Goal: Task Accomplishment & Management: Use online tool/utility

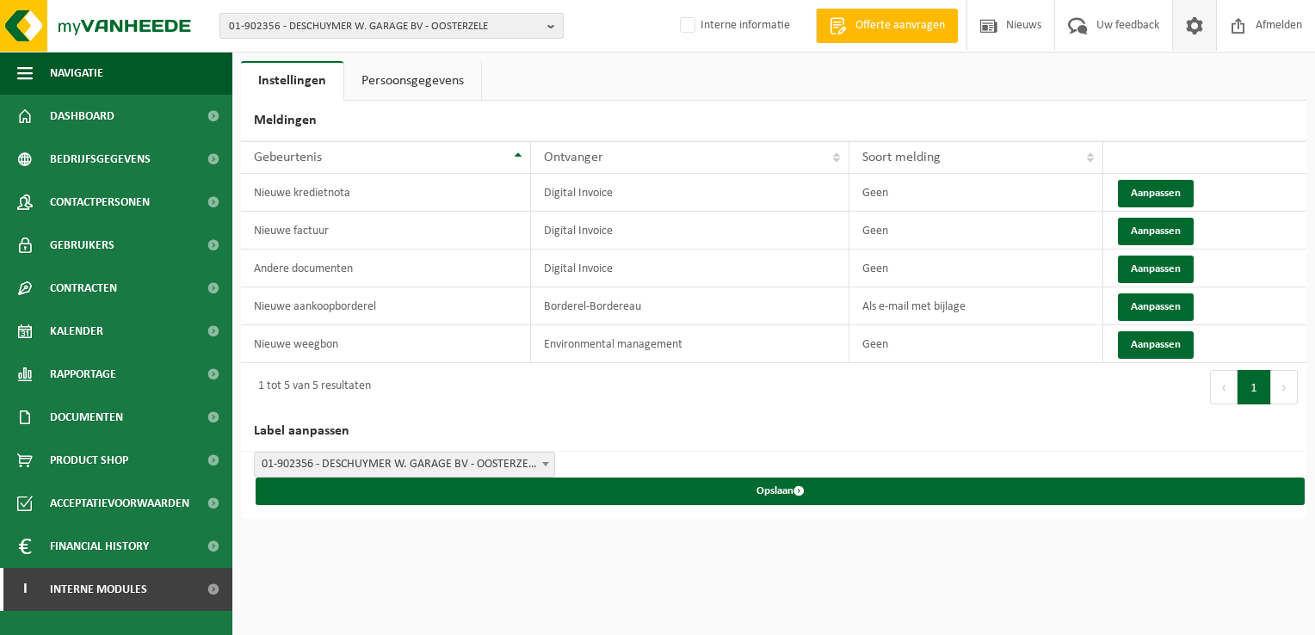
click at [278, 28] on span "01-902356 - DESCHUYMER W. GARAGE BV - OOSTERZELE" at bounding box center [385, 27] width 312 height 26
paste input "10-754798"
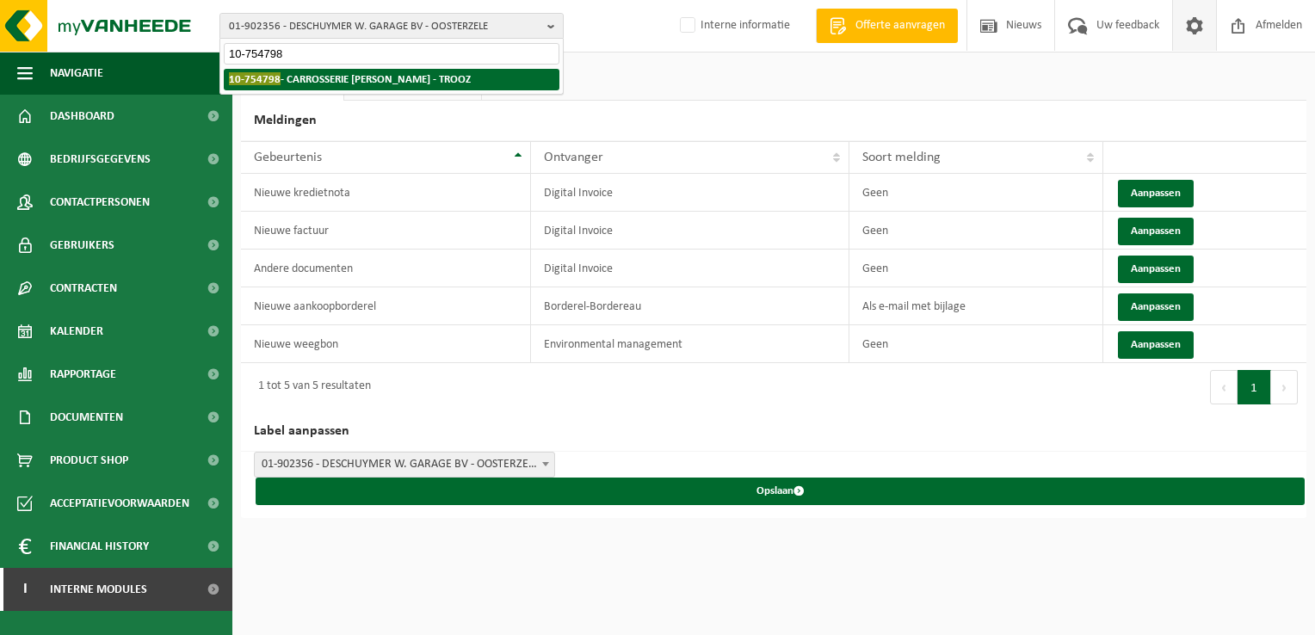
type input "10-754798"
click at [297, 76] on strong "10-754798 - CARROSSERIE CLAUDY DELHEZ - TROOZ" at bounding box center [350, 78] width 242 height 13
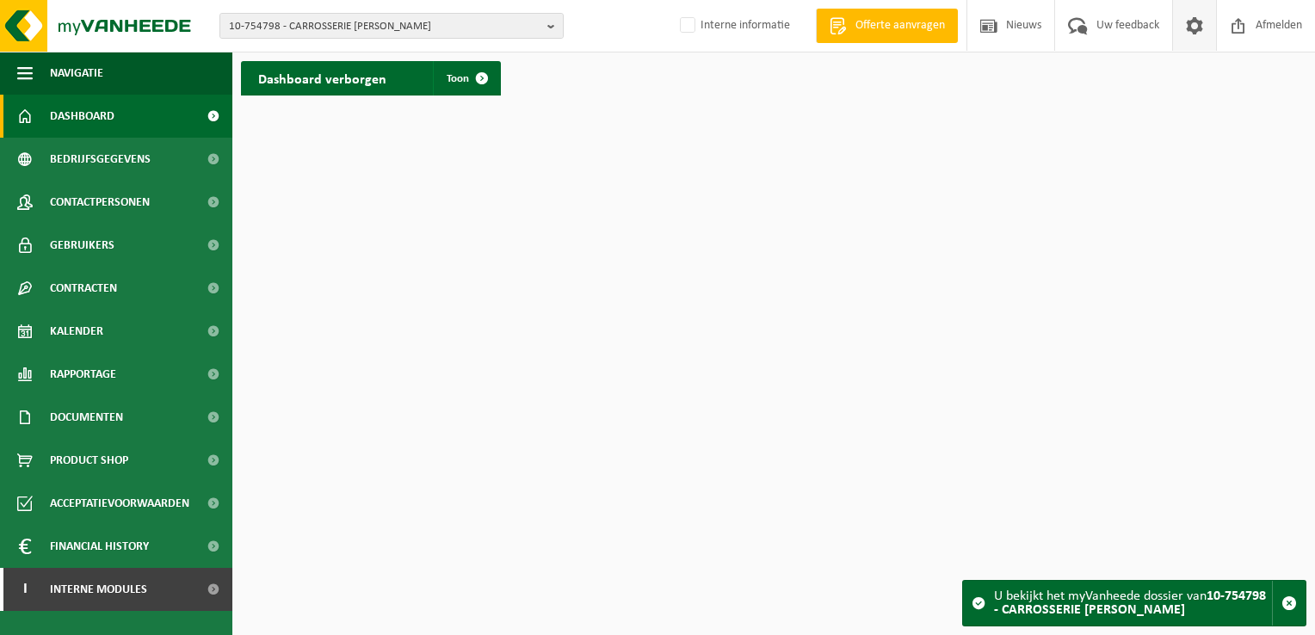
click at [1187, 29] on span at bounding box center [1195, 25] width 26 height 51
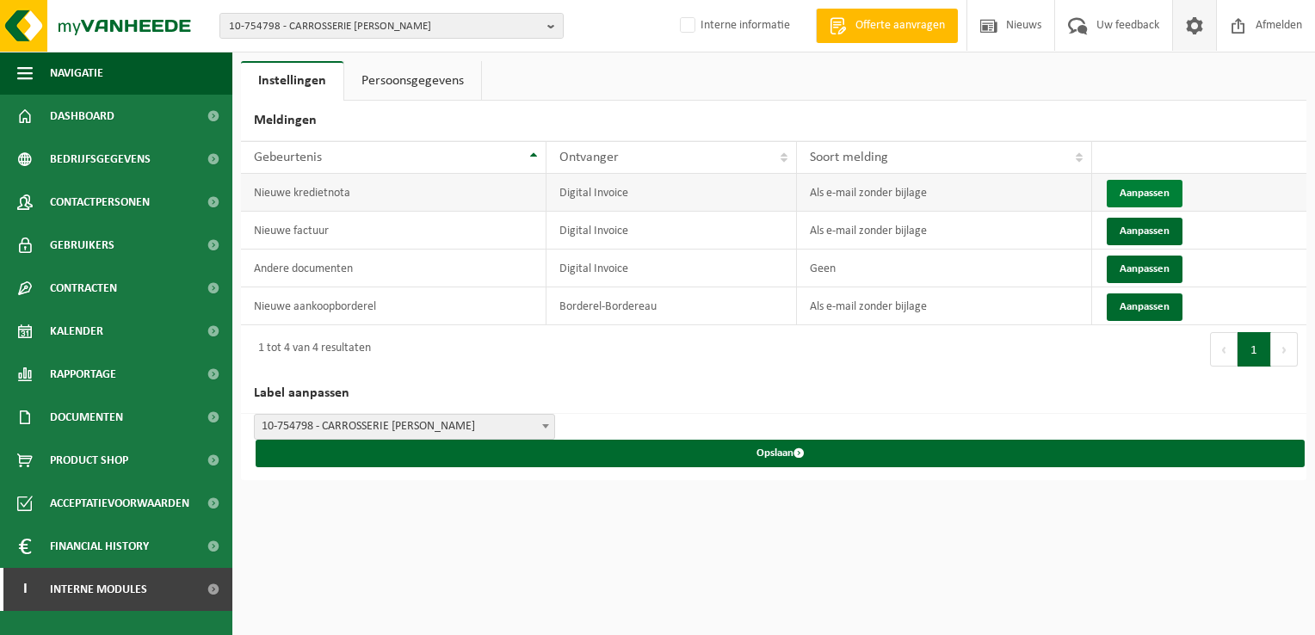
click at [1138, 191] on button "Aanpassen" at bounding box center [1145, 194] width 76 height 28
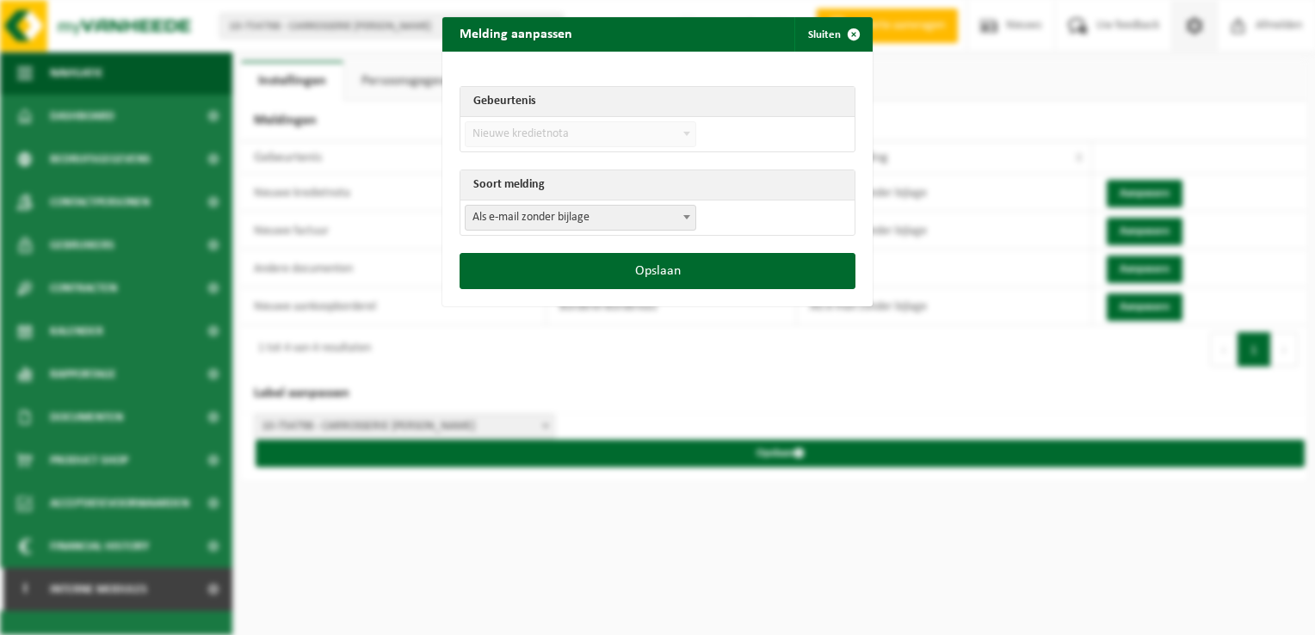
click at [596, 219] on span "Als e-mail zonder bijlage" at bounding box center [581, 218] width 230 height 24
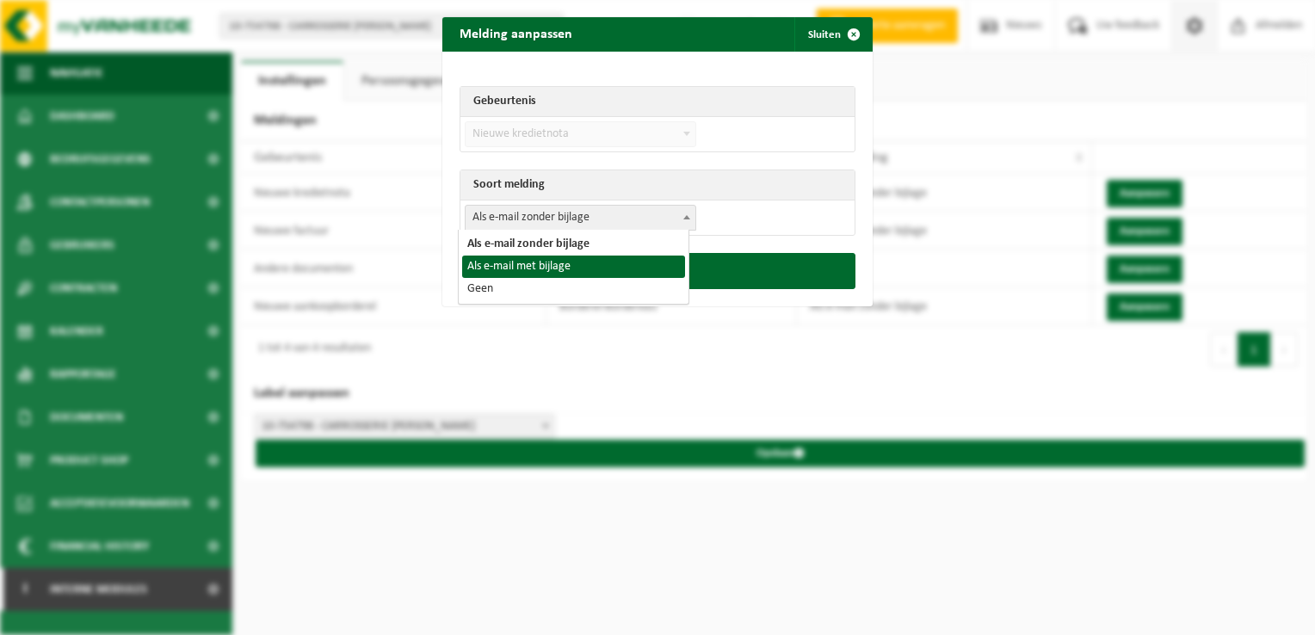
select select "3"
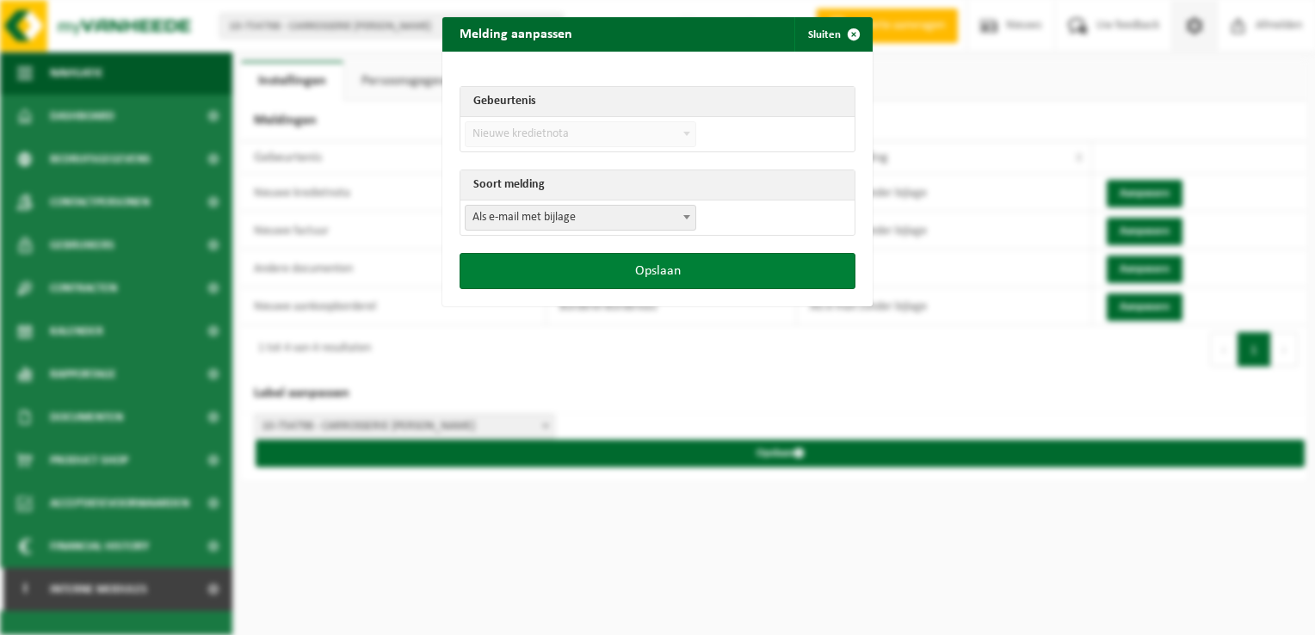
click at [641, 258] on button "Opslaan" at bounding box center [658, 271] width 396 height 36
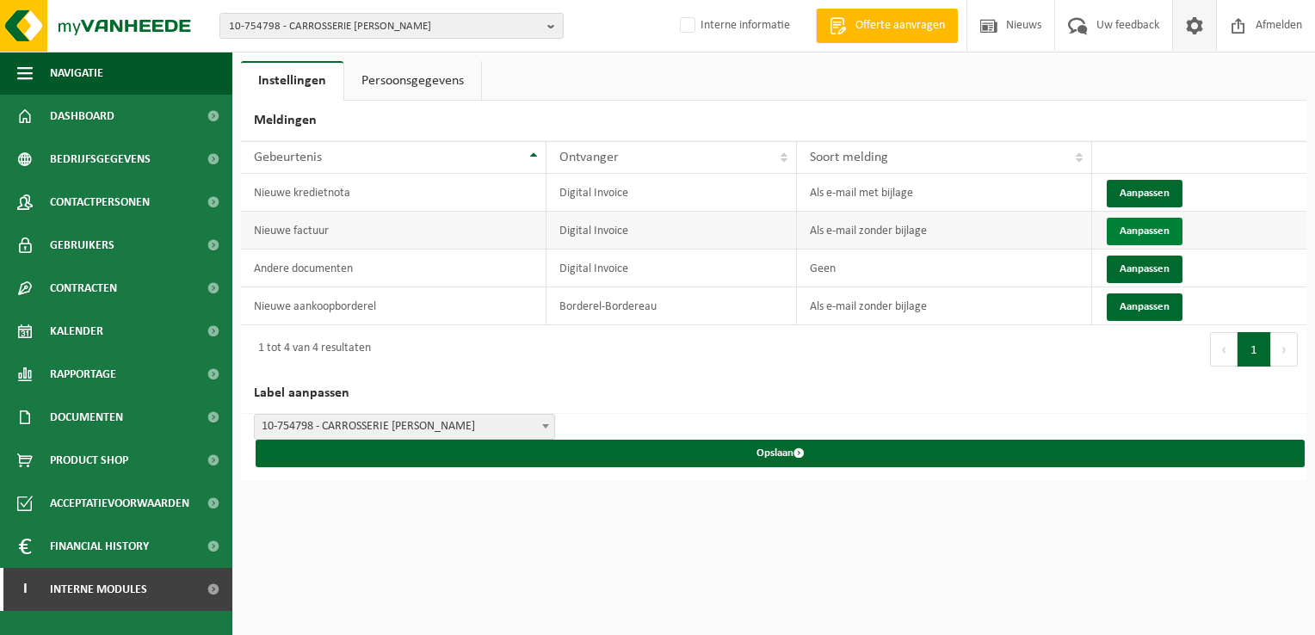
click at [1127, 234] on button "Aanpassen" at bounding box center [1145, 232] width 76 height 28
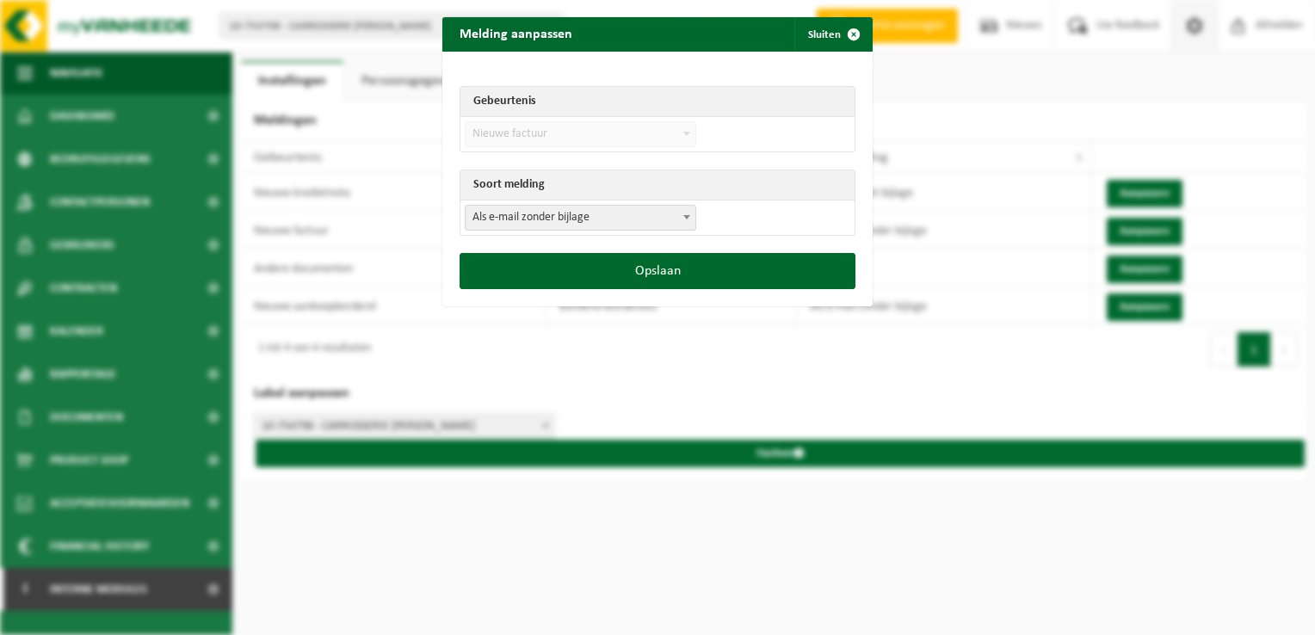
click at [502, 221] on span "Als e-mail zonder bijlage" at bounding box center [581, 218] width 230 height 24
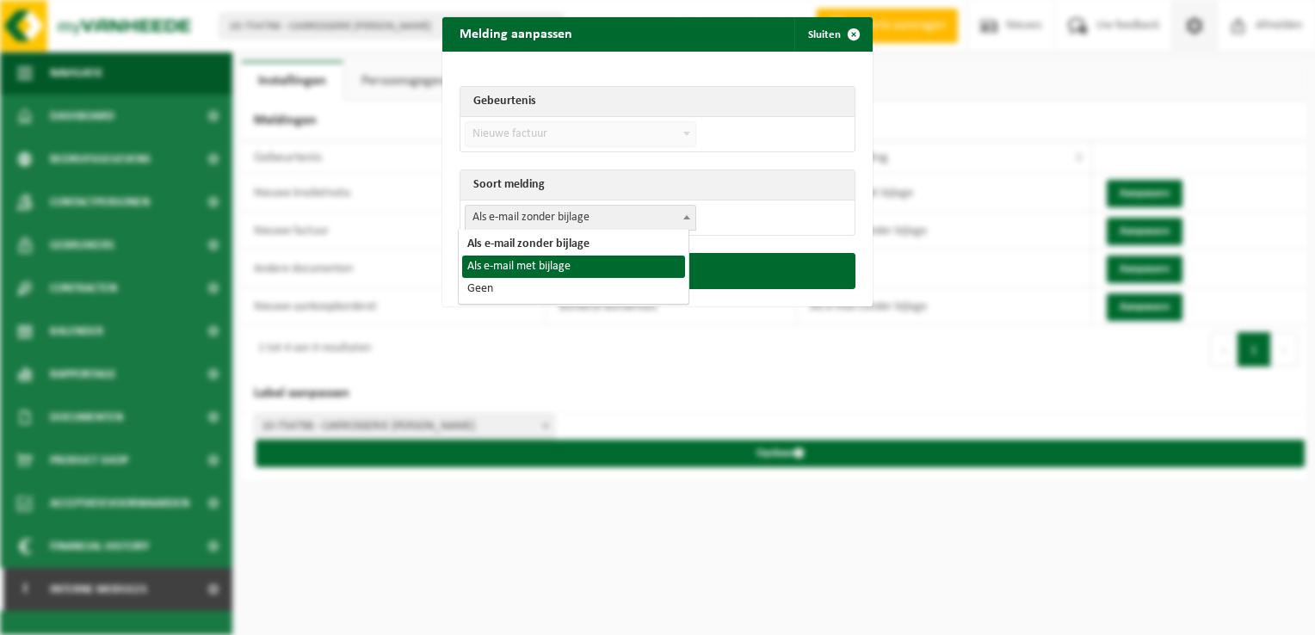
select select "3"
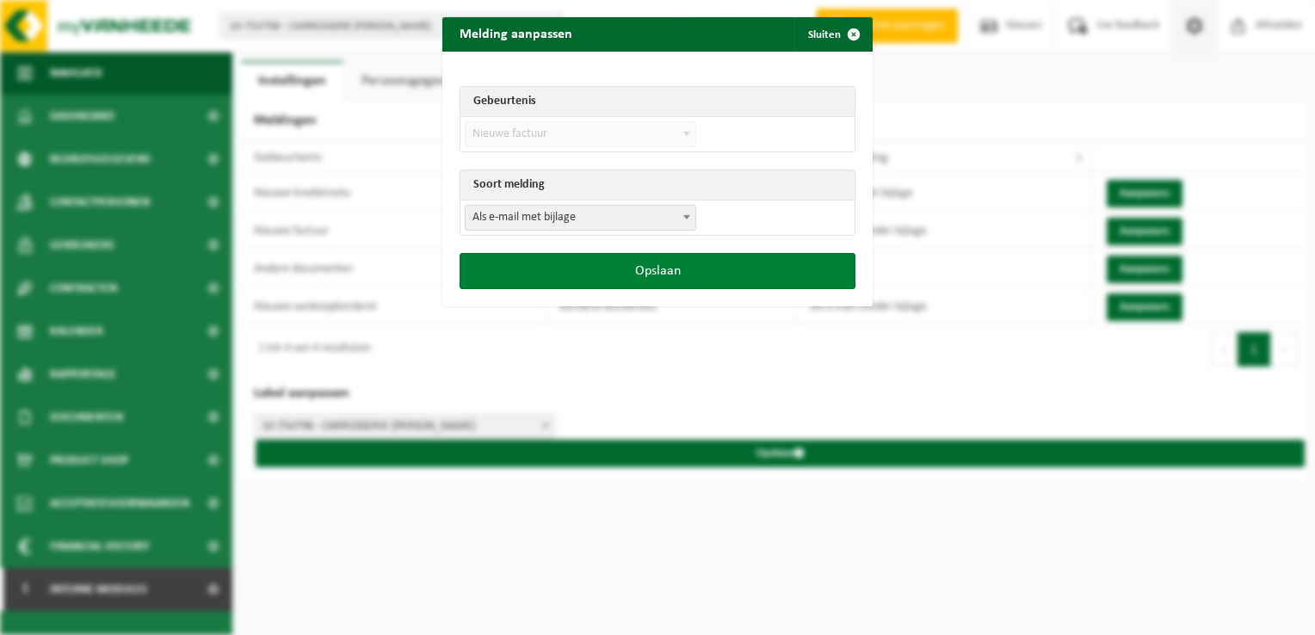
click at [662, 273] on button "Opslaan" at bounding box center [658, 271] width 396 height 36
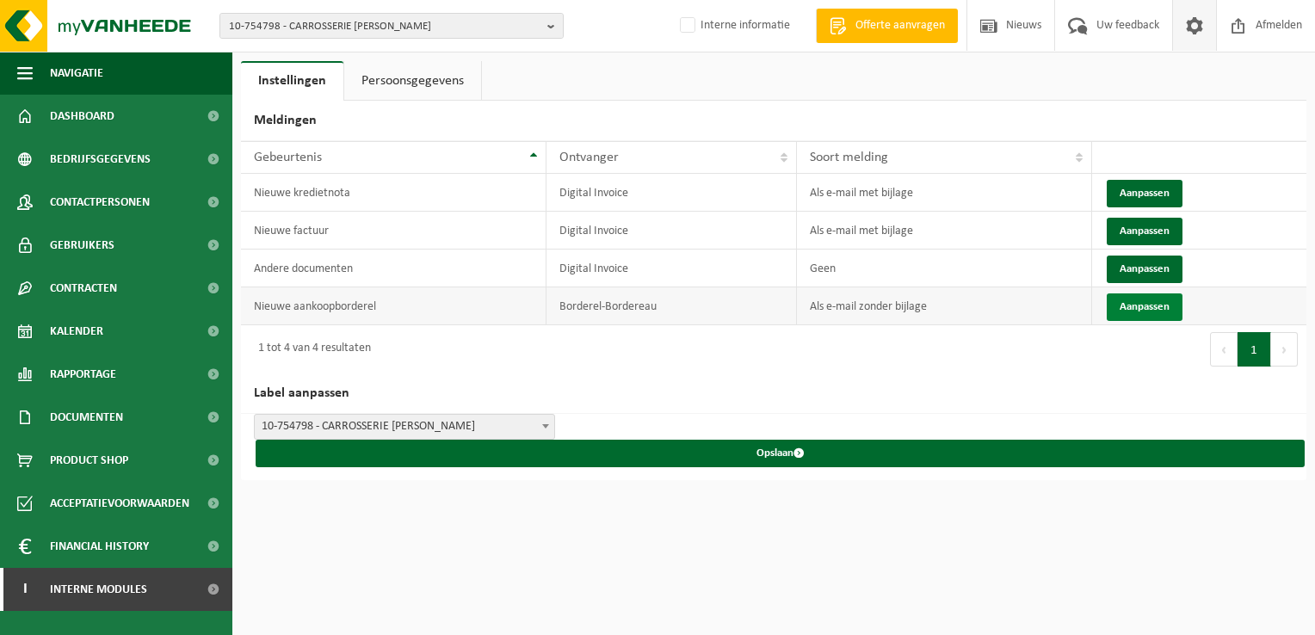
click at [1140, 303] on button "Aanpassen" at bounding box center [1145, 307] width 76 height 28
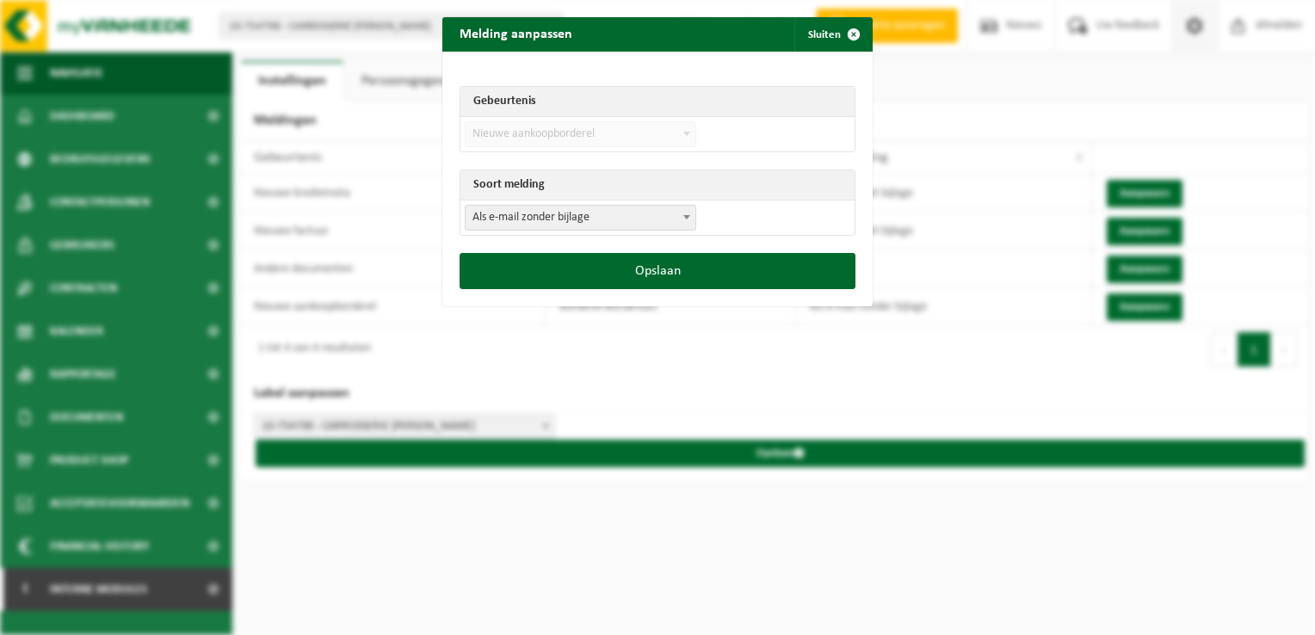
click at [525, 220] on span "Als e-mail zonder bijlage" at bounding box center [581, 218] width 230 height 24
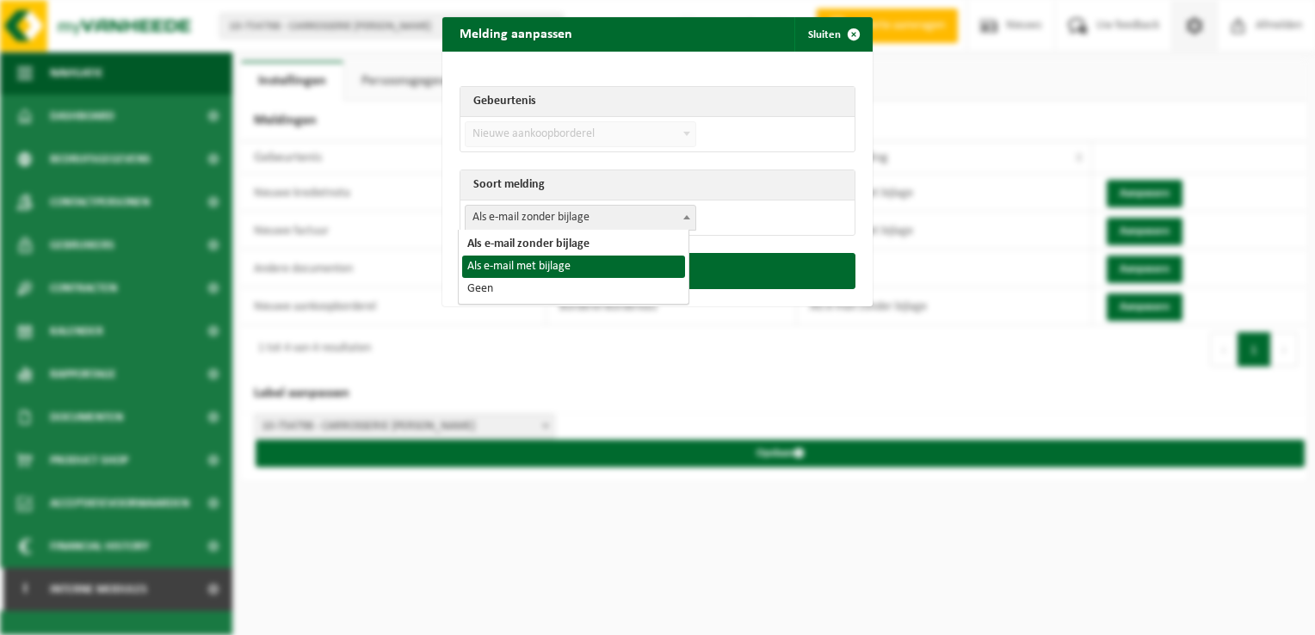
select select "3"
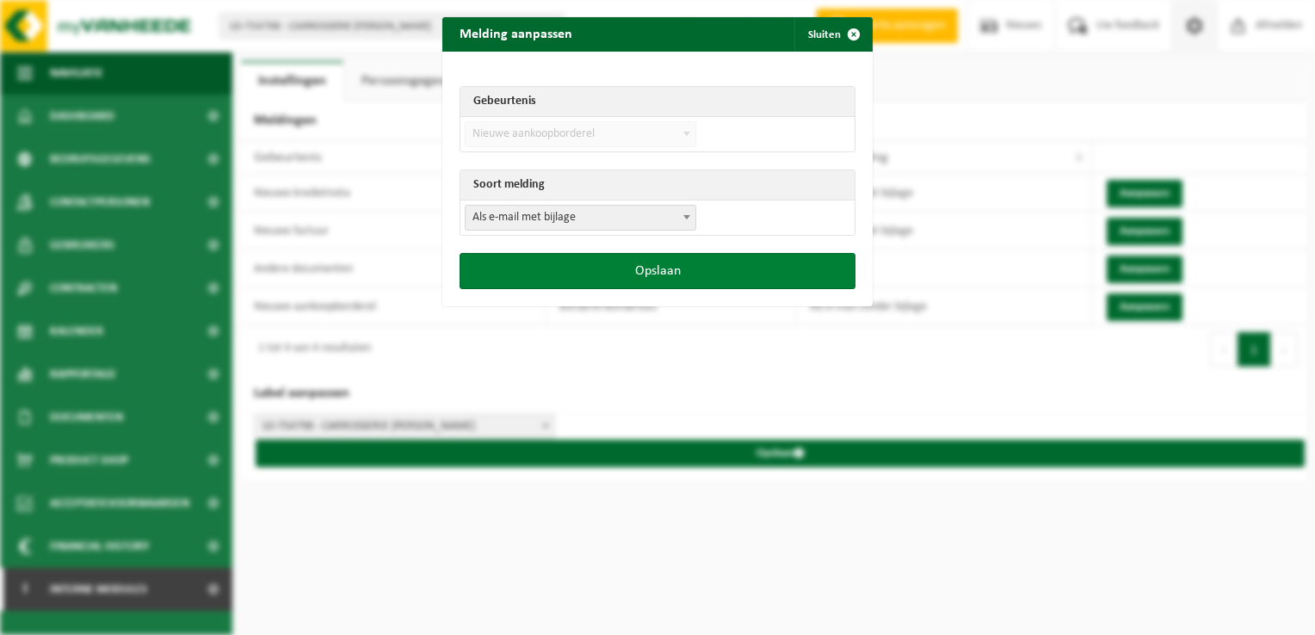
click at [630, 268] on button "Opslaan" at bounding box center [658, 271] width 396 height 36
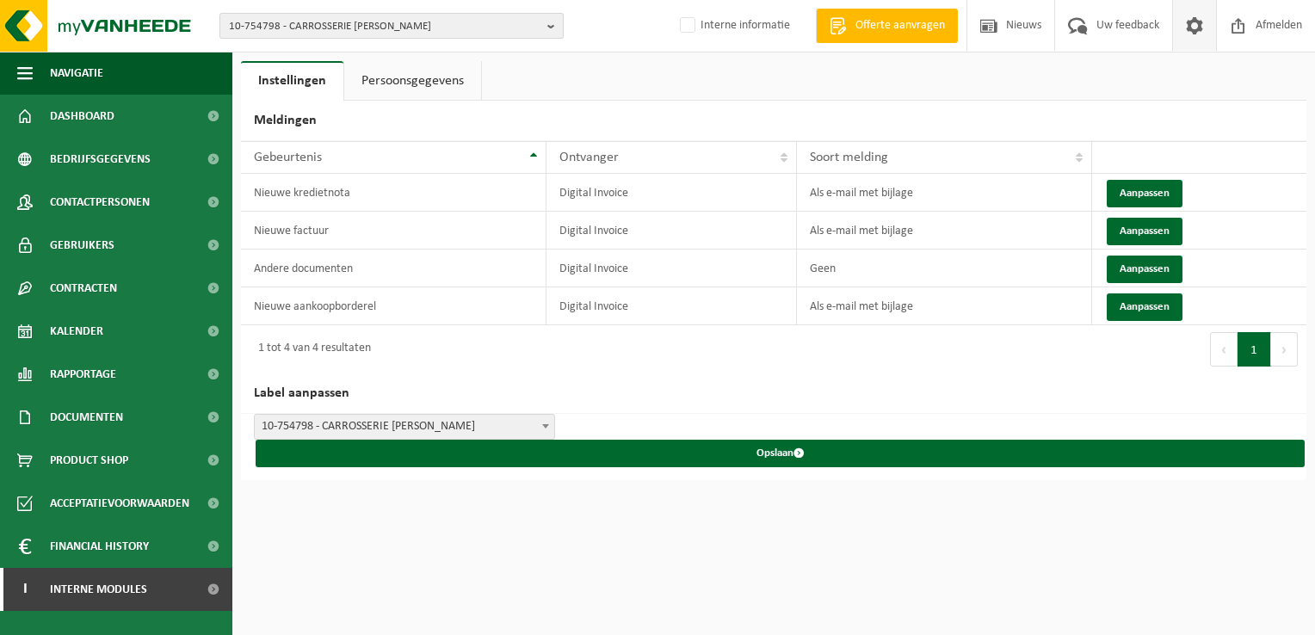
click at [283, 20] on span "10-754798 - CARROSSERIE CLAUDY DELHEZ - TROOZ" at bounding box center [385, 27] width 312 height 26
paste input "10-914800"
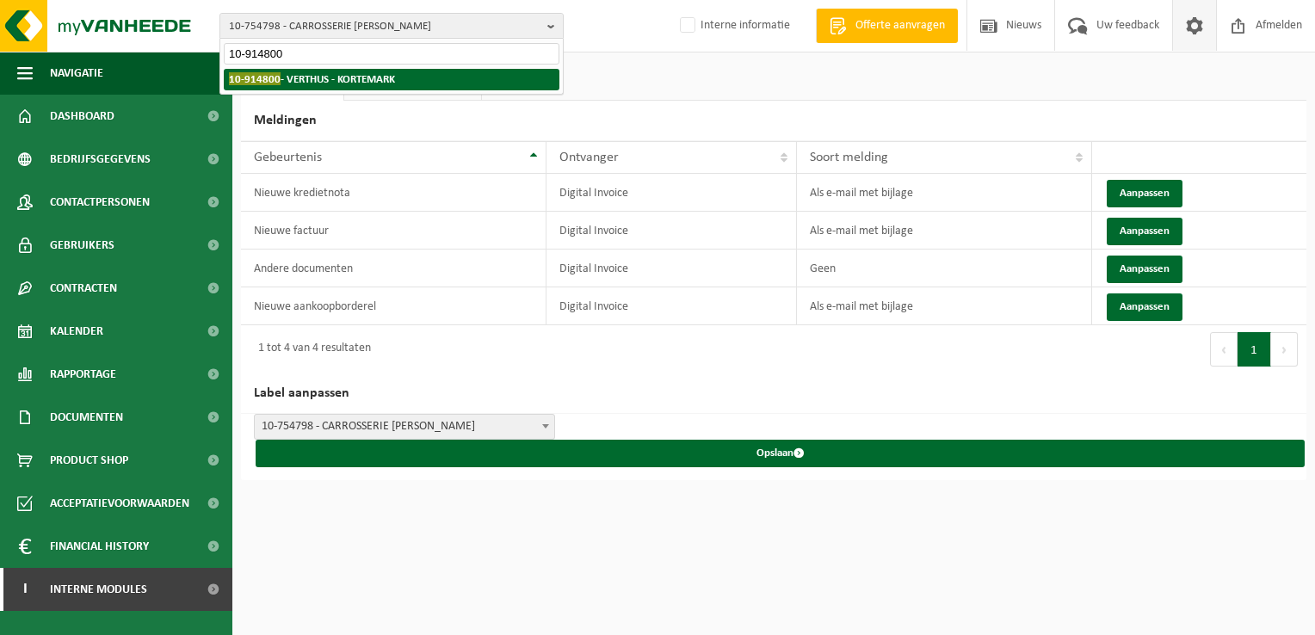
type input "10-914800"
click at [297, 76] on strong "10-914800 - VERTHUS - KORTEMARK" at bounding box center [312, 78] width 166 height 13
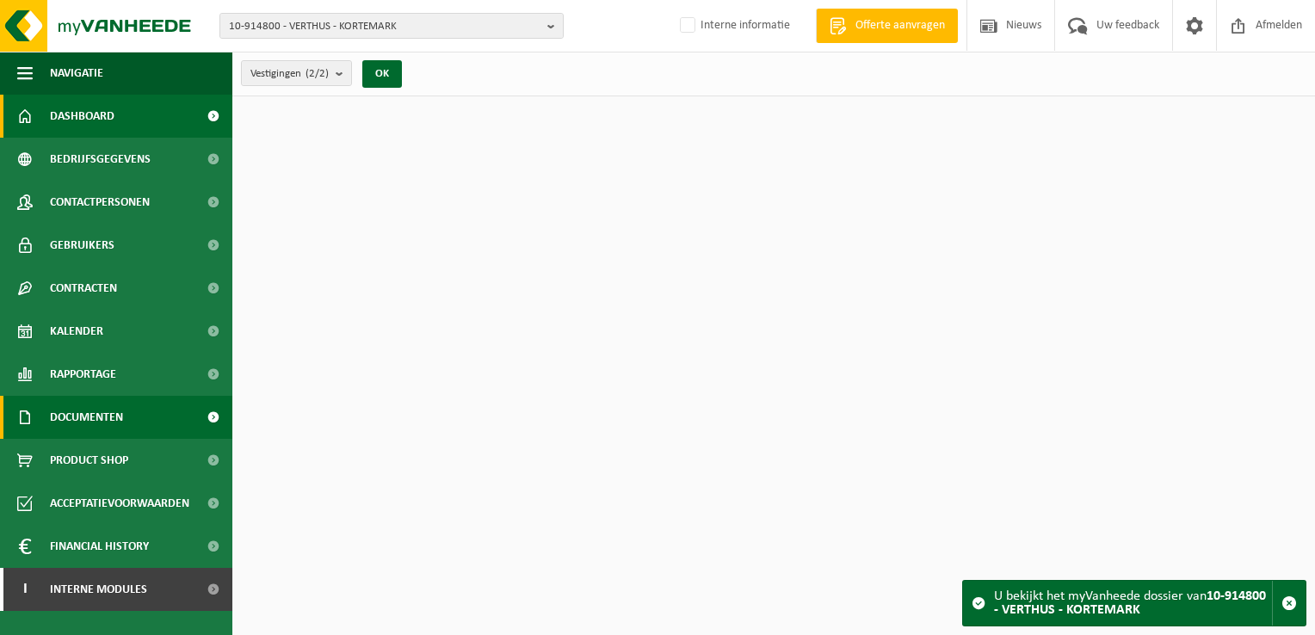
click at [97, 418] on span "Documenten" at bounding box center [86, 417] width 73 height 43
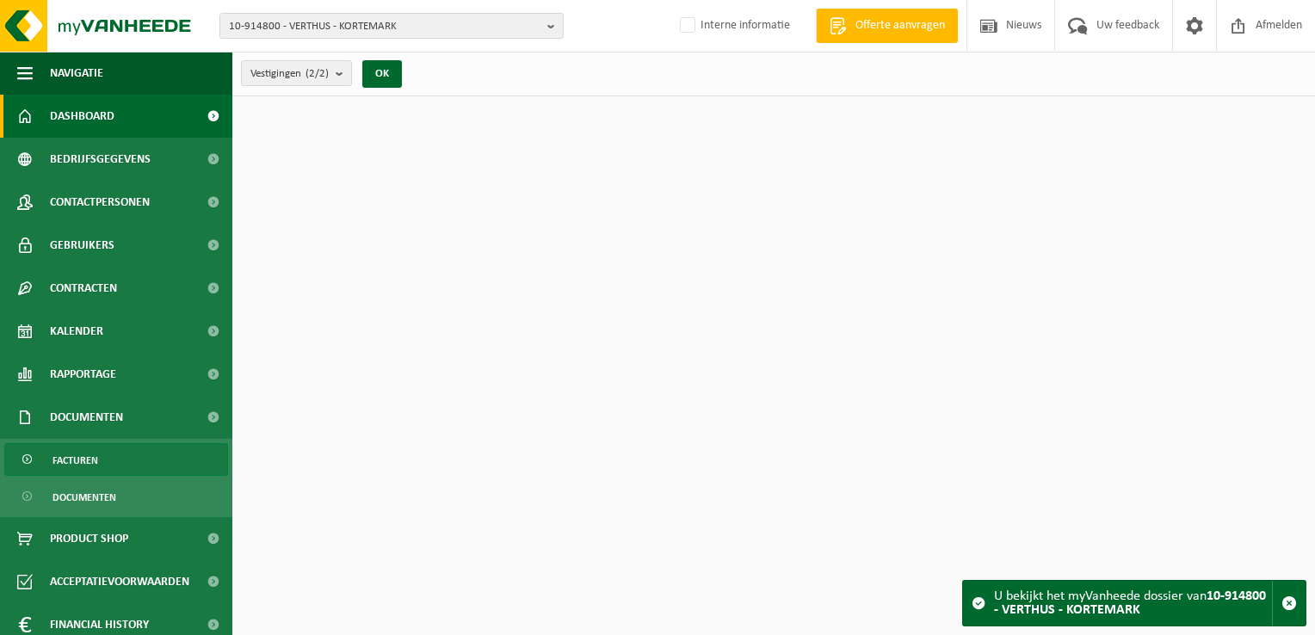
click at [96, 460] on span "Facturen" at bounding box center [75, 460] width 46 height 33
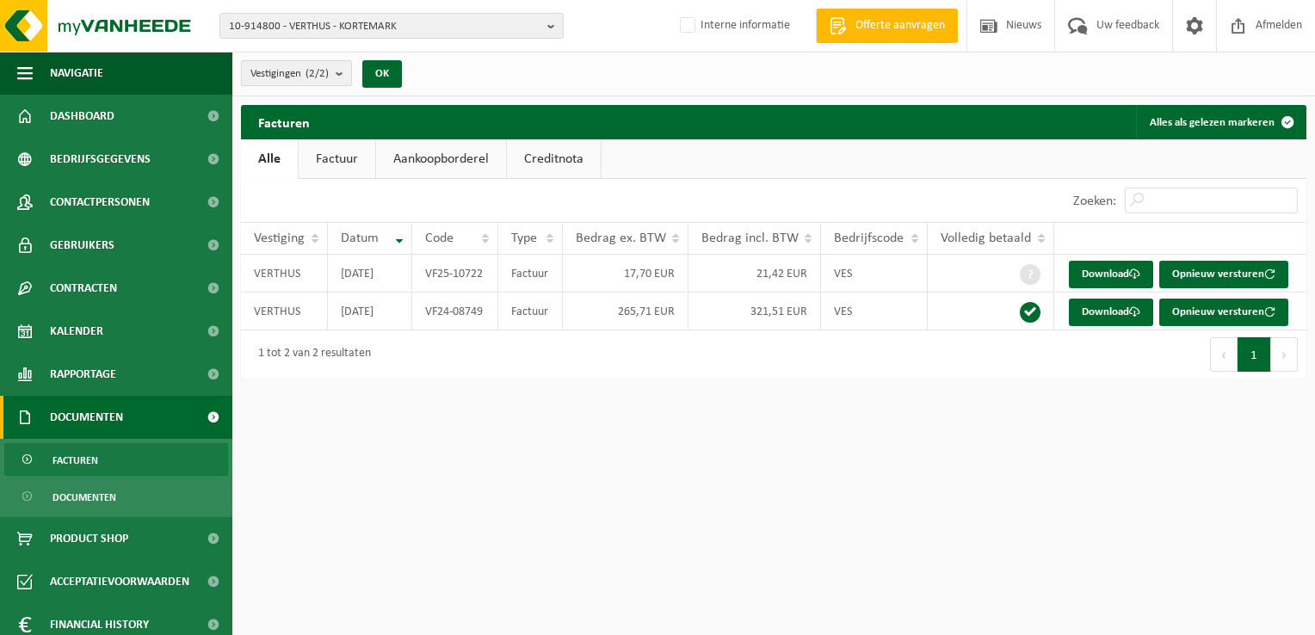
click at [312, 75] on count "(2/2)" at bounding box center [317, 73] width 23 height 11
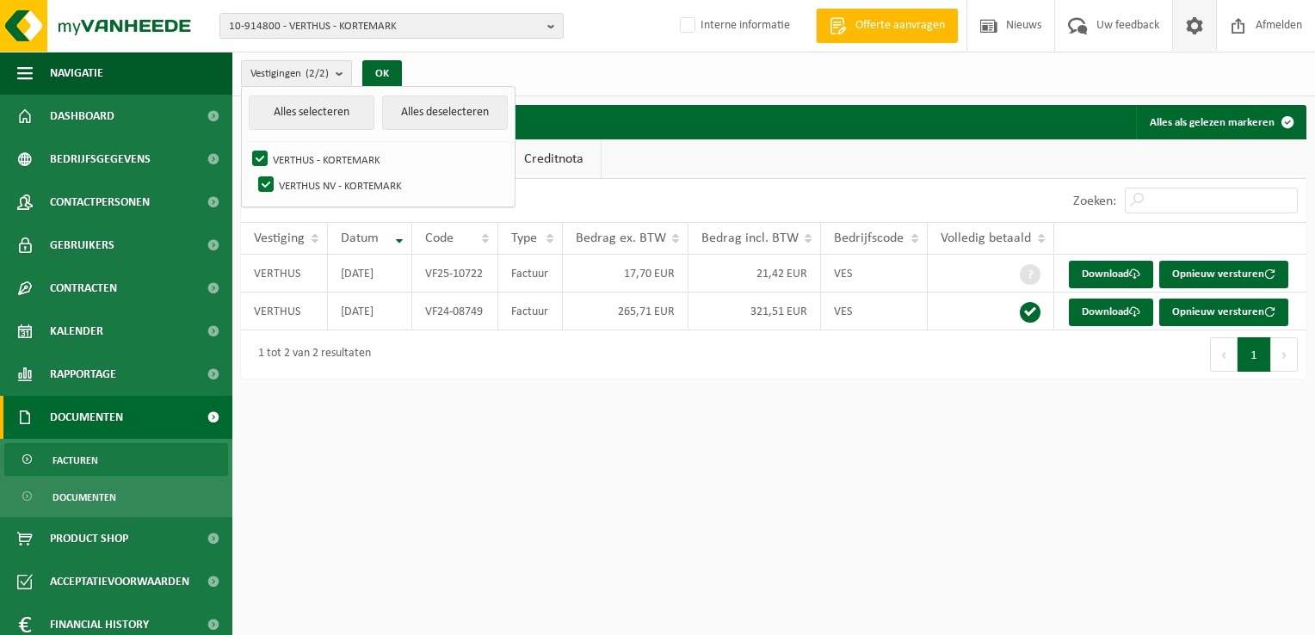
click at [1190, 33] on span at bounding box center [1195, 25] width 26 height 51
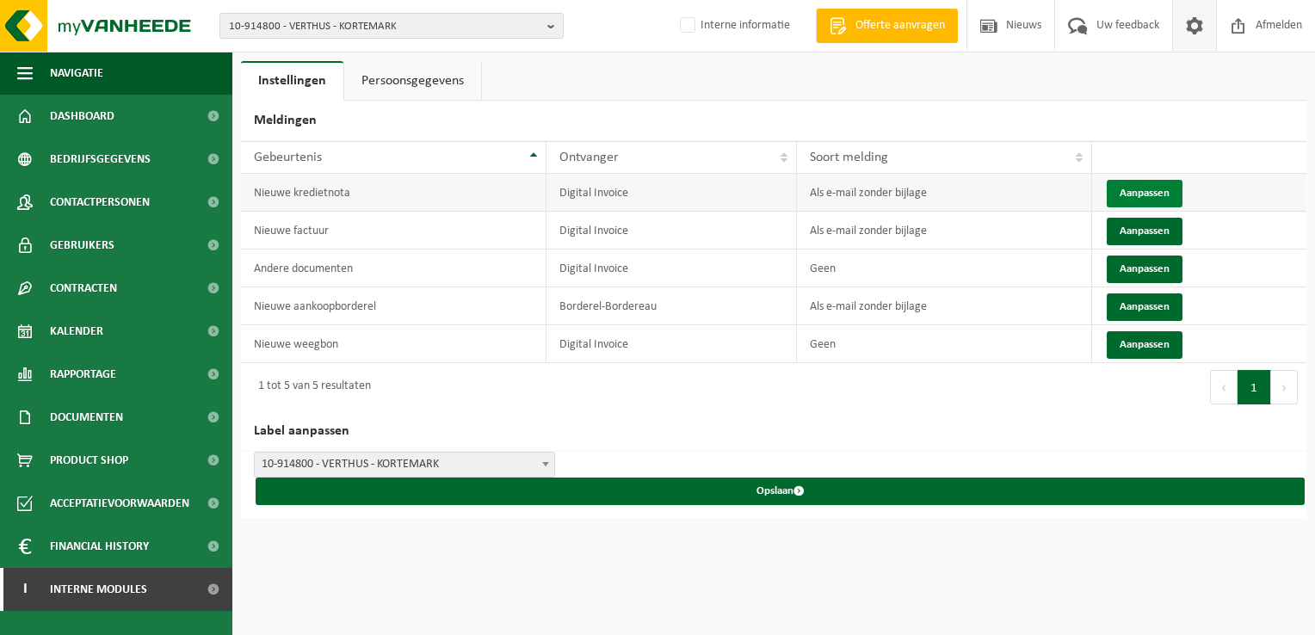
click at [1131, 188] on button "Aanpassen" at bounding box center [1145, 194] width 76 height 28
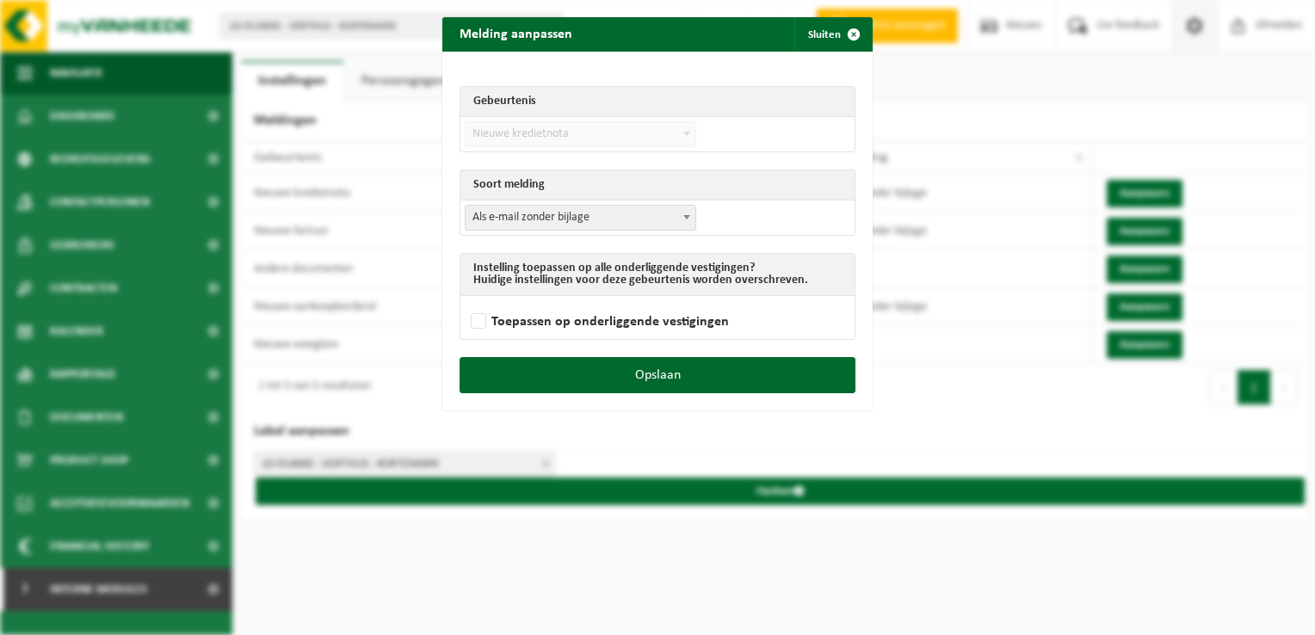
click at [533, 224] on span "Als e-mail zonder bijlage" at bounding box center [581, 218] width 230 height 24
select select "3"
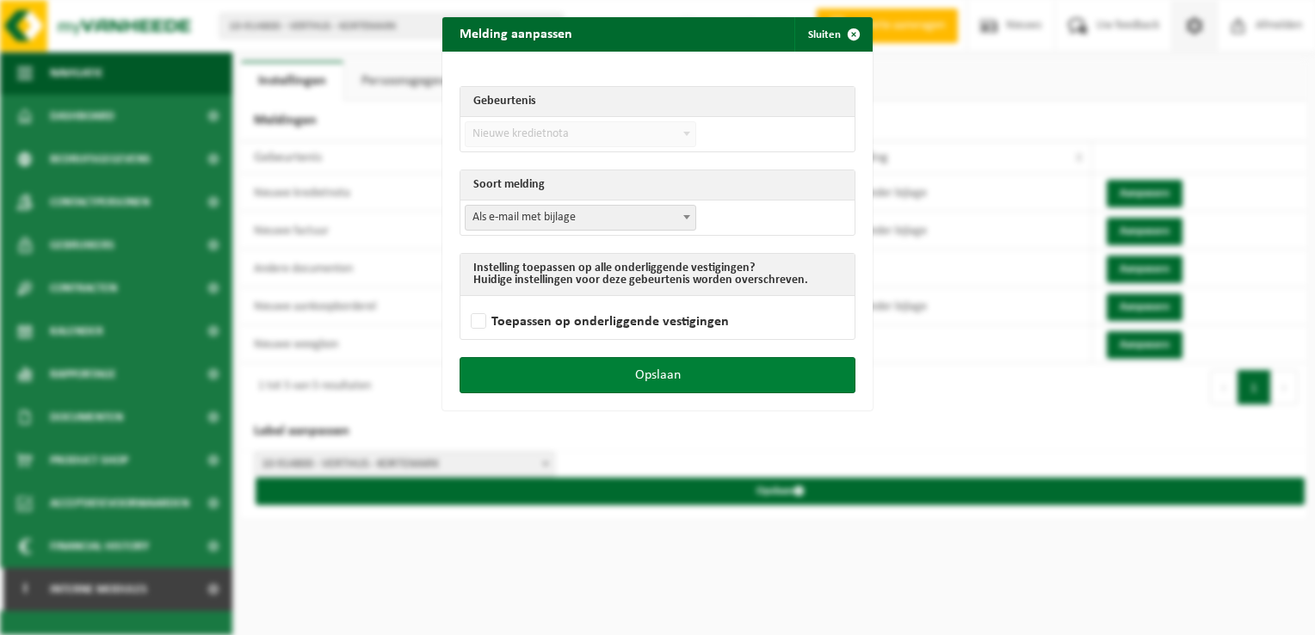
click at [740, 371] on button "Opslaan" at bounding box center [658, 375] width 396 height 36
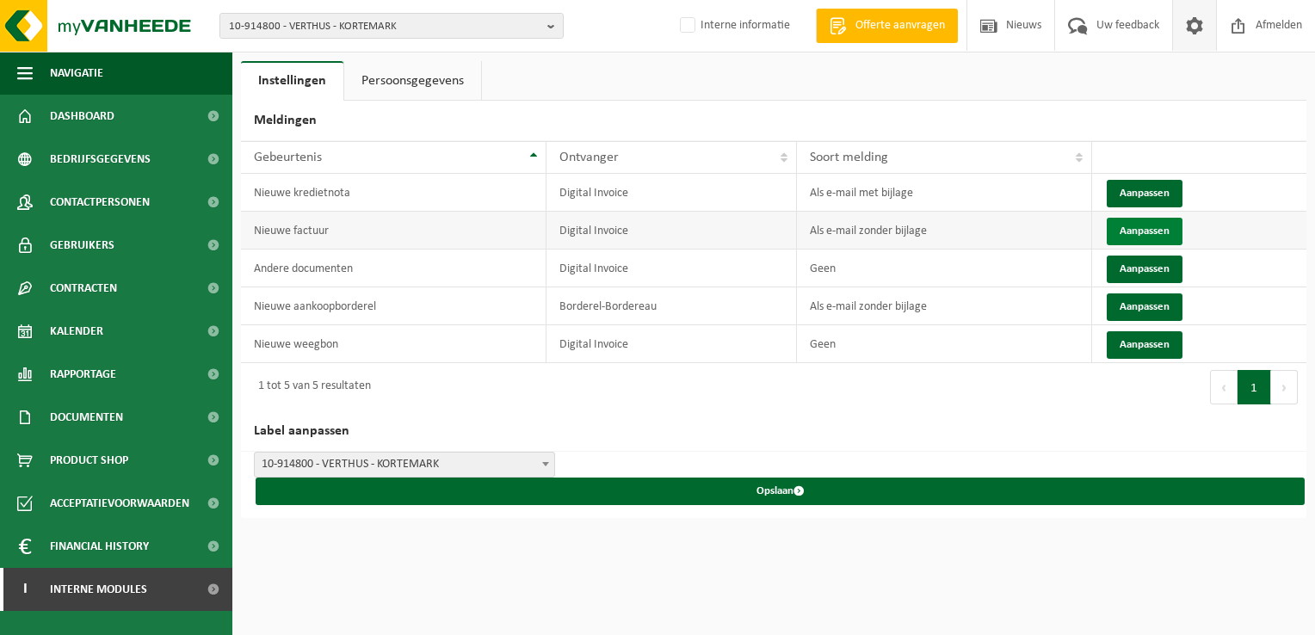
click at [1127, 234] on button "Aanpassen" at bounding box center [1145, 232] width 76 height 28
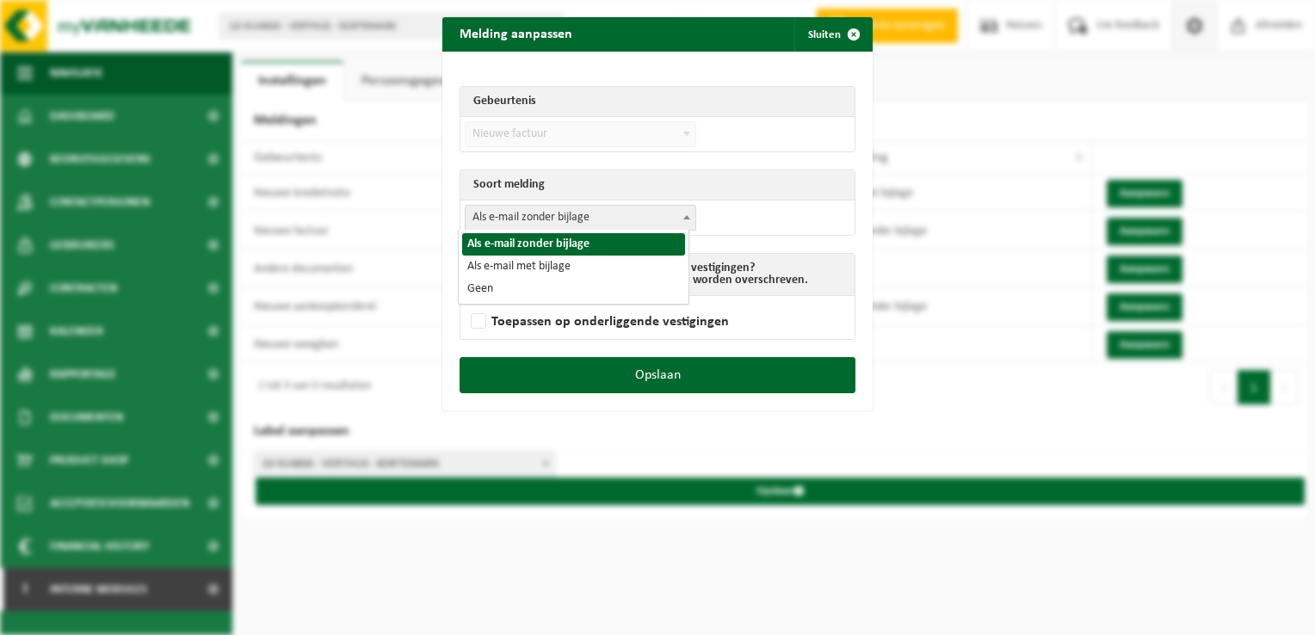
click at [558, 205] on span "Als e-mail zonder bijlage" at bounding box center [581, 218] width 232 height 26
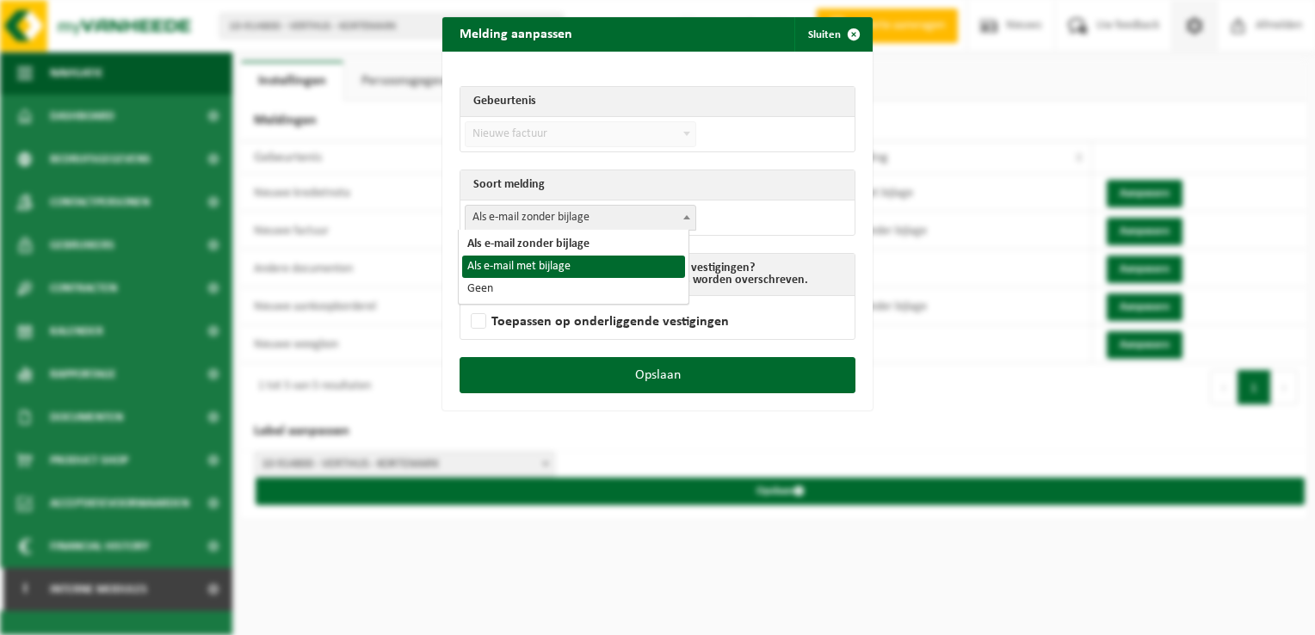
select select "3"
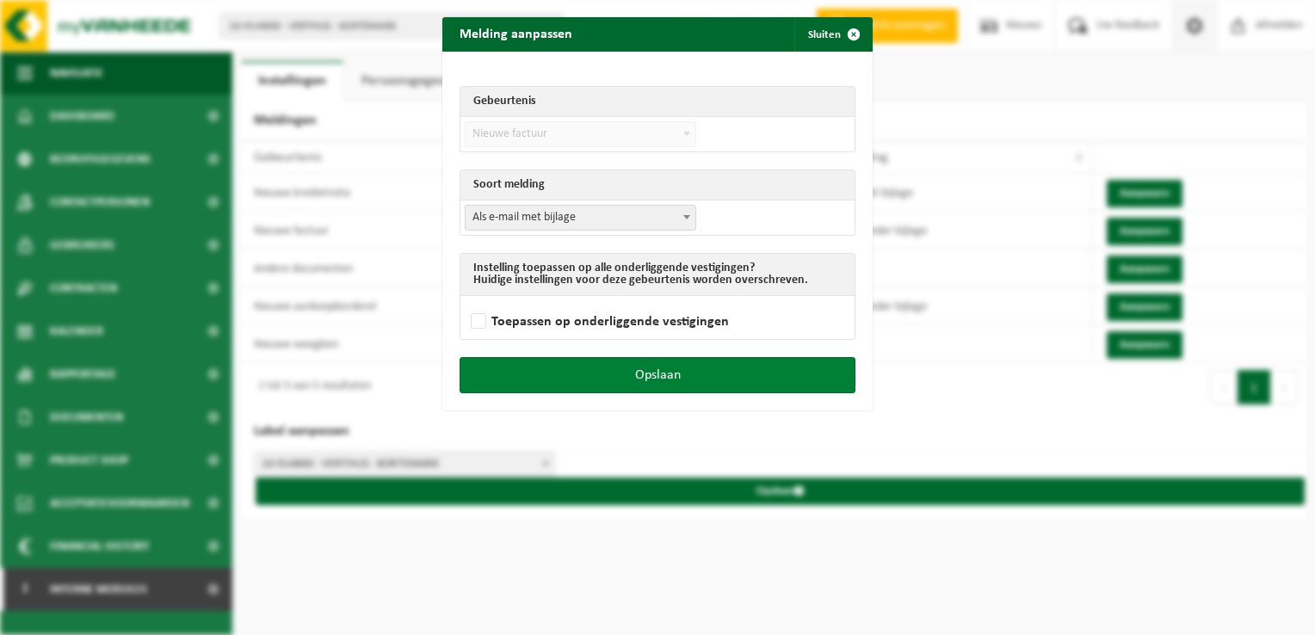
click at [770, 374] on button "Opslaan" at bounding box center [658, 375] width 396 height 36
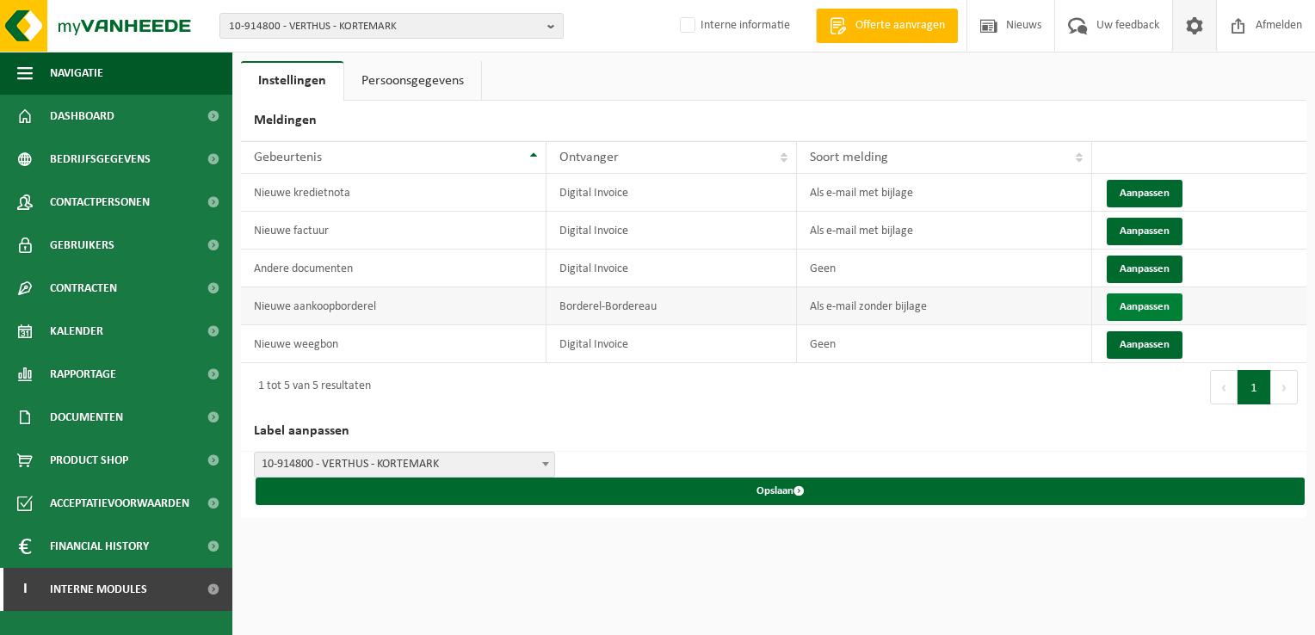
click at [1162, 306] on button "Aanpassen" at bounding box center [1145, 307] width 76 height 28
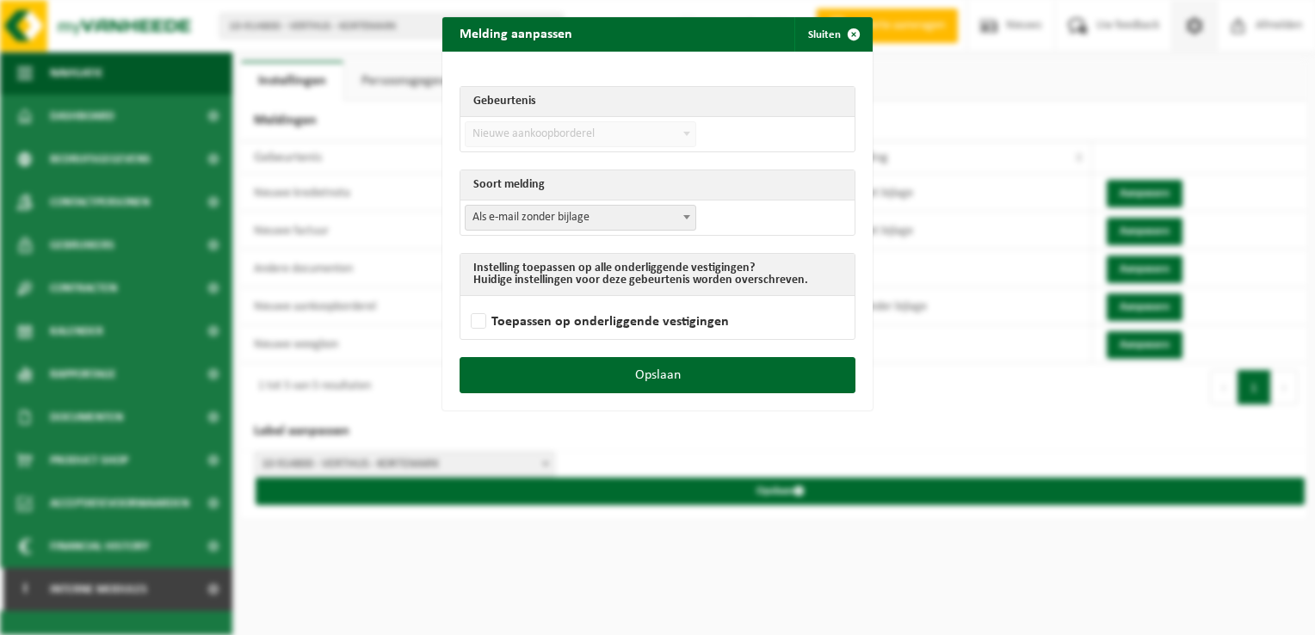
click at [550, 220] on span "Als e-mail zonder bijlage" at bounding box center [581, 218] width 230 height 24
select select "3"
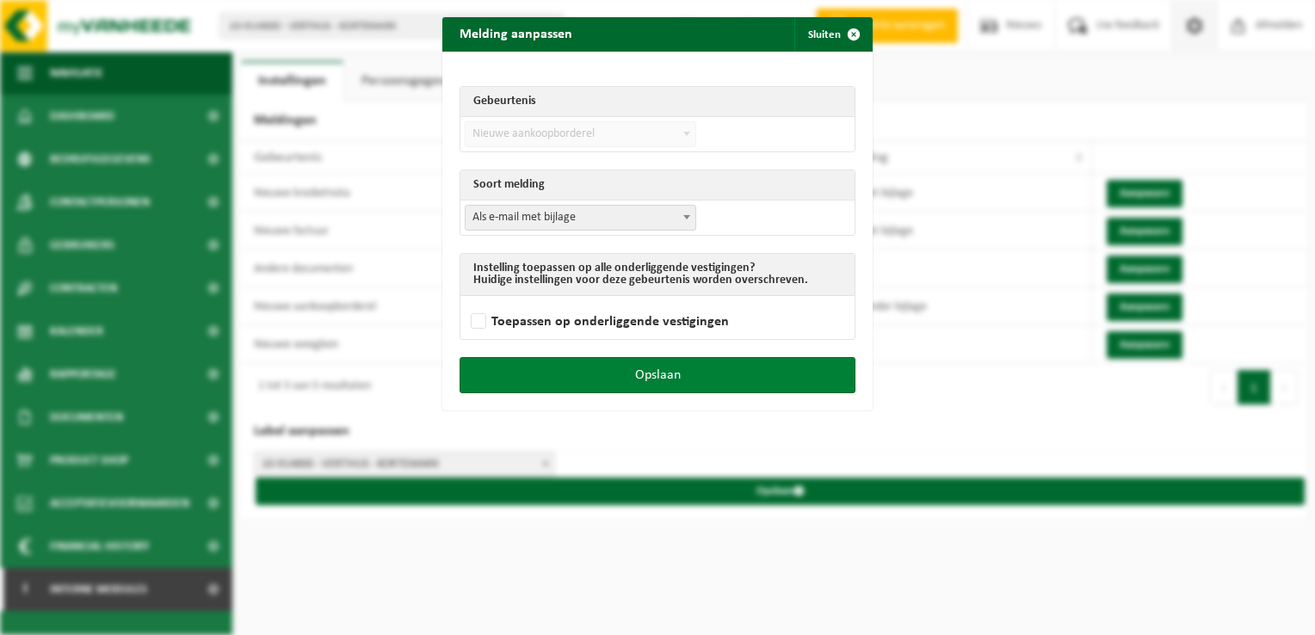
click at [680, 370] on button "Opslaan" at bounding box center [658, 375] width 396 height 36
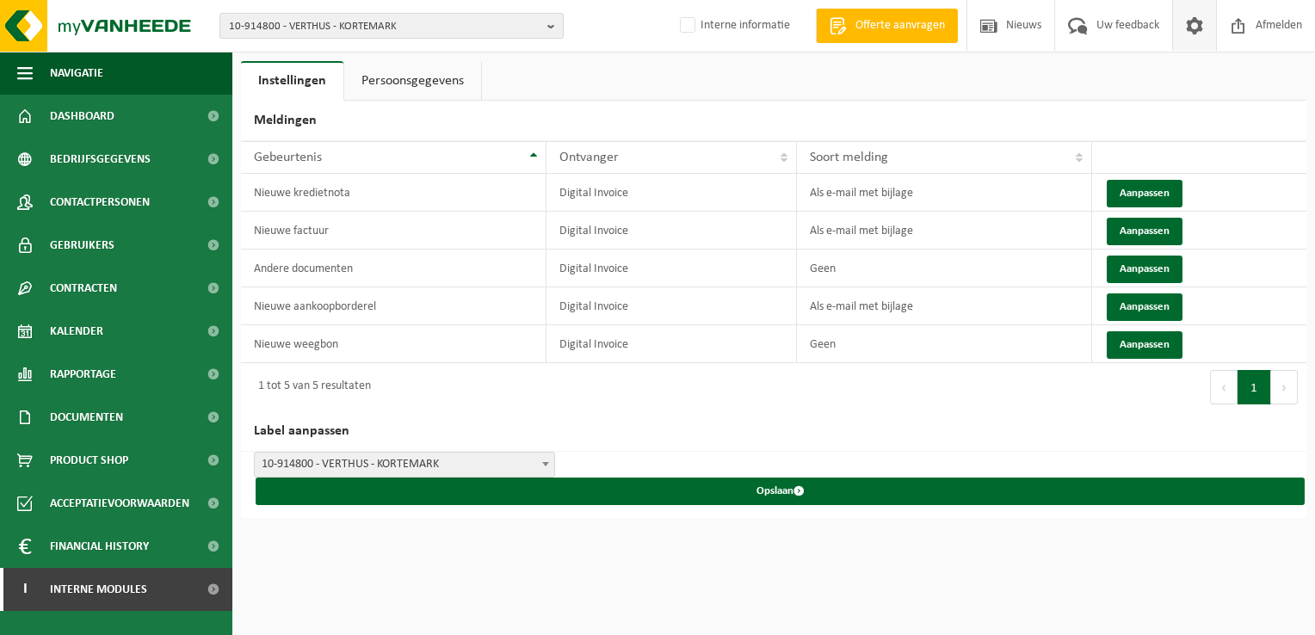
click at [304, 26] on span "10-914800 - VERTHUS - KORTEMARK" at bounding box center [385, 27] width 312 height 26
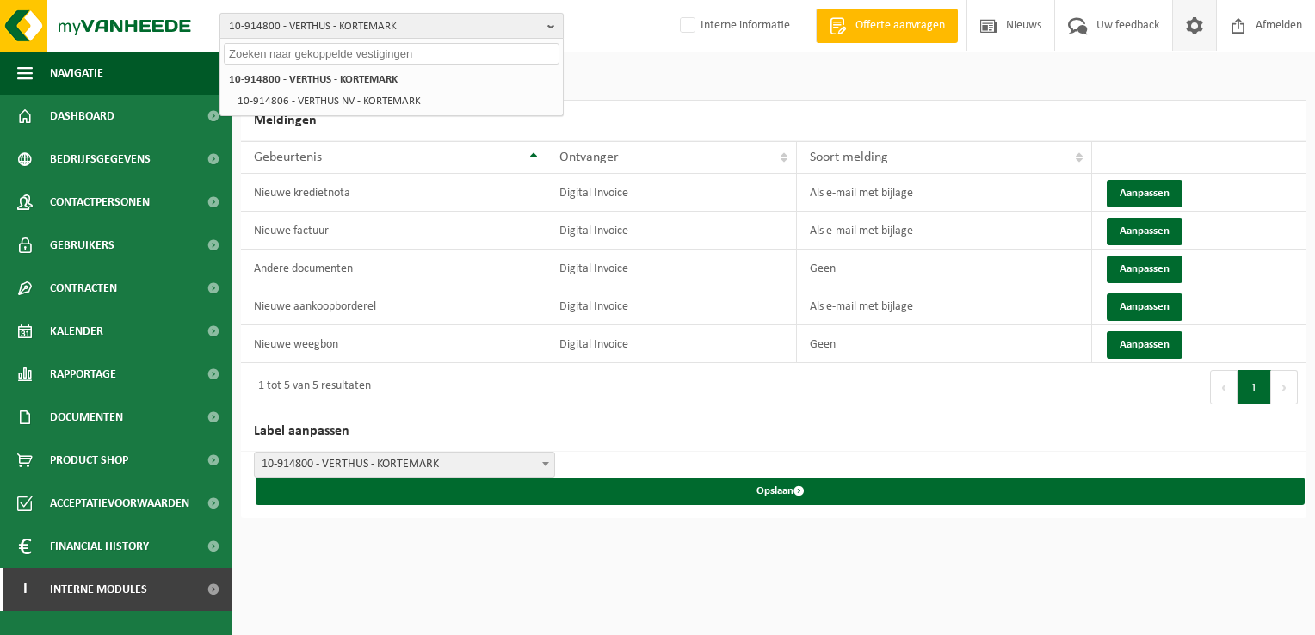
paste input "K01-075045"
click at [237, 51] on input "K01-075045" at bounding box center [392, 54] width 336 height 22
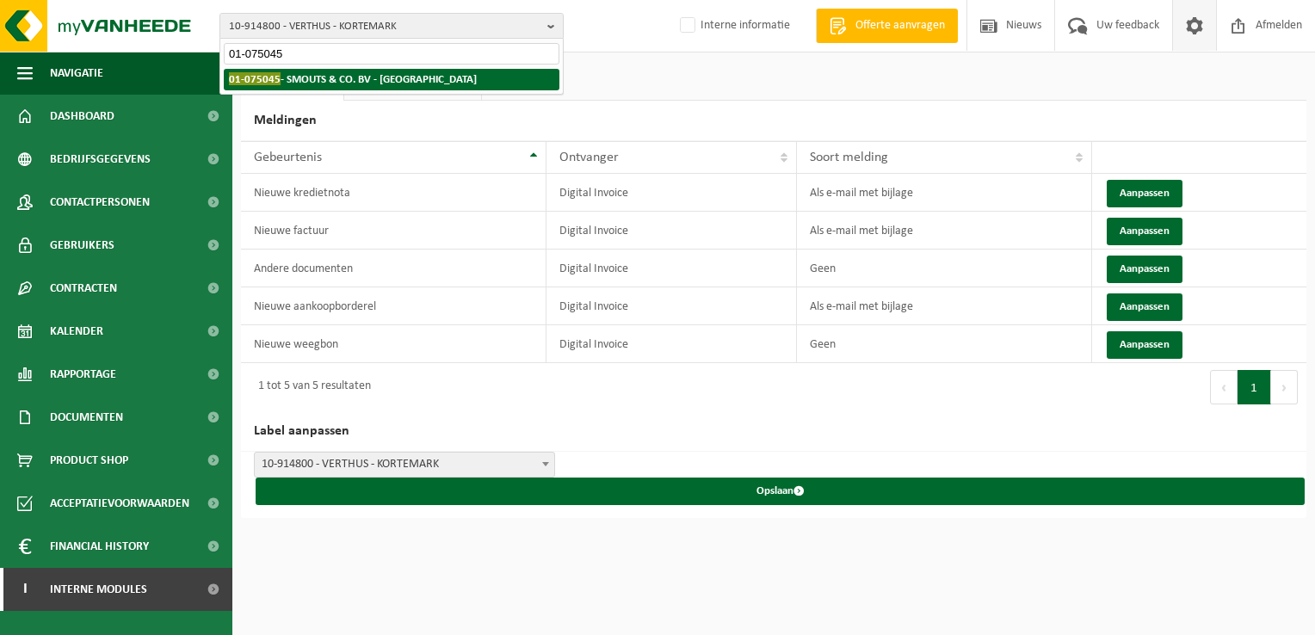
type input "01-075045"
click at [318, 78] on strong "01-075045 - SMOUTS & CO. BV - DEURNE" at bounding box center [353, 78] width 248 height 13
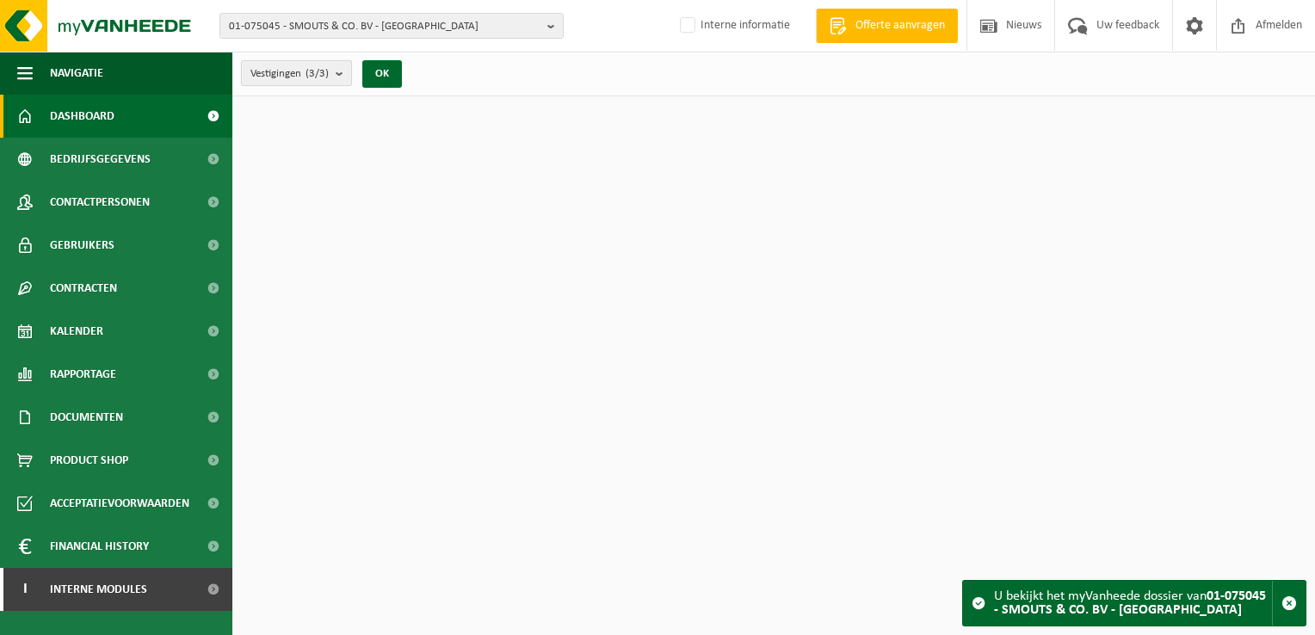
click at [327, 79] on count "(3/3)" at bounding box center [317, 73] width 23 height 11
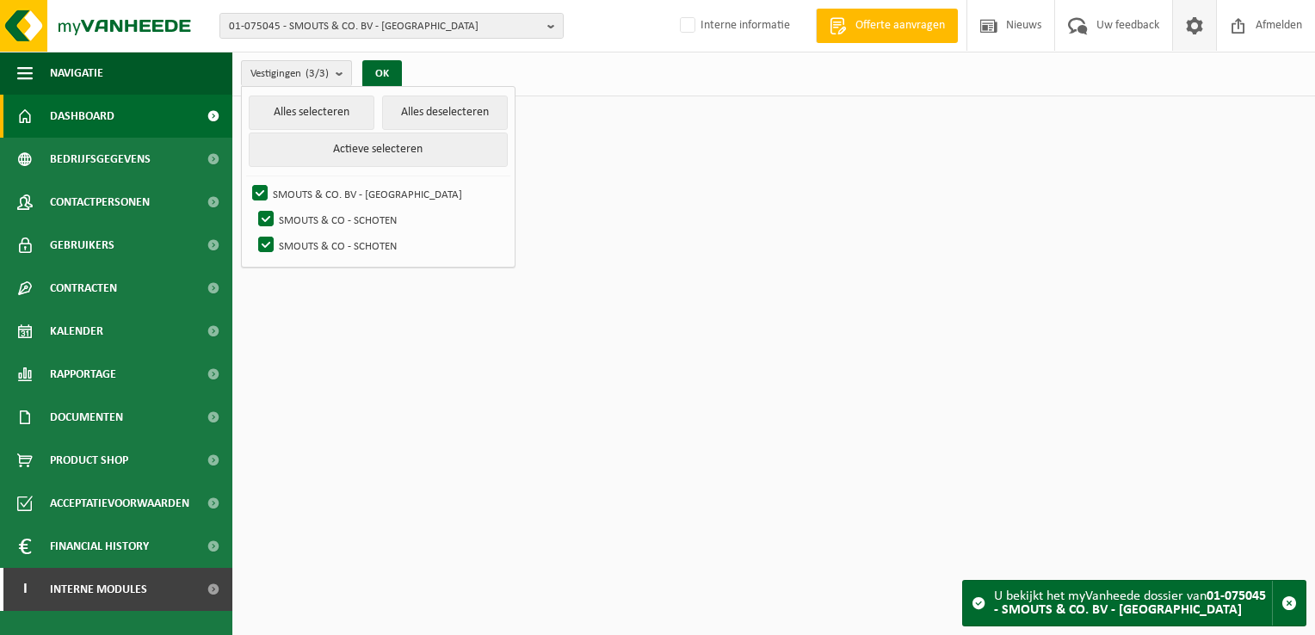
click at [1198, 18] on span at bounding box center [1195, 25] width 26 height 51
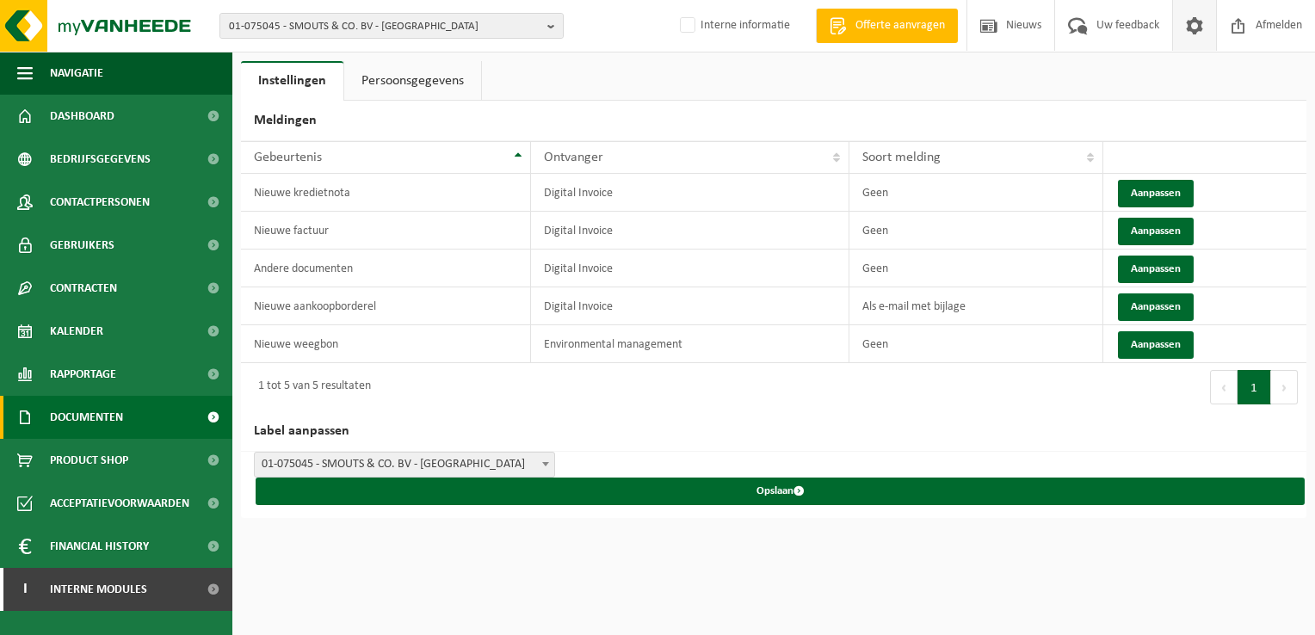
click at [102, 426] on span "Documenten" at bounding box center [86, 417] width 73 height 43
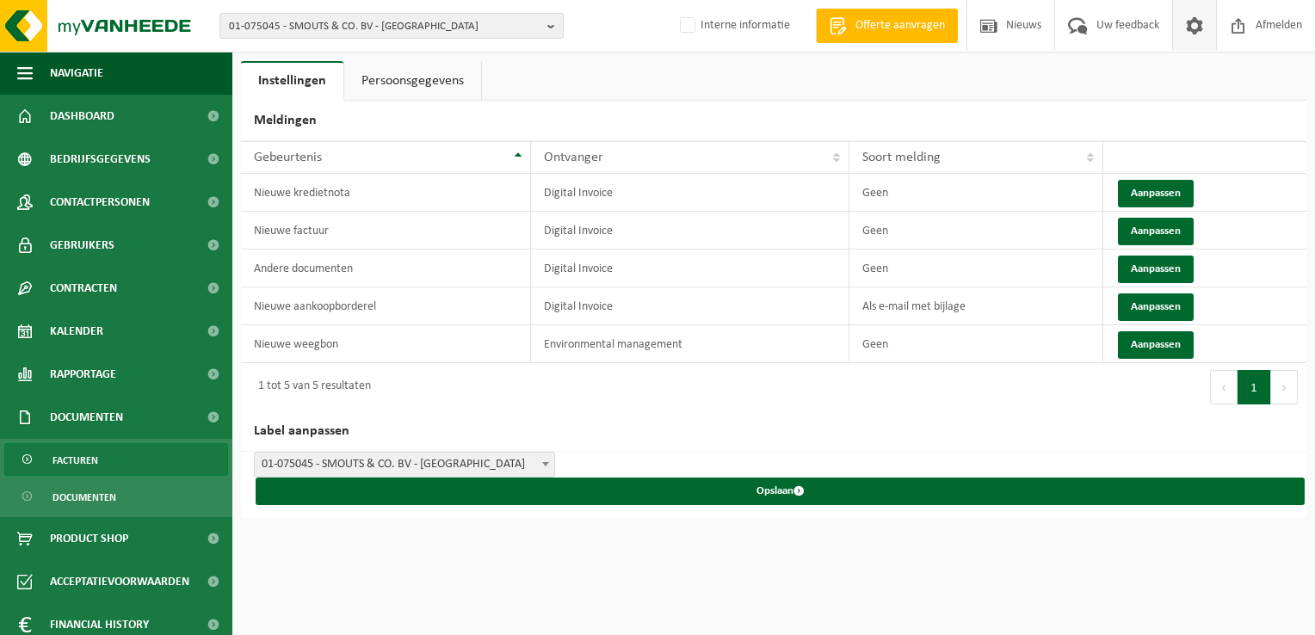
click at [104, 462] on link "Facturen" at bounding box center [116, 459] width 224 height 33
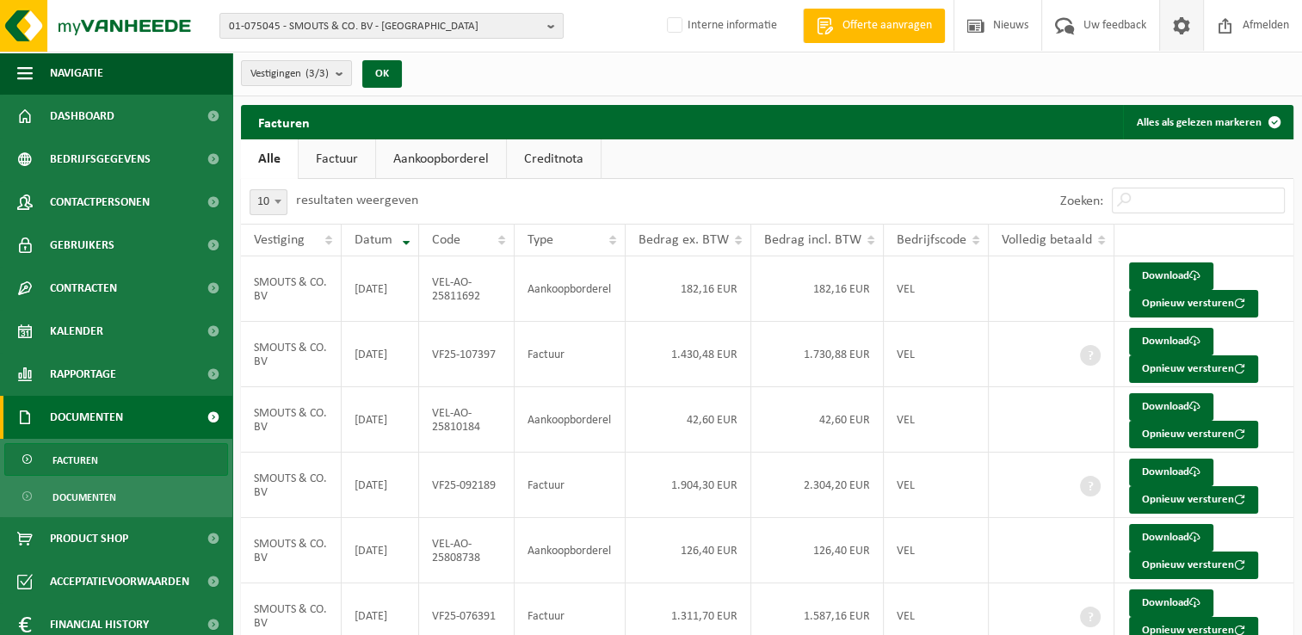
click at [1169, 22] on span at bounding box center [1182, 25] width 26 height 51
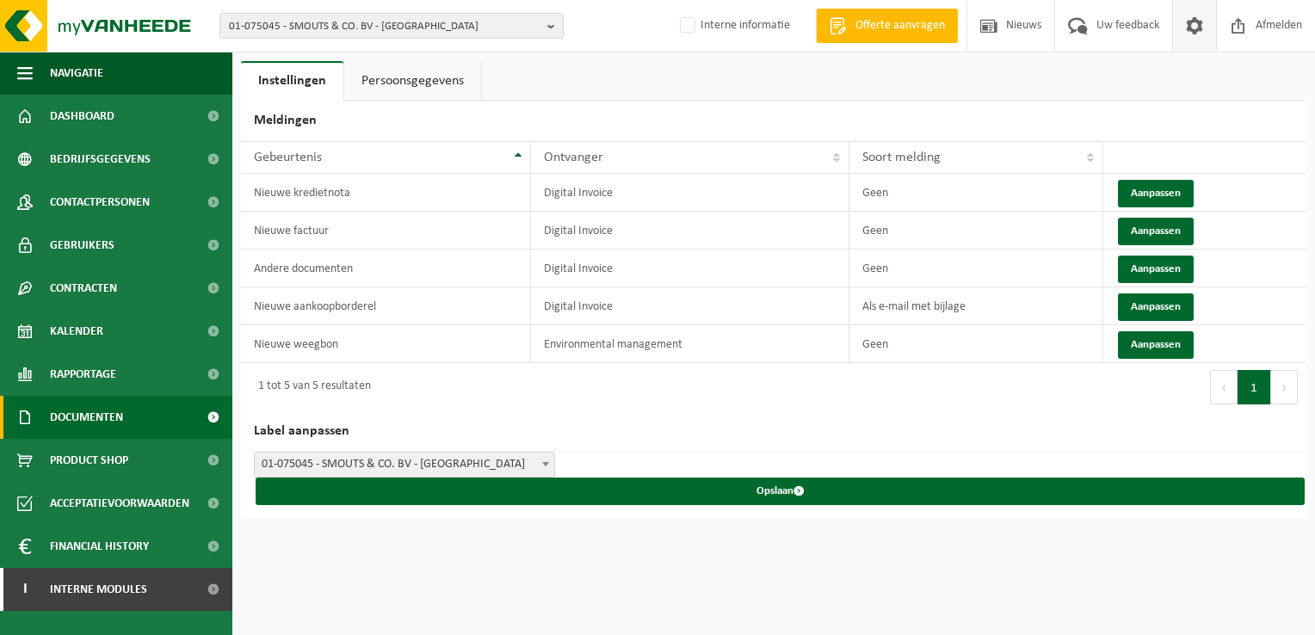
click at [106, 420] on span "Documenten" at bounding box center [86, 417] width 73 height 43
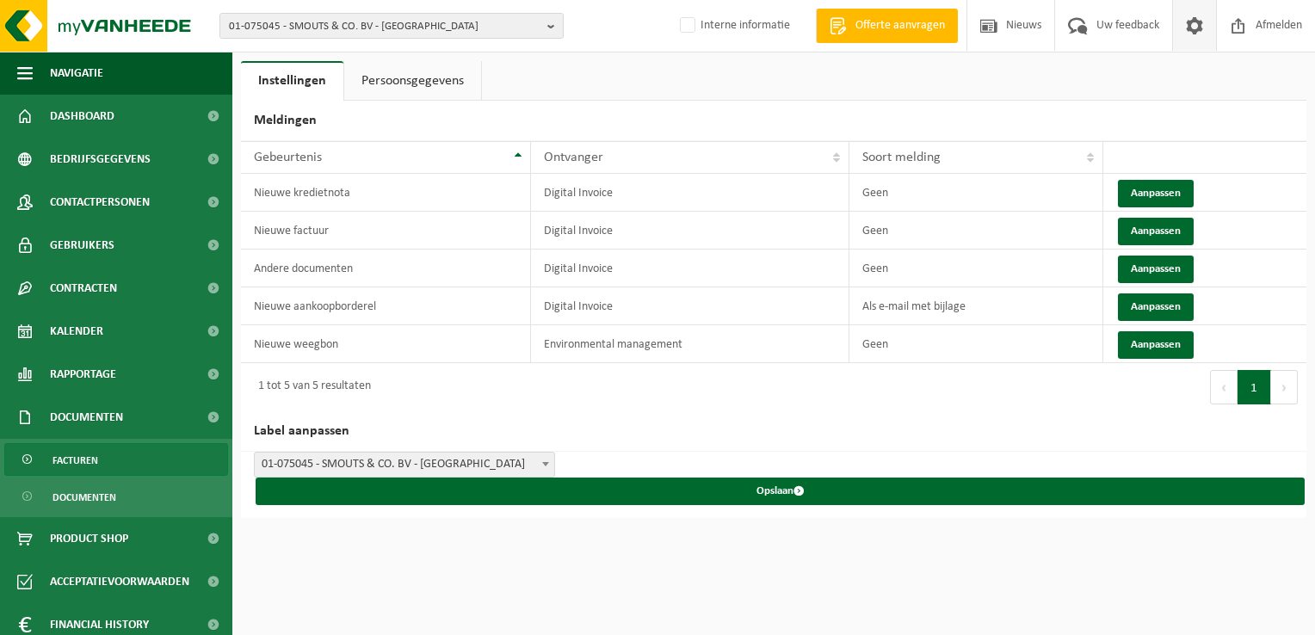
click at [89, 457] on span "Facturen" at bounding box center [75, 460] width 46 height 33
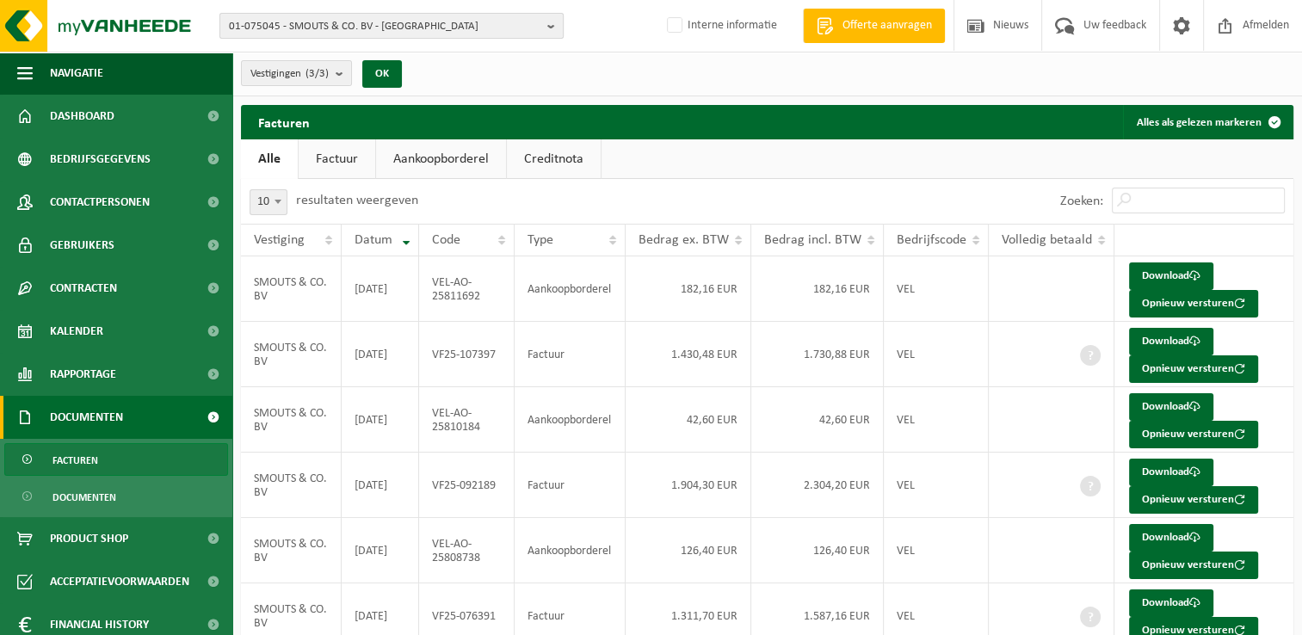
click at [281, 29] on span "01-075045 - SMOUTS & CO. BV - [GEOGRAPHIC_DATA]" at bounding box center [385, 27] width 312 height 26
paste input "01-004066"
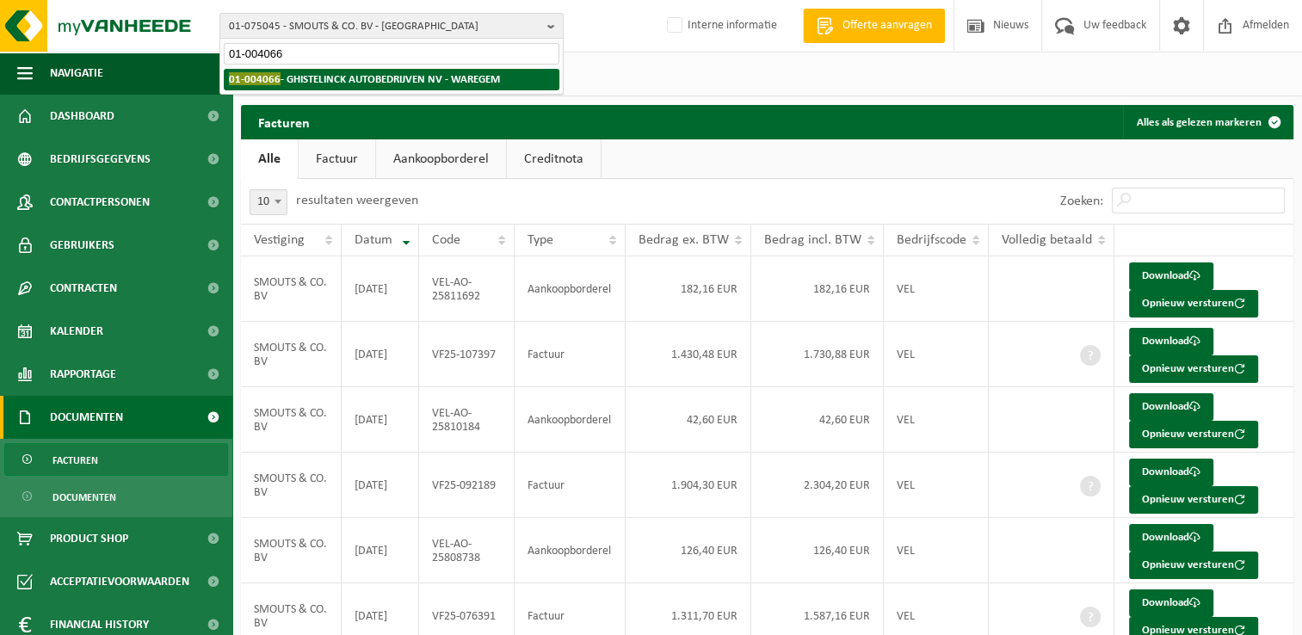
type input "01-004066"
click at [306, 78] on strong "01-004066 - GHISTELINCK AUTOBEDRIJVEN NV - WAREGEM" at bounding box center [364, 78] width 271 height 13
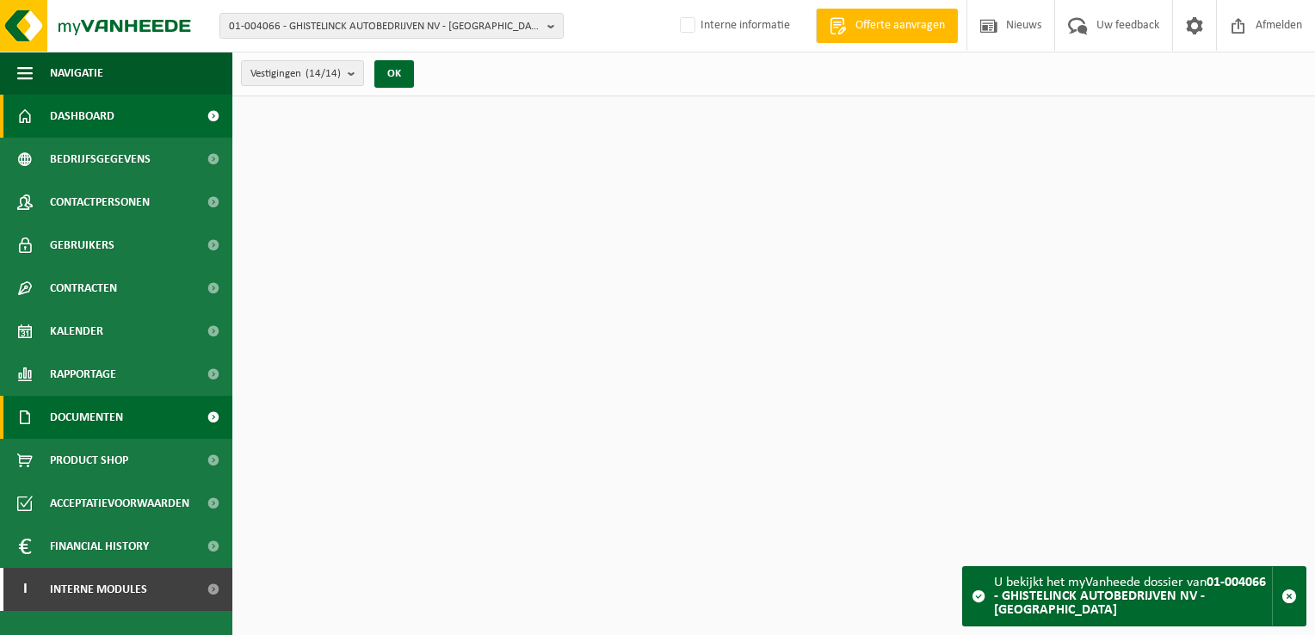
click at [114, 414] on span "Documenten" at bounding box center [86, 417] width 73 height 43
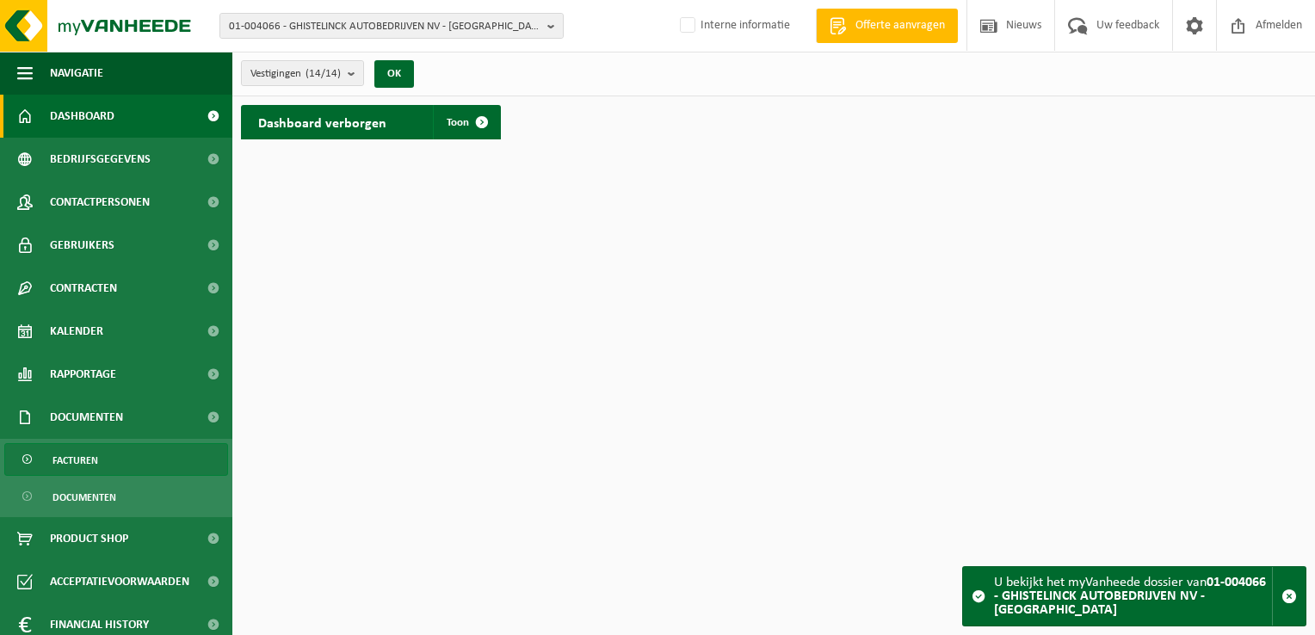
click at [100, 460] on link "Facturen" at bounding box center [116, 459] width 224 height 33
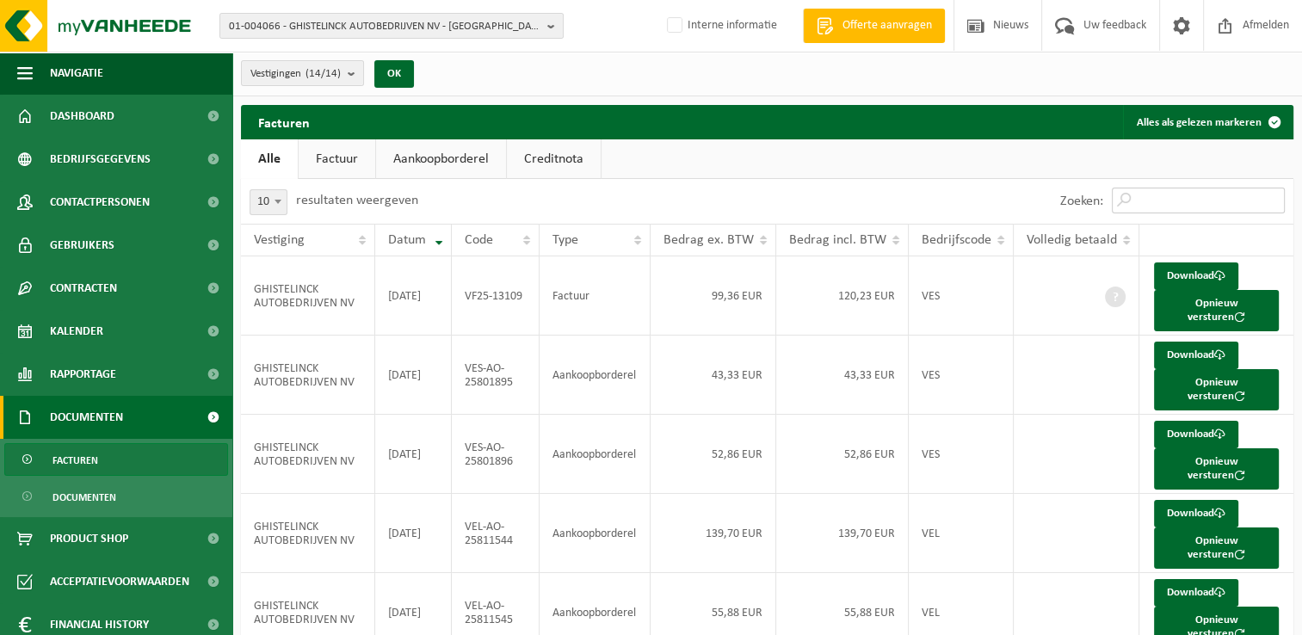
click at [1173, 195] on input "Zoeken:" at bounding box center [1198, 201] width 173 height 26
paste input "VF25-12855"
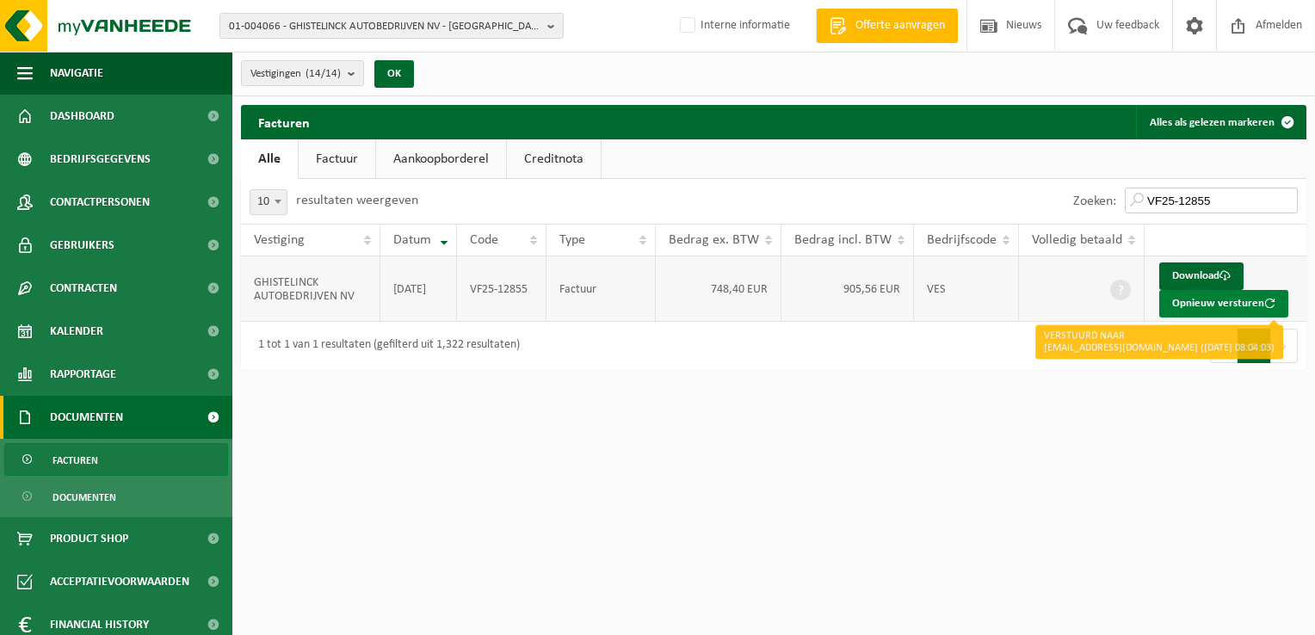
type input "VF25-12855"
click at [1216, 302] on button "Opnieuw versturen" at bounding box center [1223, 304] width 129 height 28
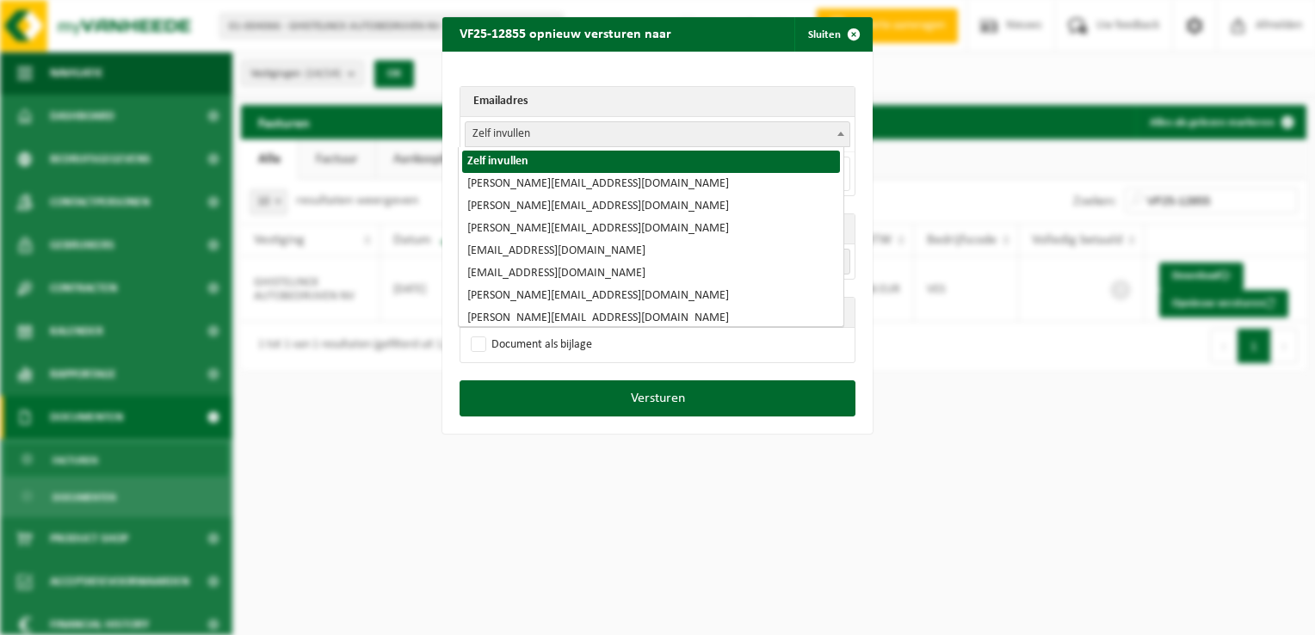
click at [485, 127] on span "Zelf invullen" at bounding box center [658, 134] width 384 height 24
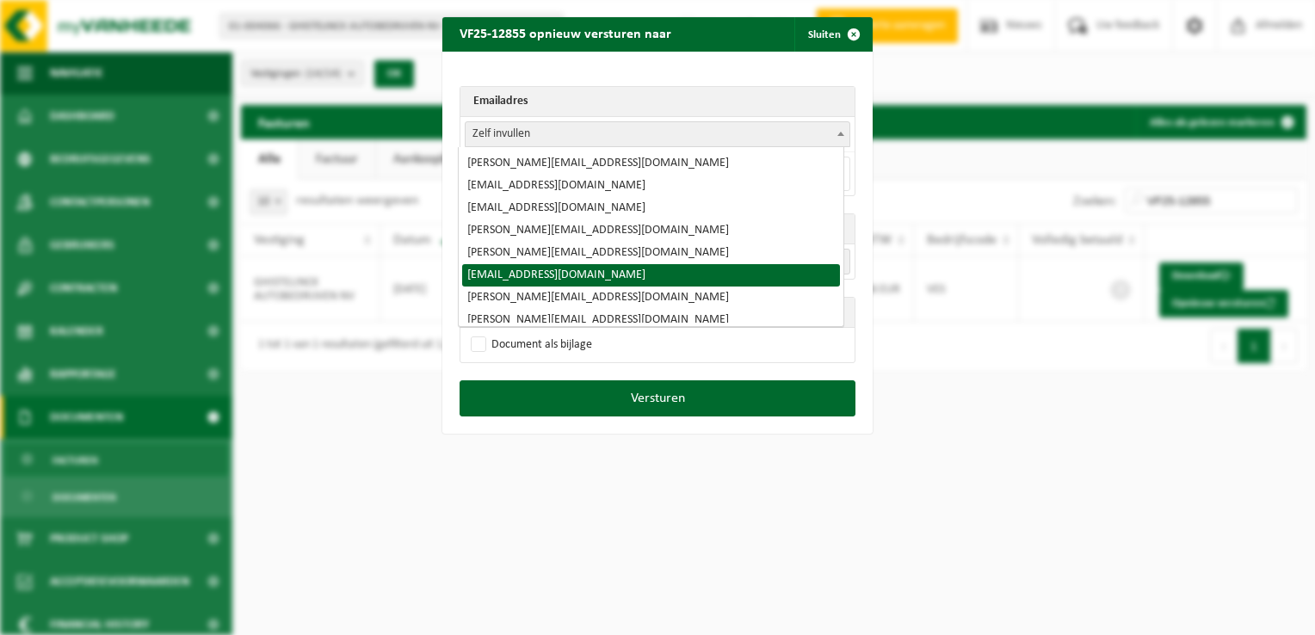
scroll to position [100, 0]
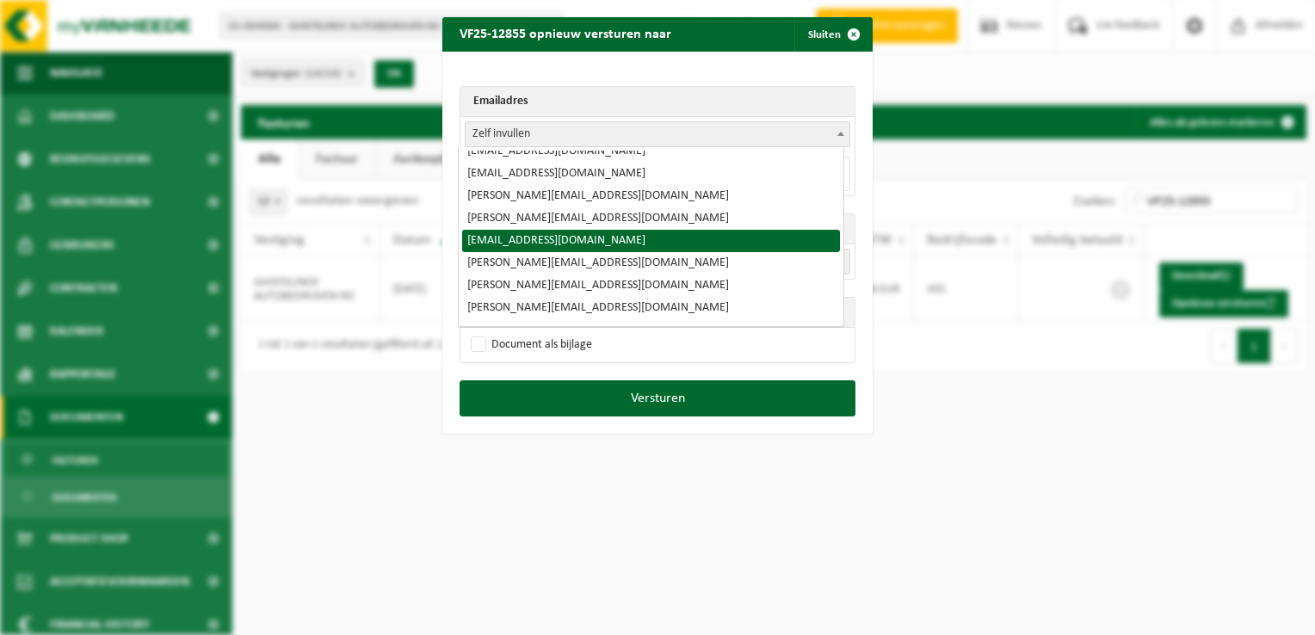
select select "leveranciersboekhouding@ghistelinck.com"
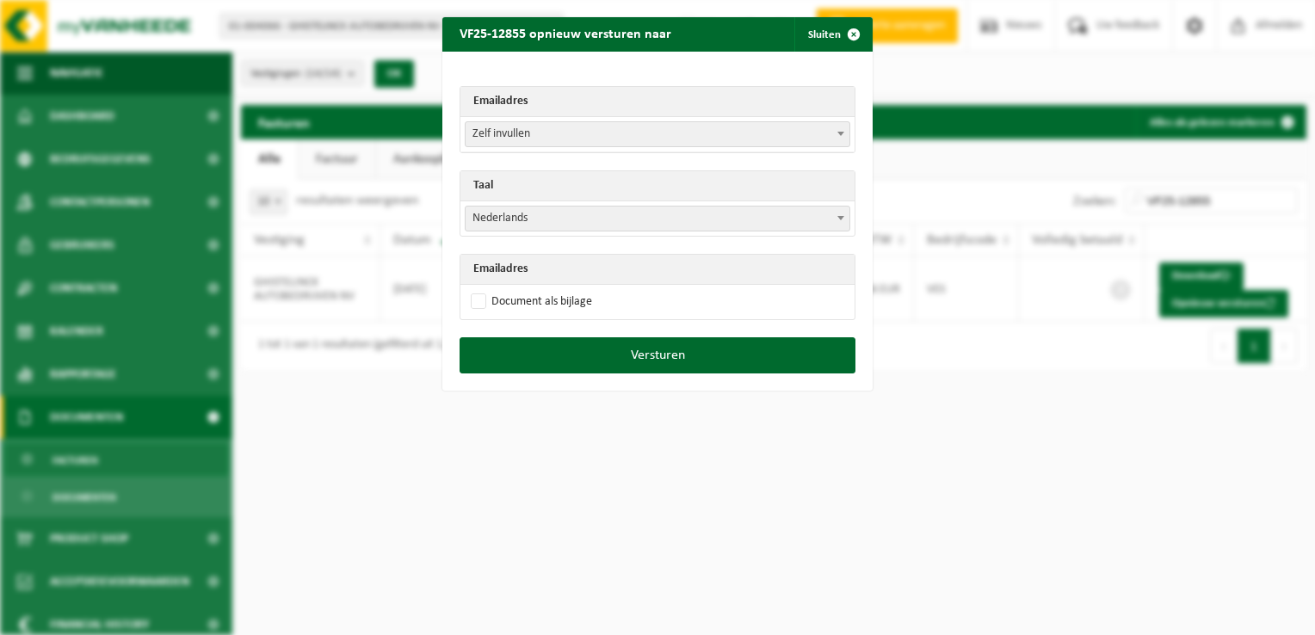
click at [510, 138] on span "Zelf invullen" at bounding box center [658, 134] width 384 height 24
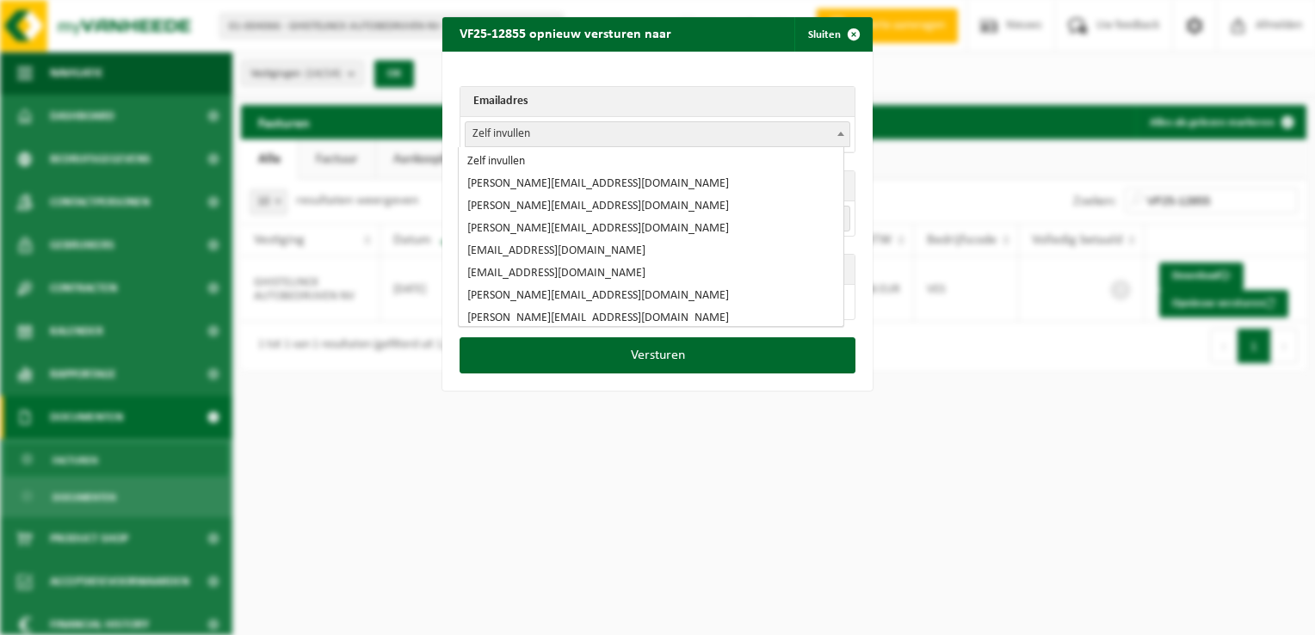
scroll to position [157, 0]
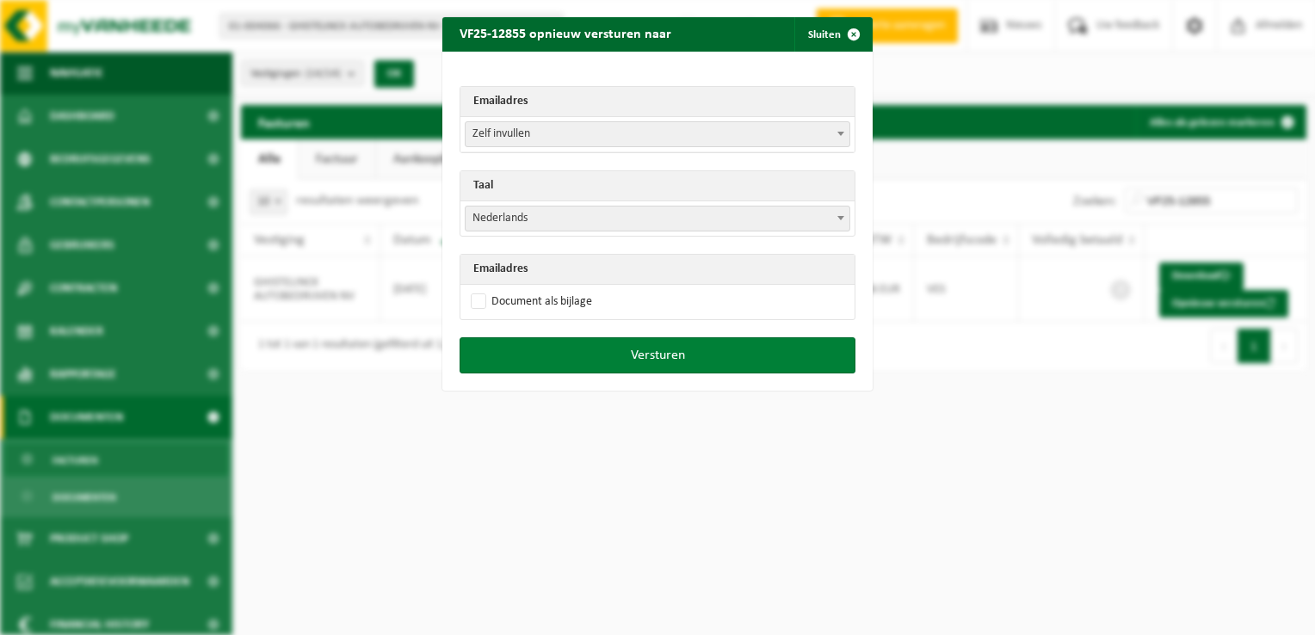
click at [689, 353] on button "Versturen" at bounding box center [658, 355] width 396 height 36
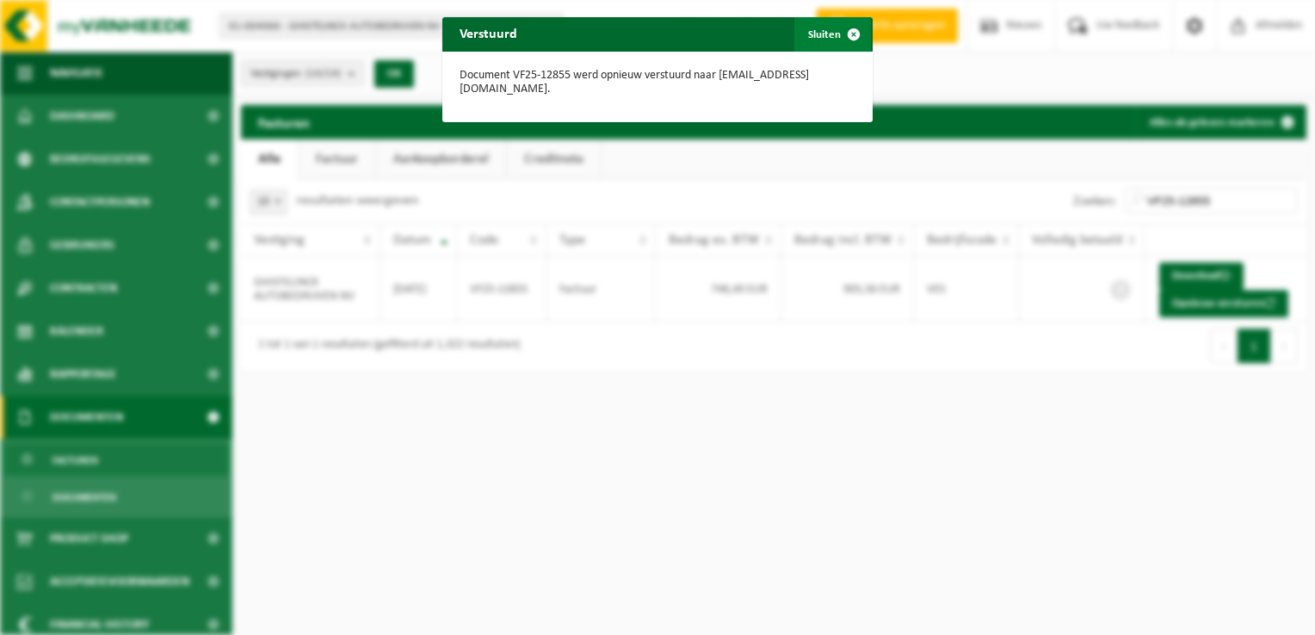
click at [845, 32] on span "button" at bounding box center [854, 34] width 34 height 34
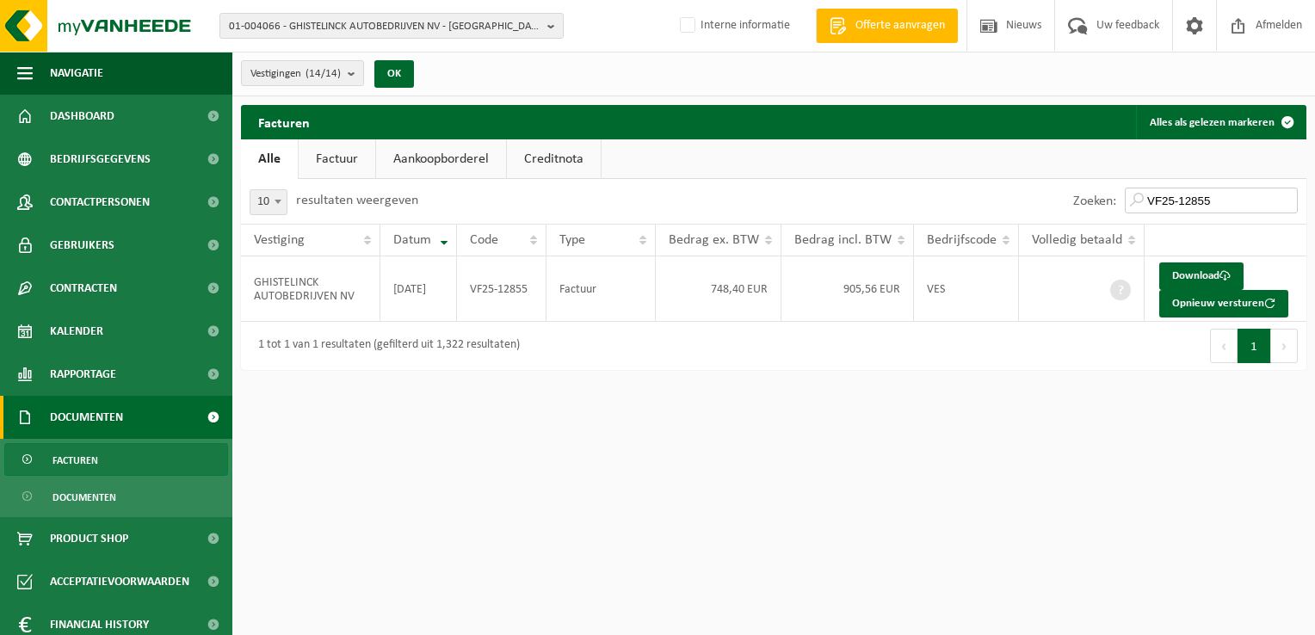
click at [1228, 201] on input "VF25-12855" at bounding box center [1211, 201] width 173 height 26
type input "VF25-12856"
click at [976, 435] on div "01-004066 - GHISTELINCK AUTOBEDRIJVEN NV - WAREGEM 01-004066 - GHISTELINCK AUTO…" at bounding box center [657, 317] width 1315 height 635
click at [1181, 302] on button "Opnieuw versturen" at bounding box center [1223, 304] width 129 height 28
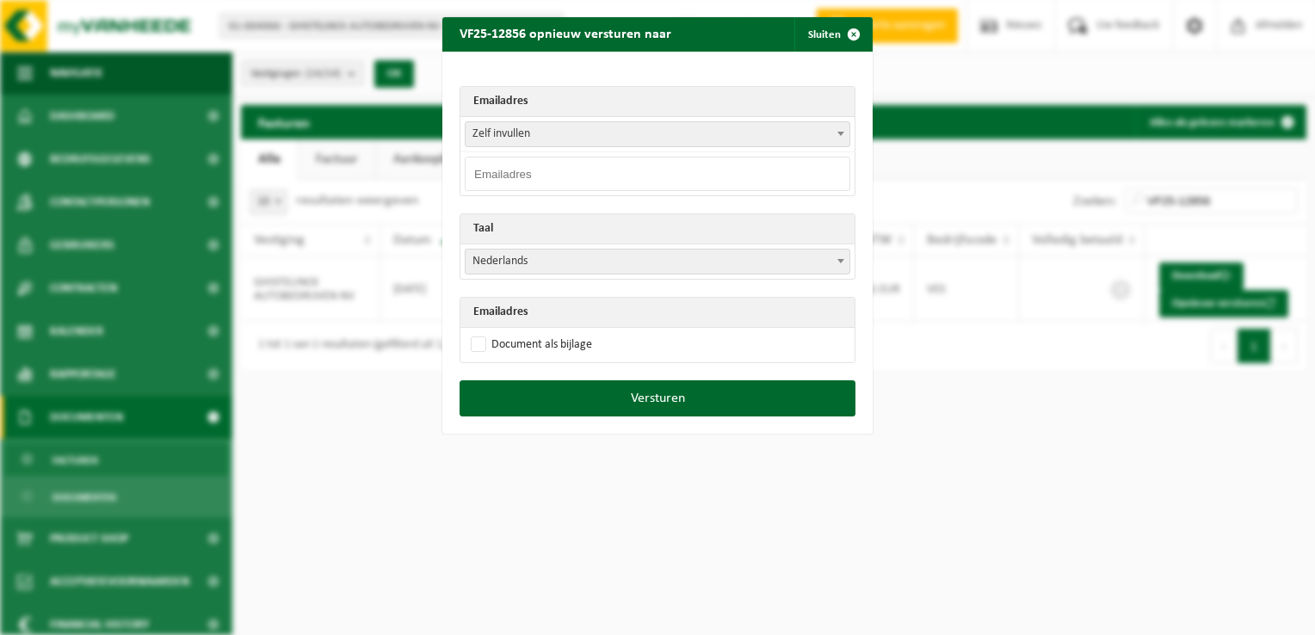
click at [550, 128] on span "Zelf invullen" at bounding box center [658, 134] width 384 height 24
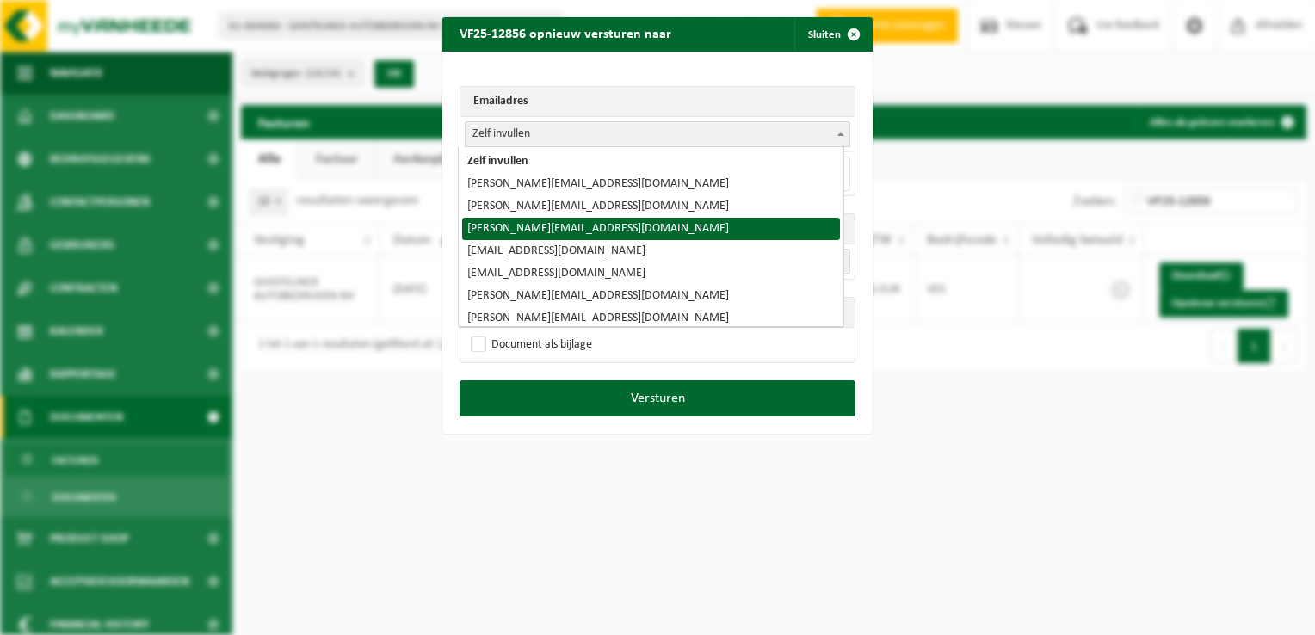
scroll to position [86, 0]
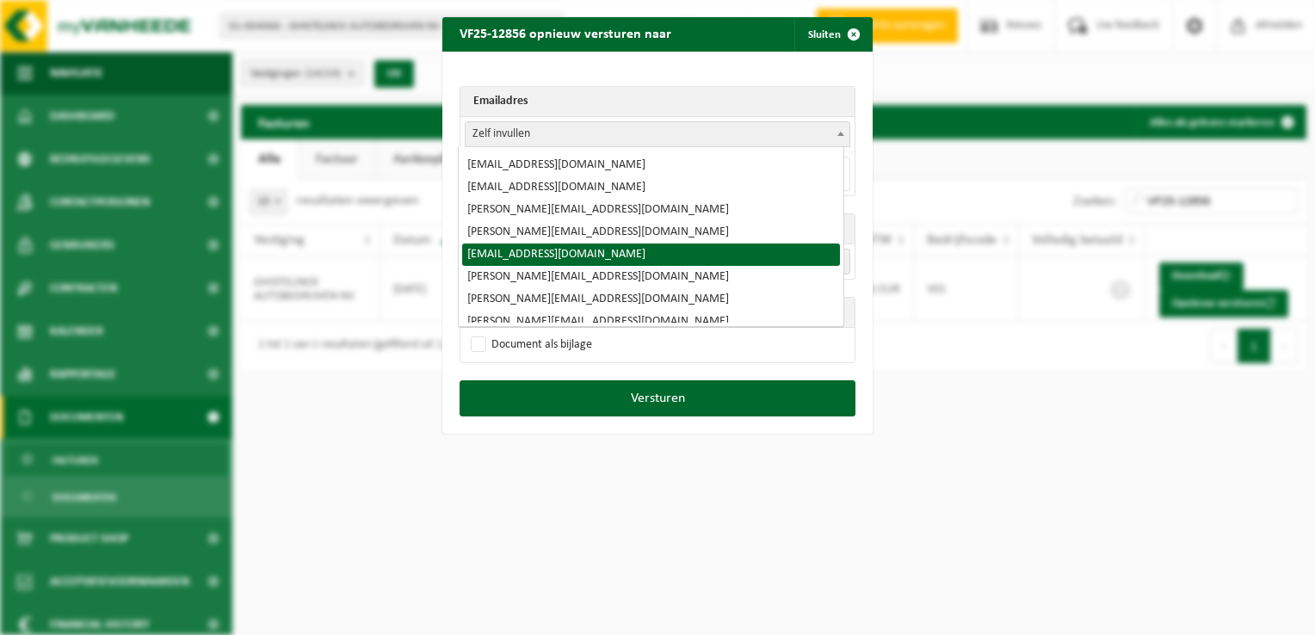
select select "leveranciersboekhouding@ghistelinck.com"
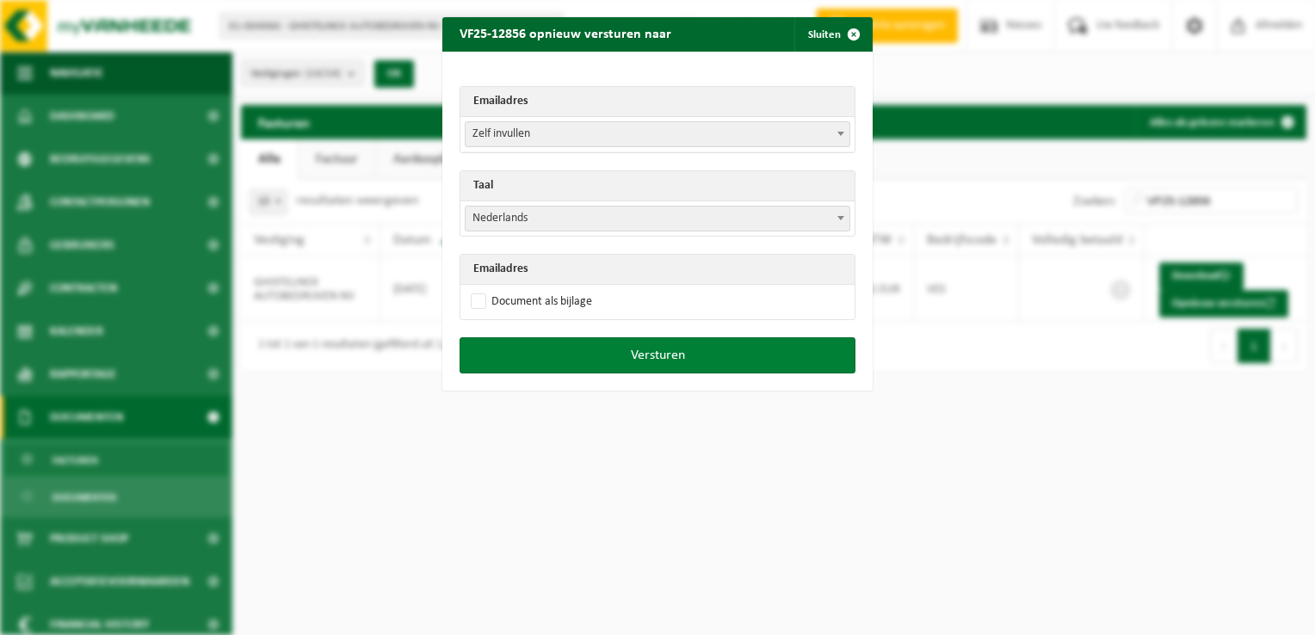
click at [684, 365] on button "Versturen" at bounding box center [658, 355] width 396 height 36
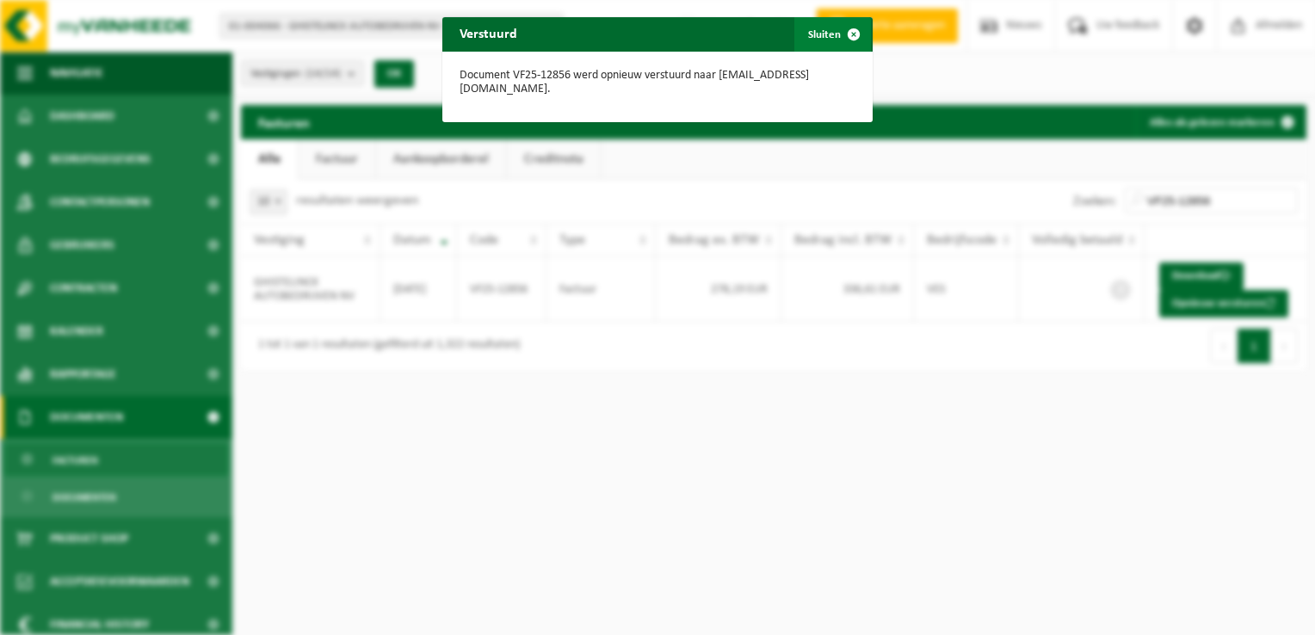
click at [843, 36] on span "button" at bounding box center [854, 34] width 34 height 34
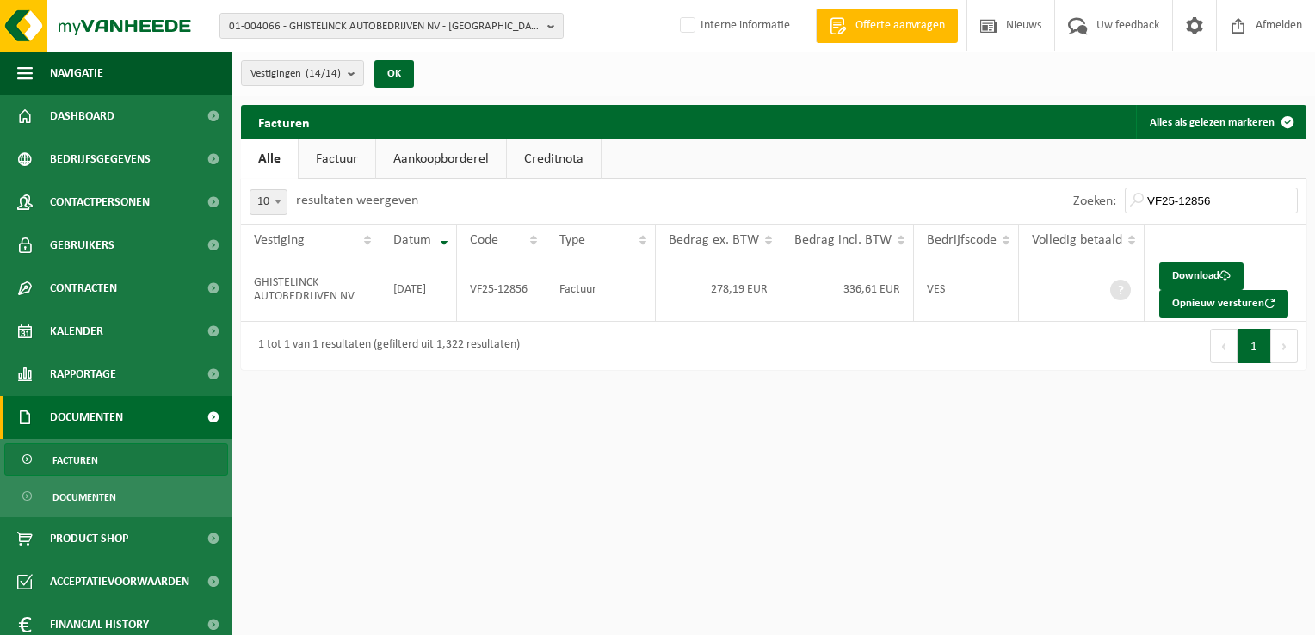
click at [438, 157] on link "Aankoopborderel" at bounding box center [441, 159] width 130 height 40
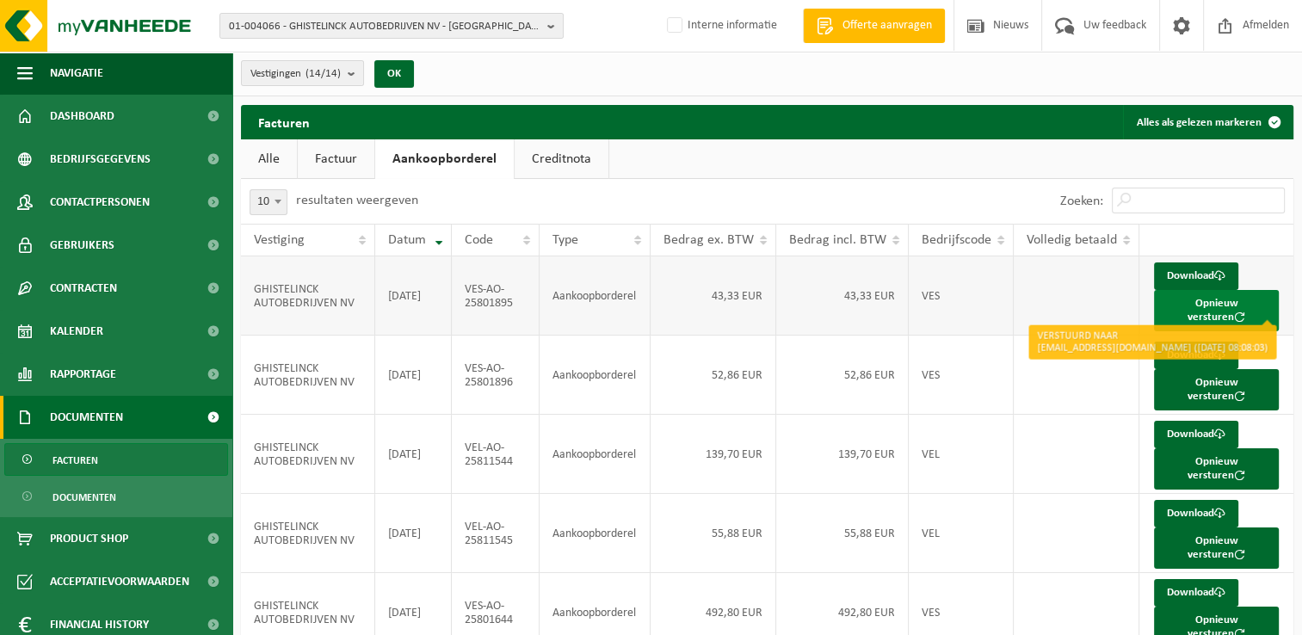
click at [1189, 308] on button "Opnieuw versturen" at bounding box center [1216, 310] width 125 height 41
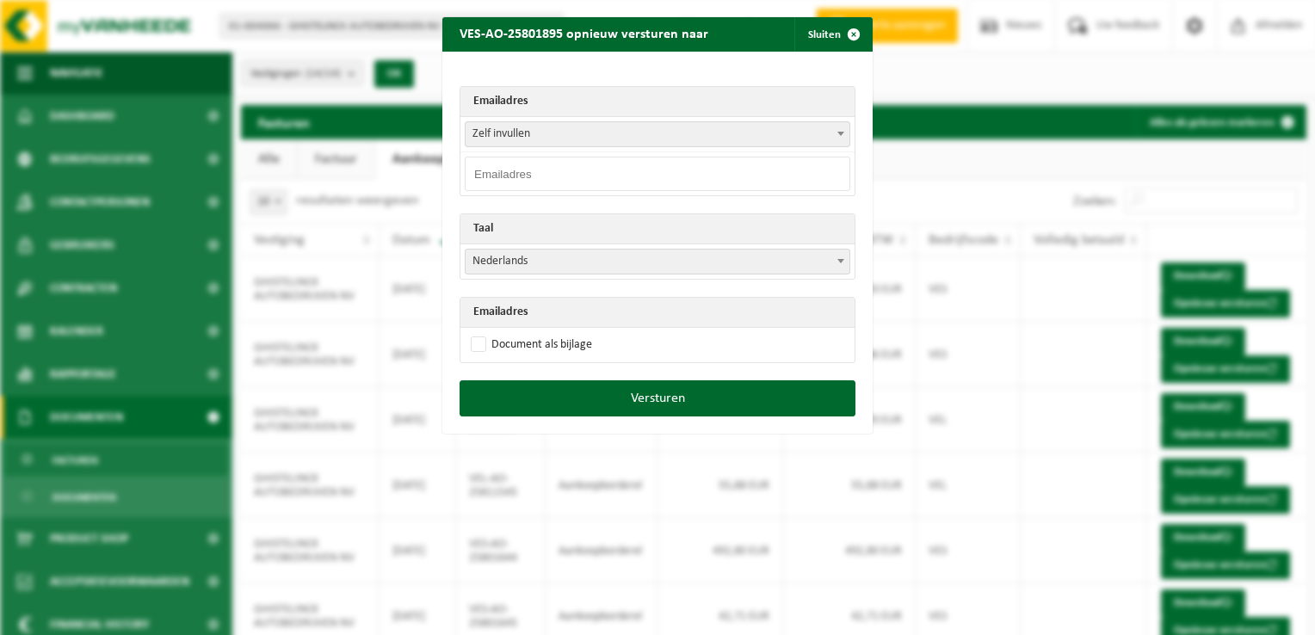
click at [514, 139] on span "Zelf invullen" at bounding box center [658, 134] width 384 height 24
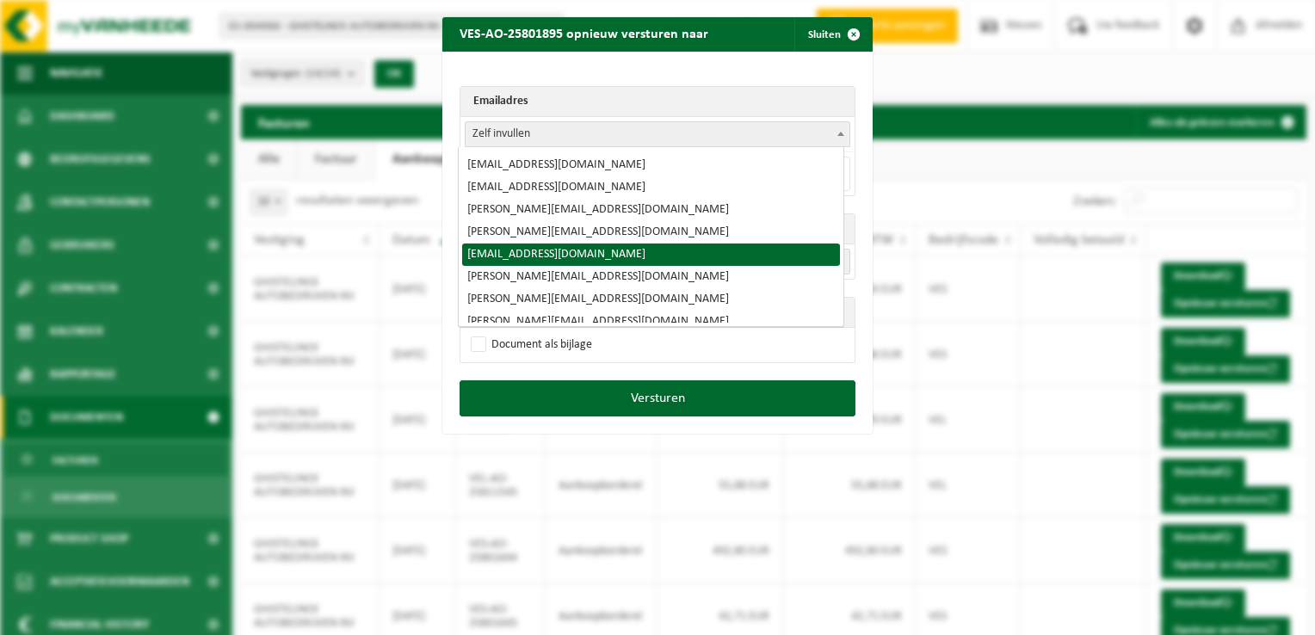
select select "leveranciersboekhouding@ghistelinck.com"
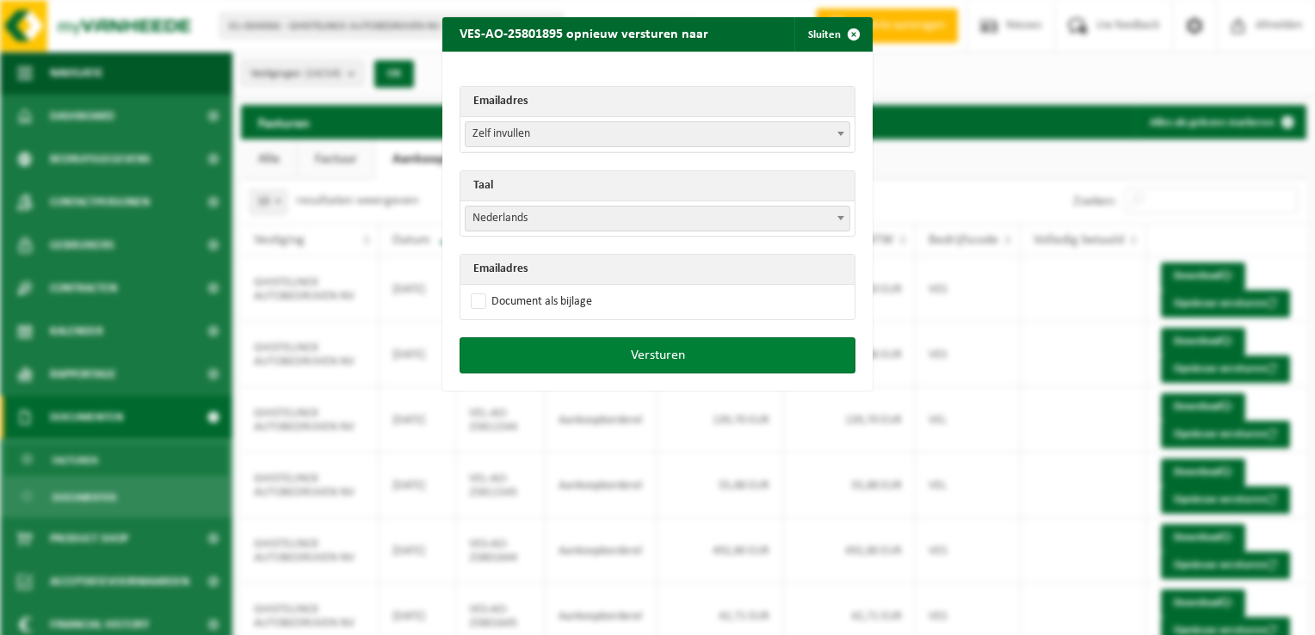
click at [644, 356] on button "Versturen" at bounding box center [658, 355] width 396 height 36
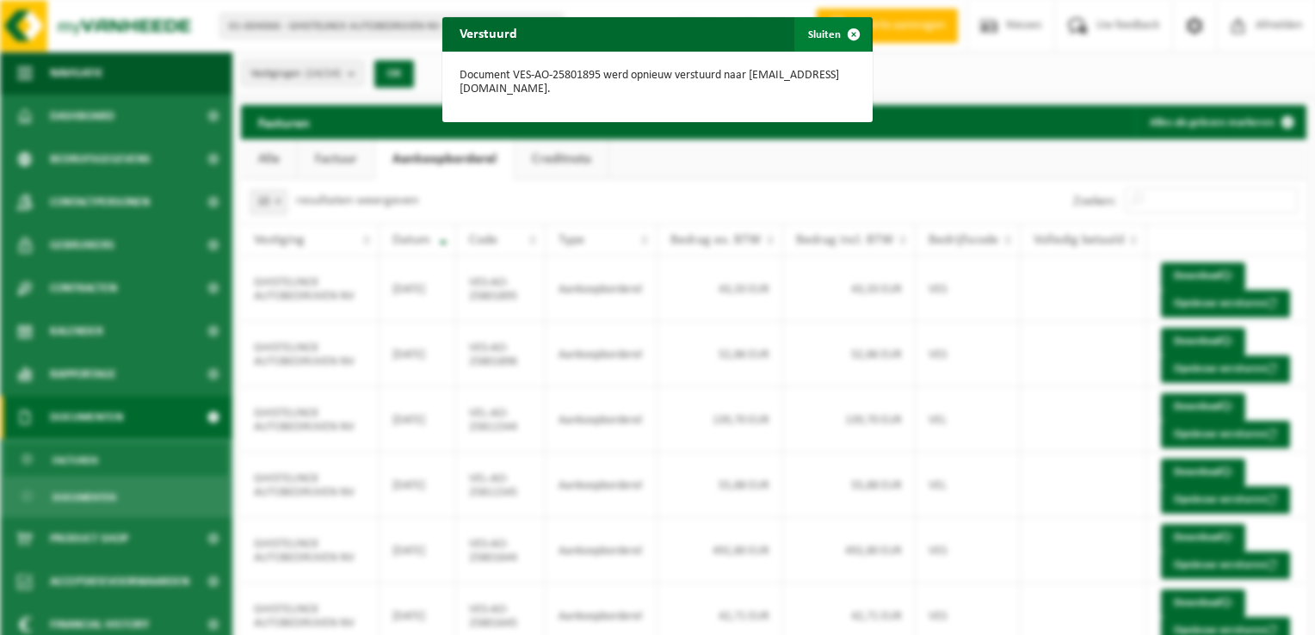
click at [847, 36] on span "button" at bounding box center [854, 34] width 34 height 34
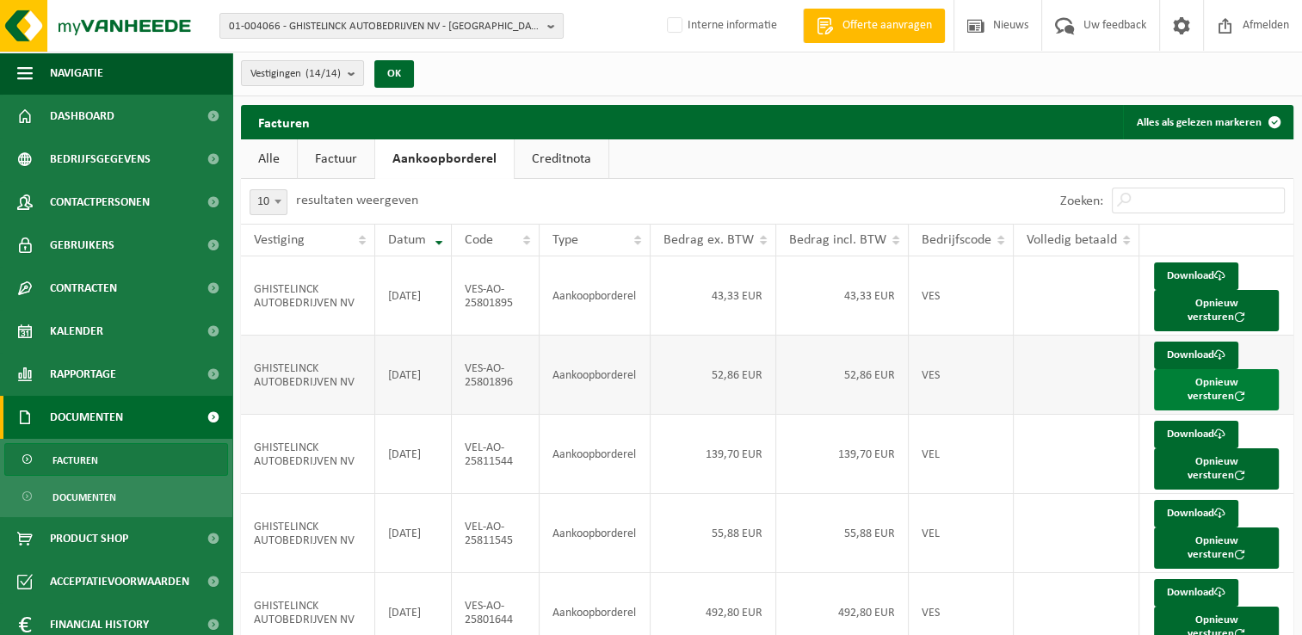
click at [1190, 369] on button "Opnieuw versturen" at bounding box center [1216, 389] width 125 height 41
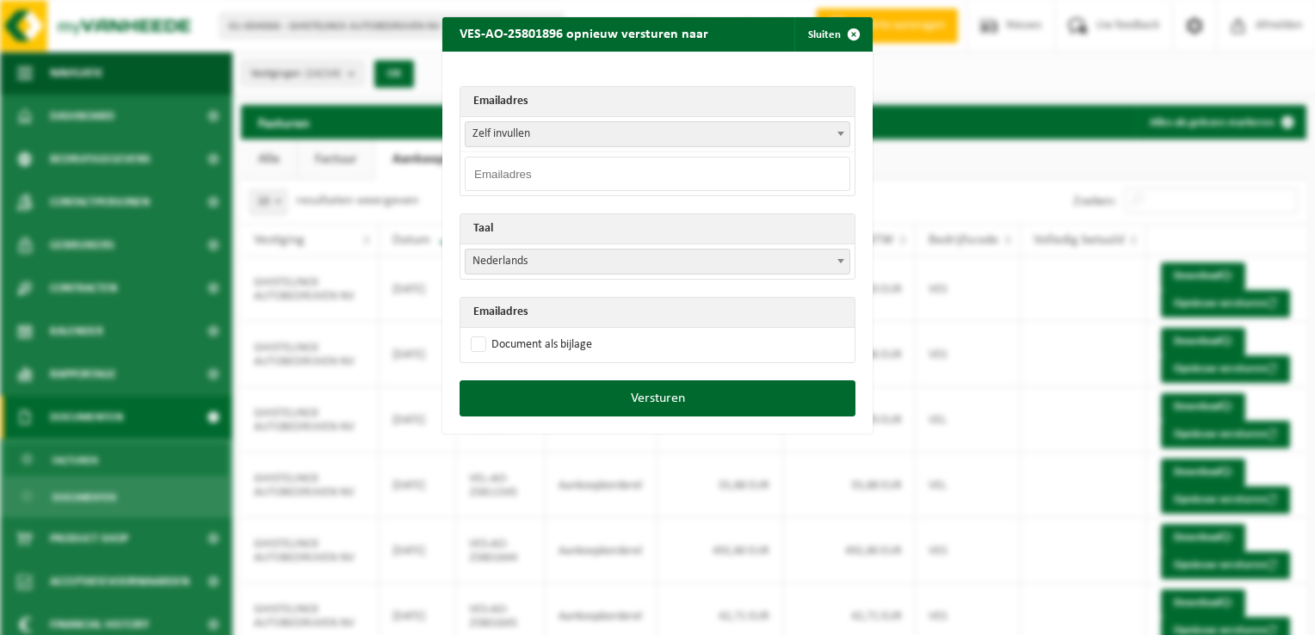
click at [497, 134] on span "Zelf invullen" at bounding box center [658, 134] width 384 height 24
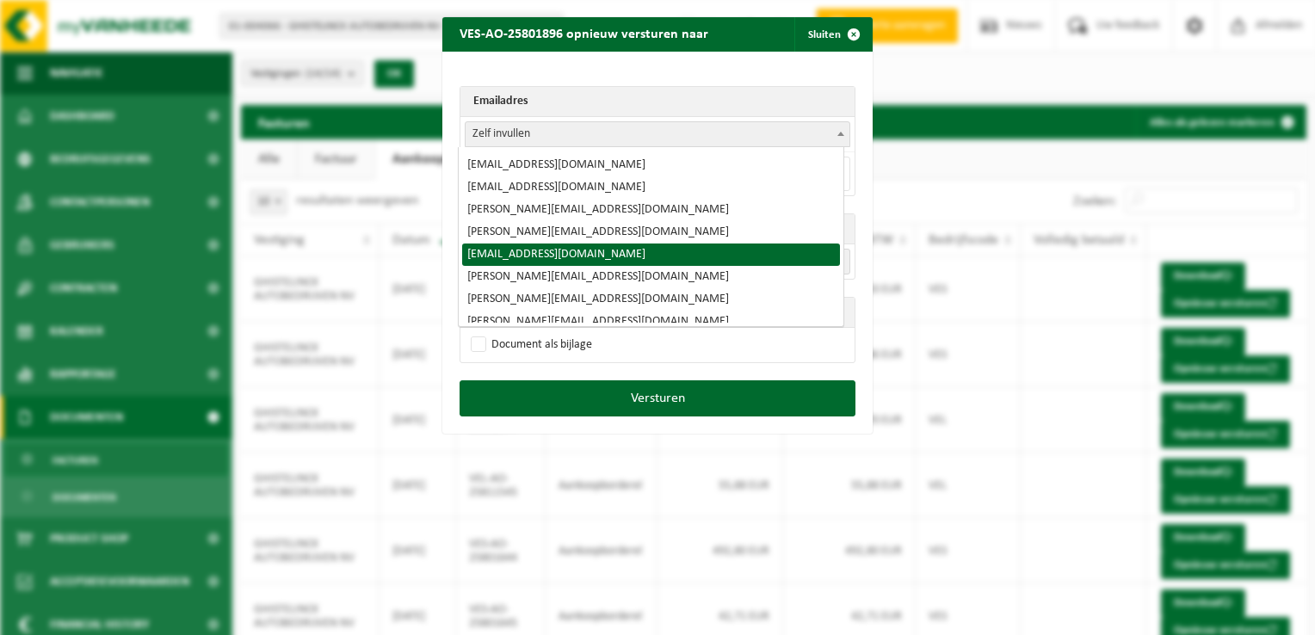
select select "leveranciersboekhouding@ghistelinck.com"
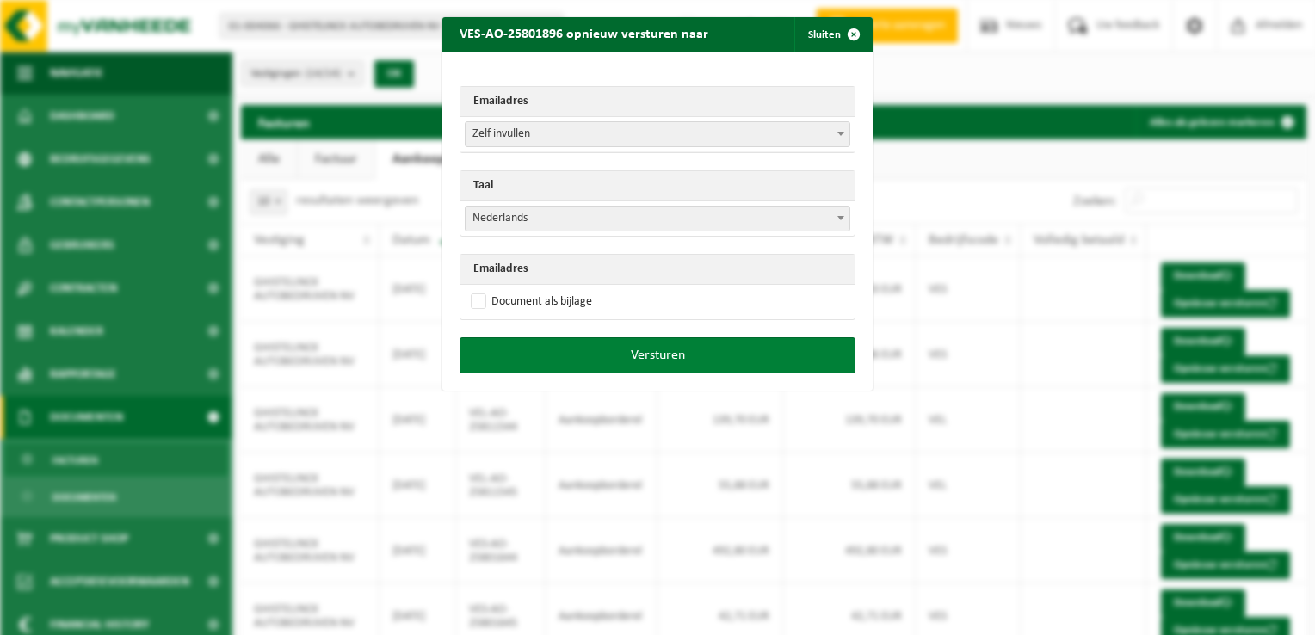
click at [656, 354] on button "Versturen" at bounding box center [658, 355] width 396 height 36
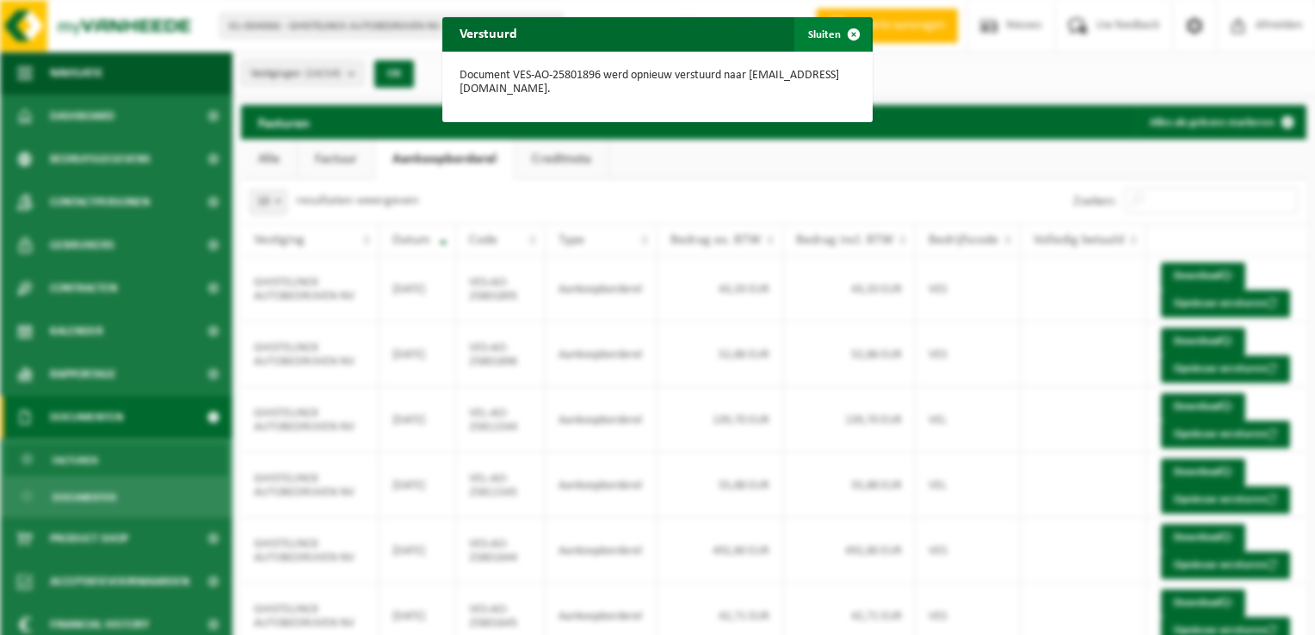
click at [844, 34] on span "button" at bounding box center [854, 34] width 34 height 34
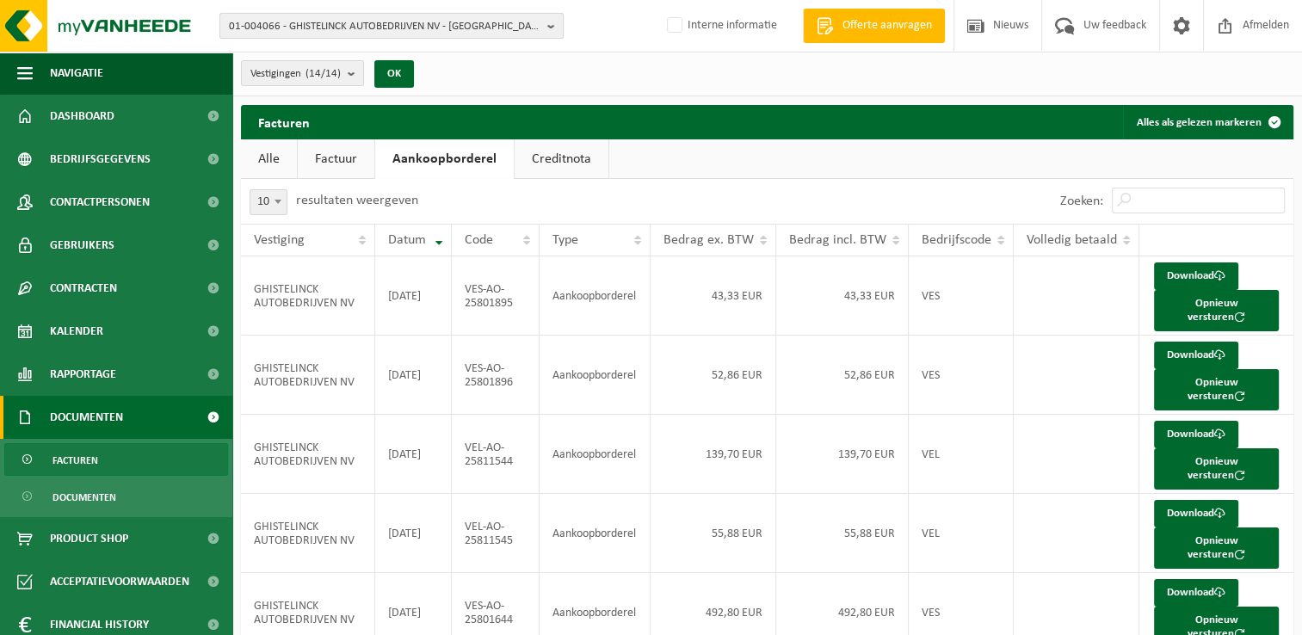
click at [269, 15] on span "01-004066 - GHISTELINCK AUTOBEDRIJVEN NV - WAREGEM" at bounding box center [385, 27] width 312 height 26
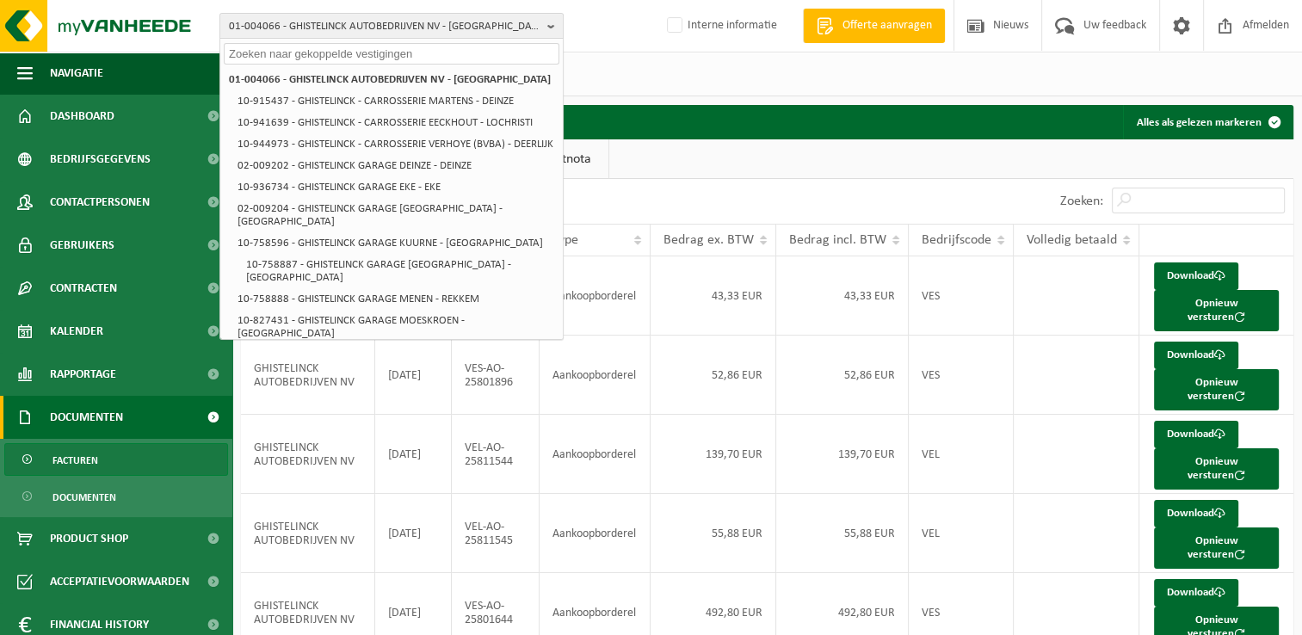
paste input "10-975478"
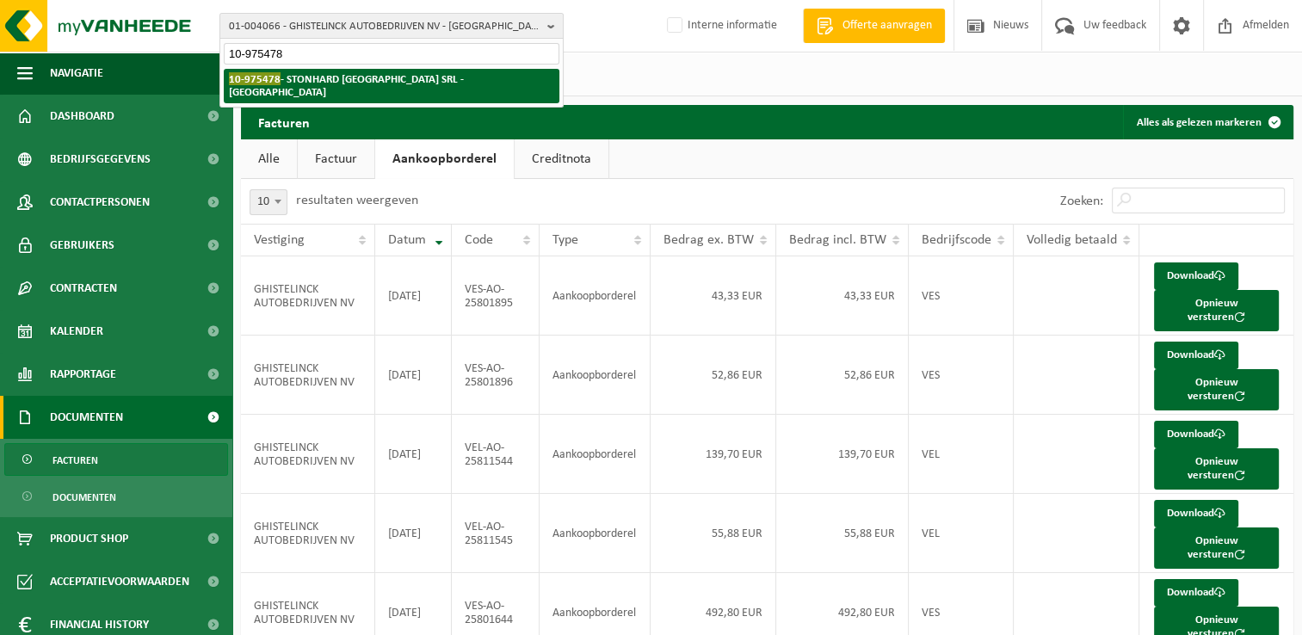
type input "10-975478"
click at [300, 80] on strong "10-975478 - STONHARD EUROPE SRL - NIVELLES" at bounding box center [346, 85] width 235 height 26
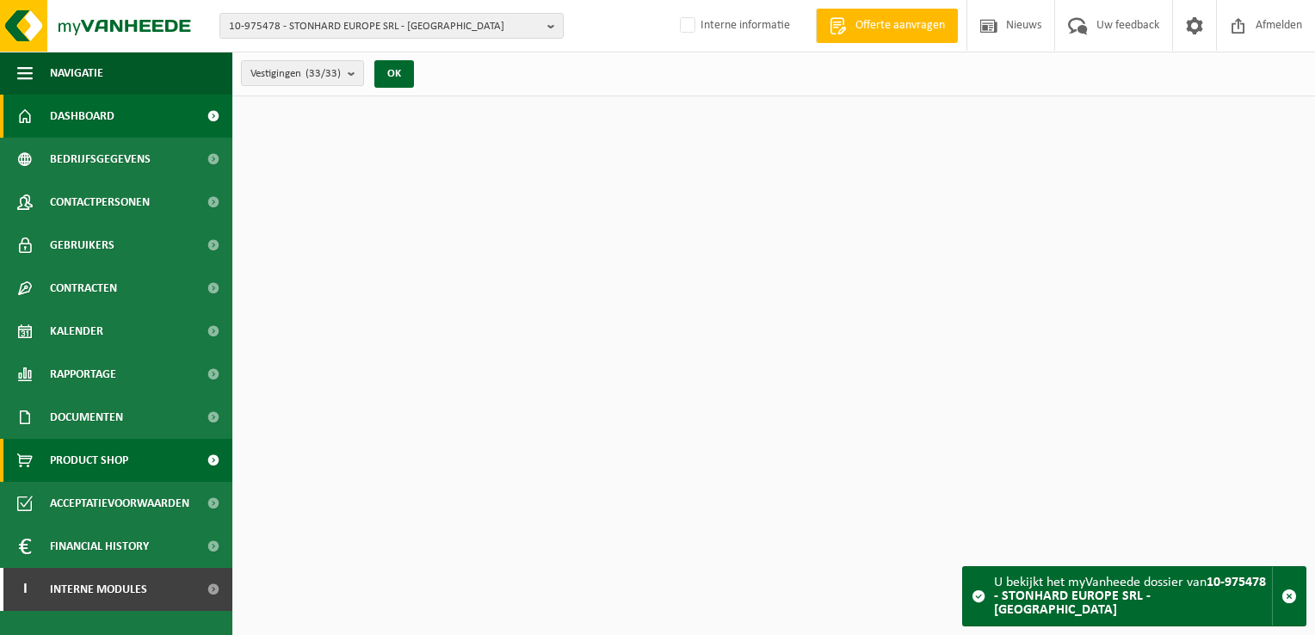
click at [74, 442] on span "Product Shop" at bounding box center [89, 460] width 78 height 43
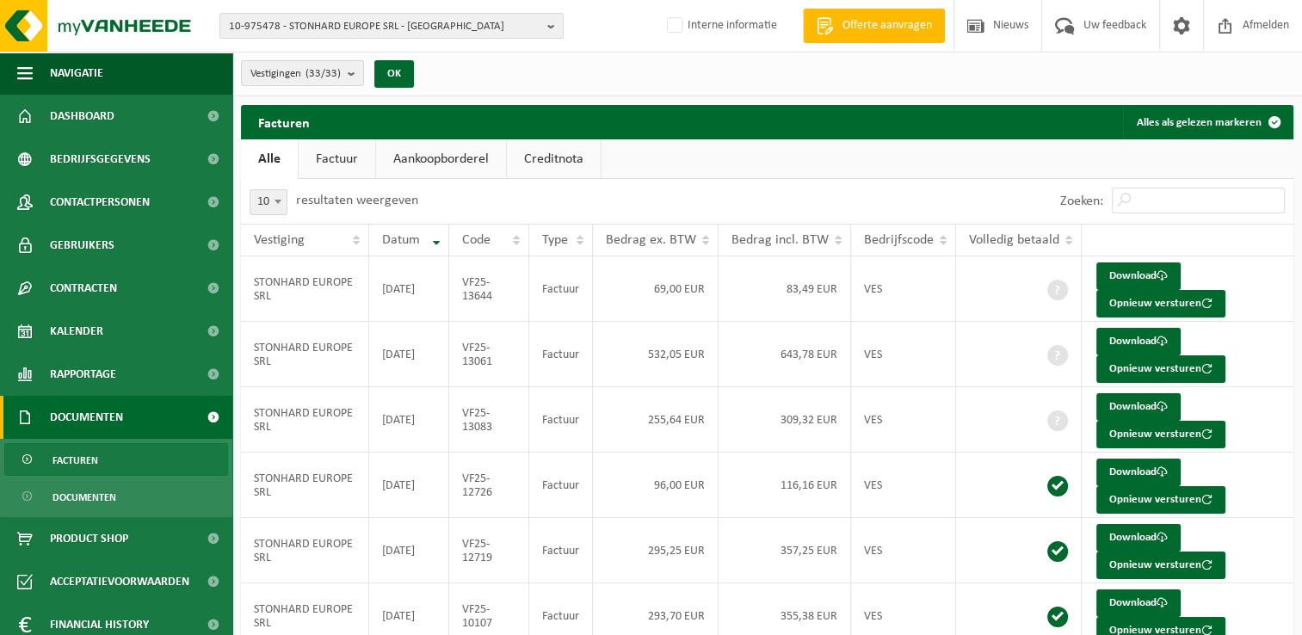
click at [99, 460] on link "Facturen" at bounding box center [116, 459] width 224 height 33
drag, startPoint x: 1158, startPoint y: 203, endPoint x: 1158, endPoint y: 168, distance: 35.3
click at [1158, 203] on input "Zoeken:" at bounding box center [1198, 201] width 173 height 26
paste input "VF25-05215"
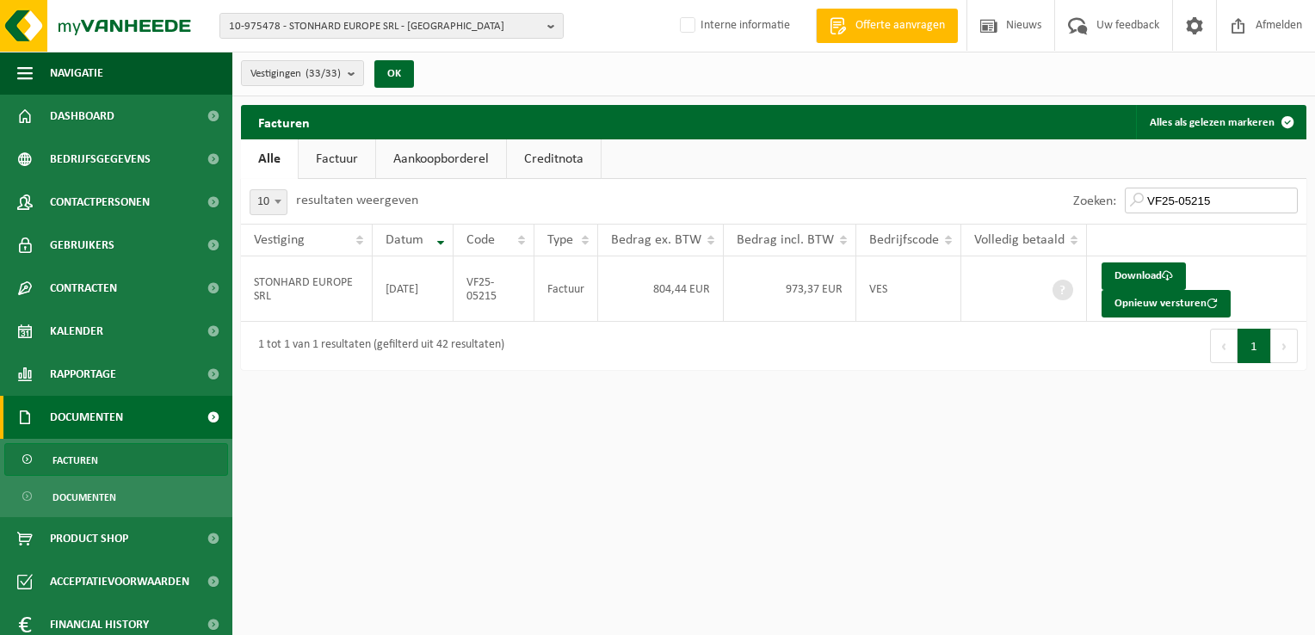
drag, startPoint x: 1212, startPoint y: 201, endPoint x: 1208, endPoint y: 192, distance: 9.3
click at [1212, 201] on input "VF25-05215" at bounding box center [1211, 201] width 173 height 26
type input "VF25-05225"
click at [1195, 25] on span at bounding box center [1195, 25] width 26 height 51
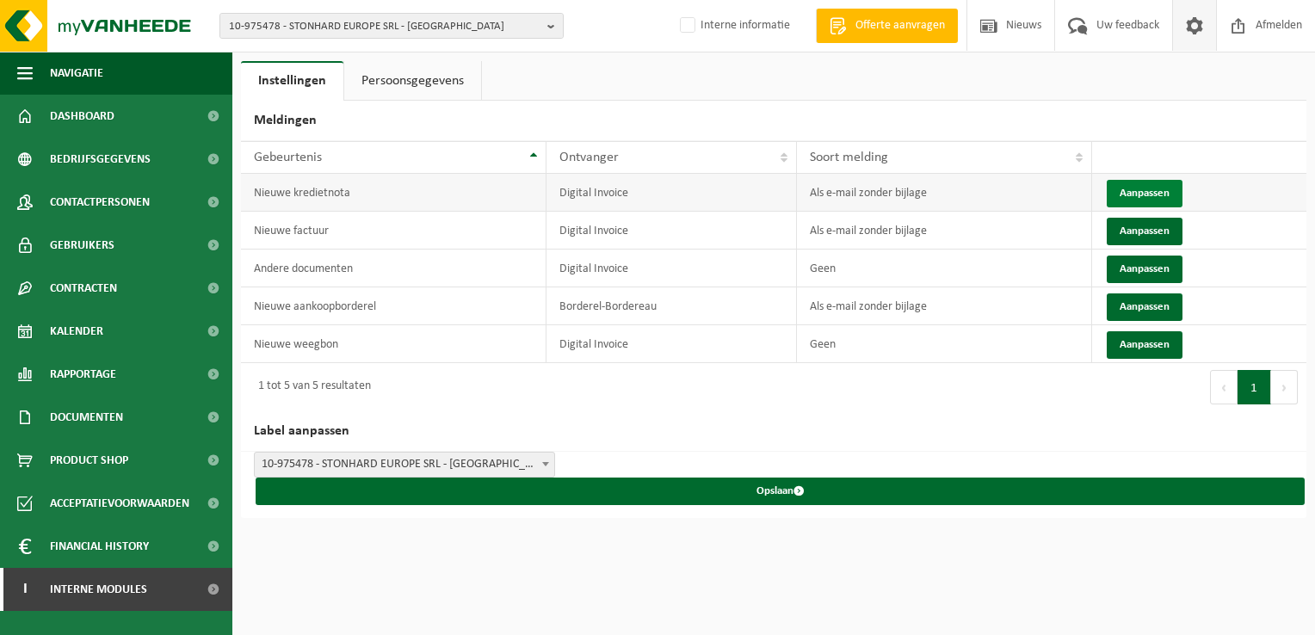
click at [1131, 191] on button "Aanpassen" at bounding box center [1145, 194] width 76 height 28
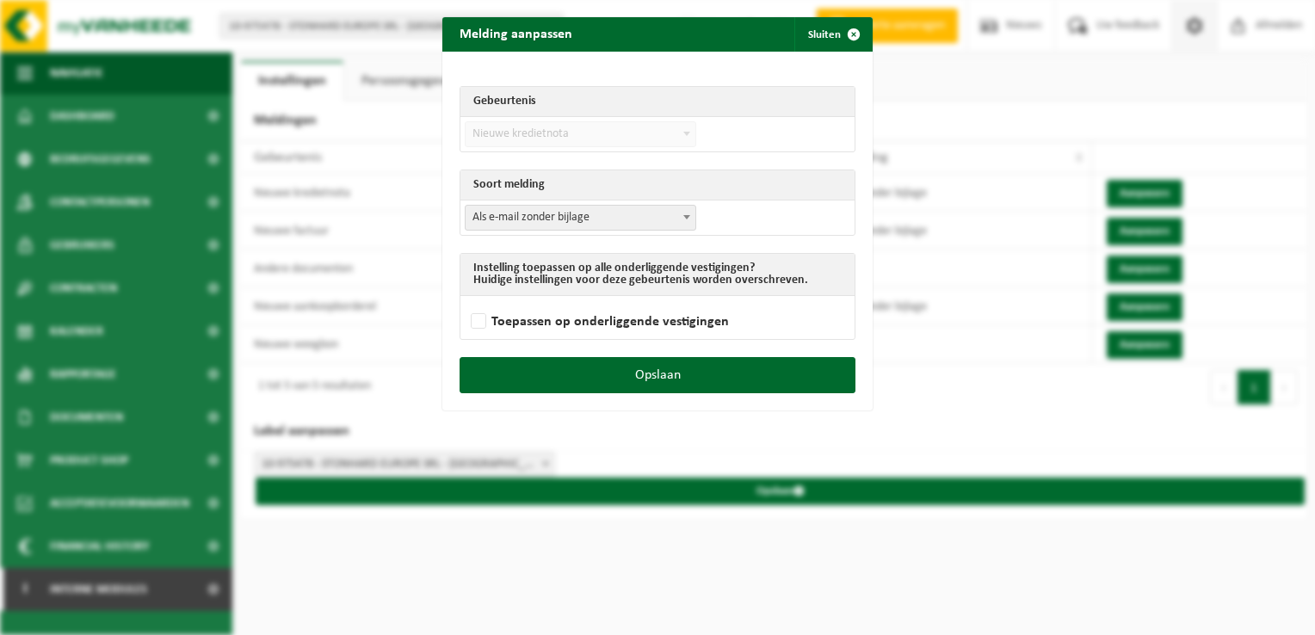
click at [523, 220] on span "Als e-mail zonder bijlage" at bounding box center [581, 218] width 230 height 24
select select "3"
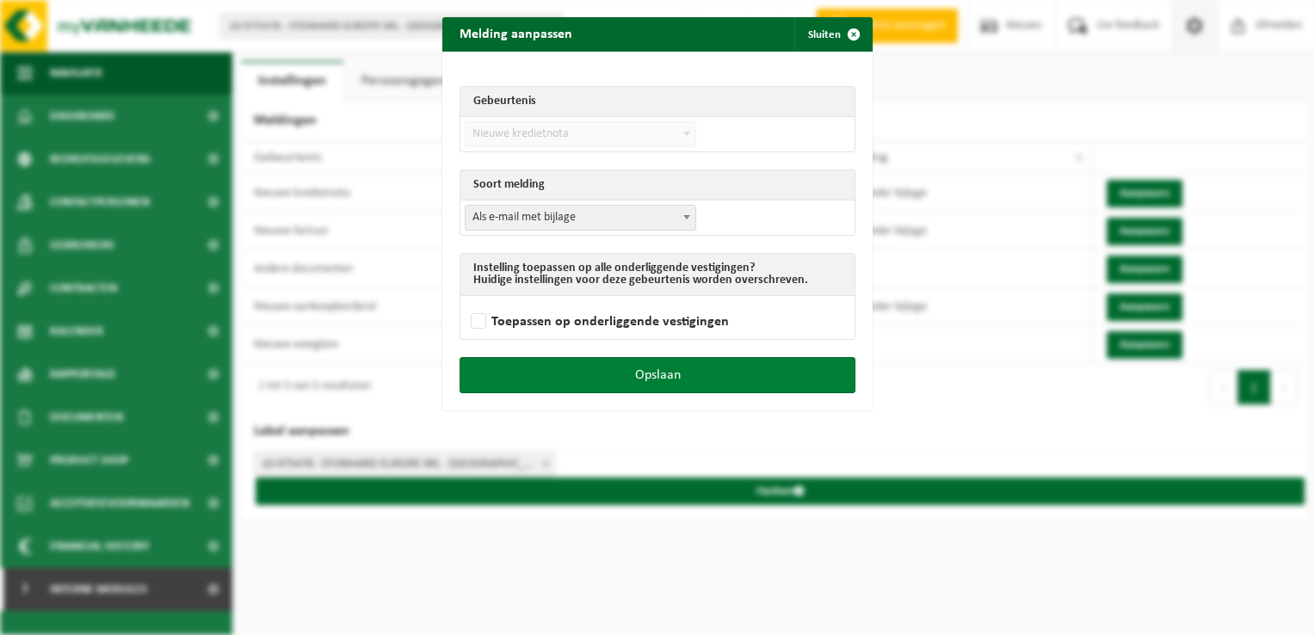
click at [694, 374] on button "Opslaan" at bounding box center [658, 375] width 396 height 36
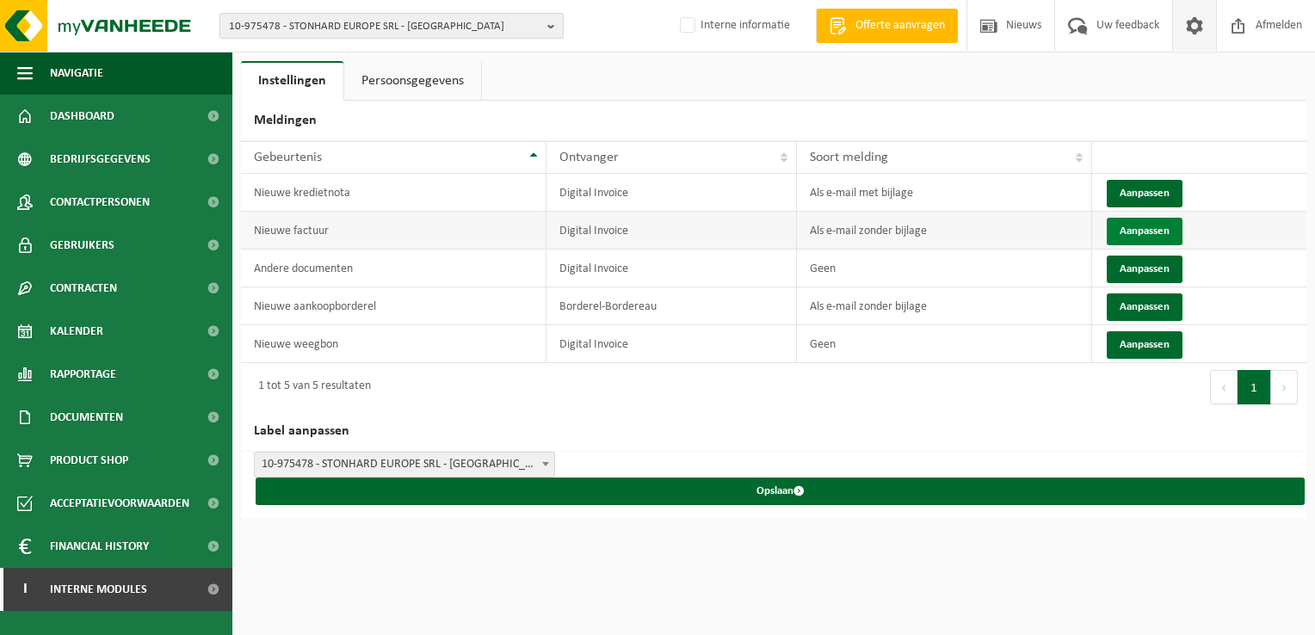
click at [1150, 232] on button "Aanpassen" at bounding box center [1145, 232] width 76 height 28
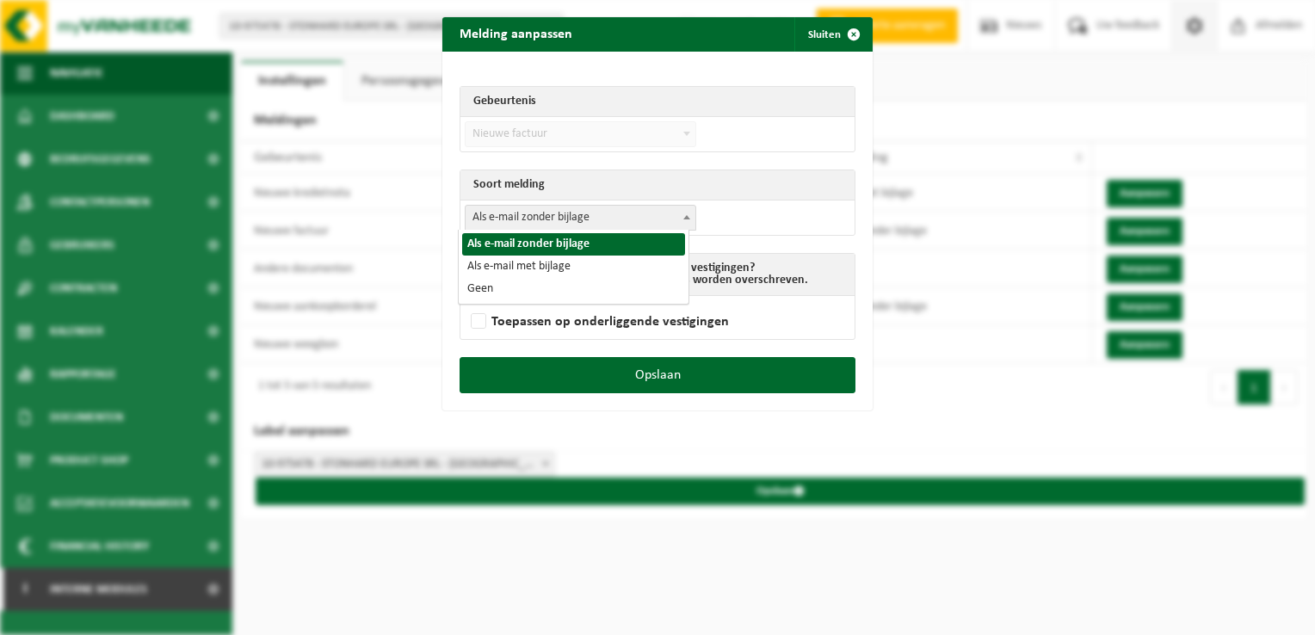
click at [551, 219] on span "Als e-mail zonder bijlage" at bounding box center [581, 218] width 230 height 24
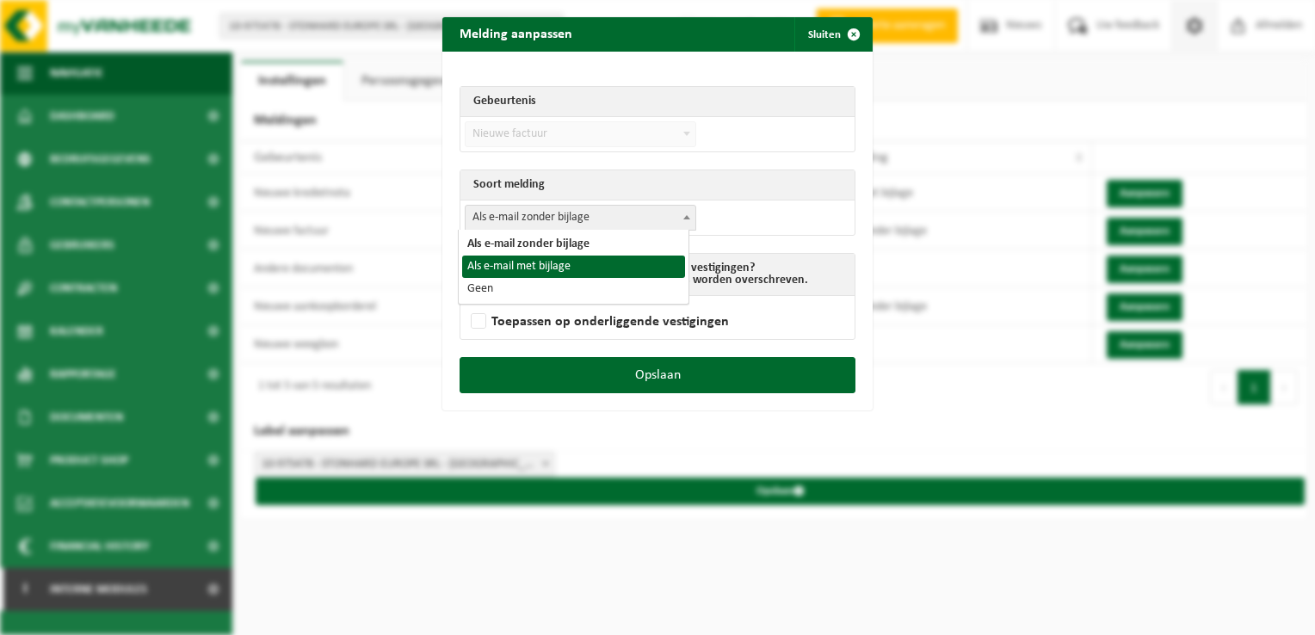
select select "3"
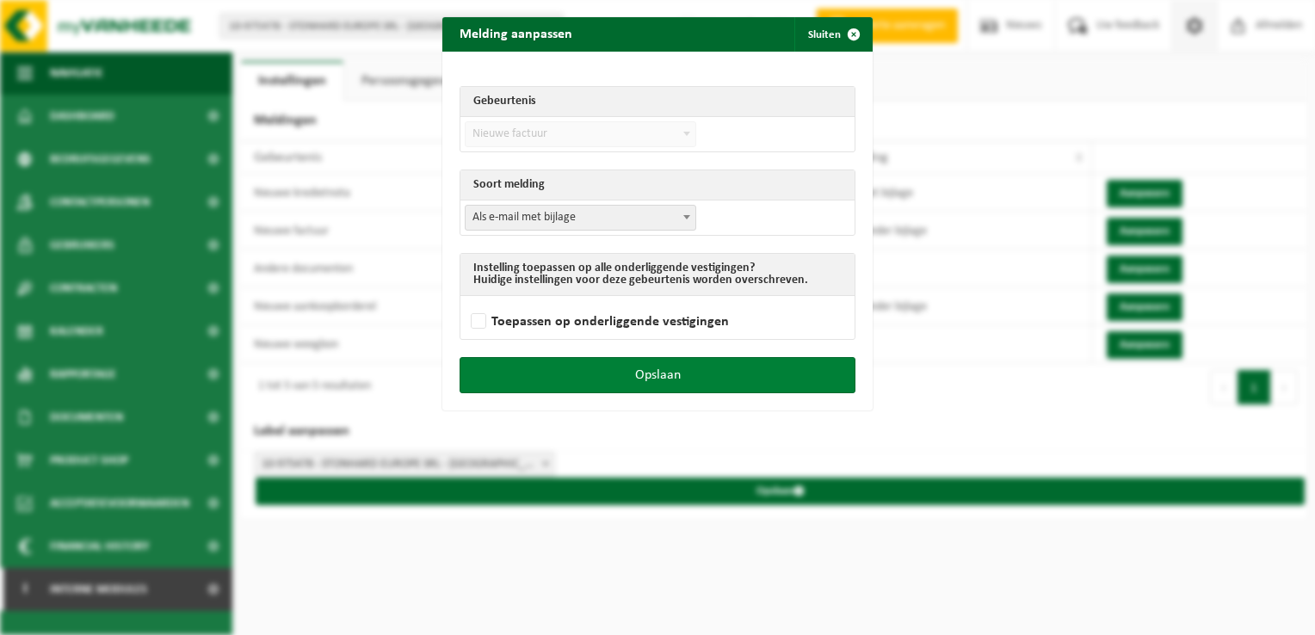
click at [699, 364] on button "Opslaan" at bounding box center [658, 375] width 396 height 36
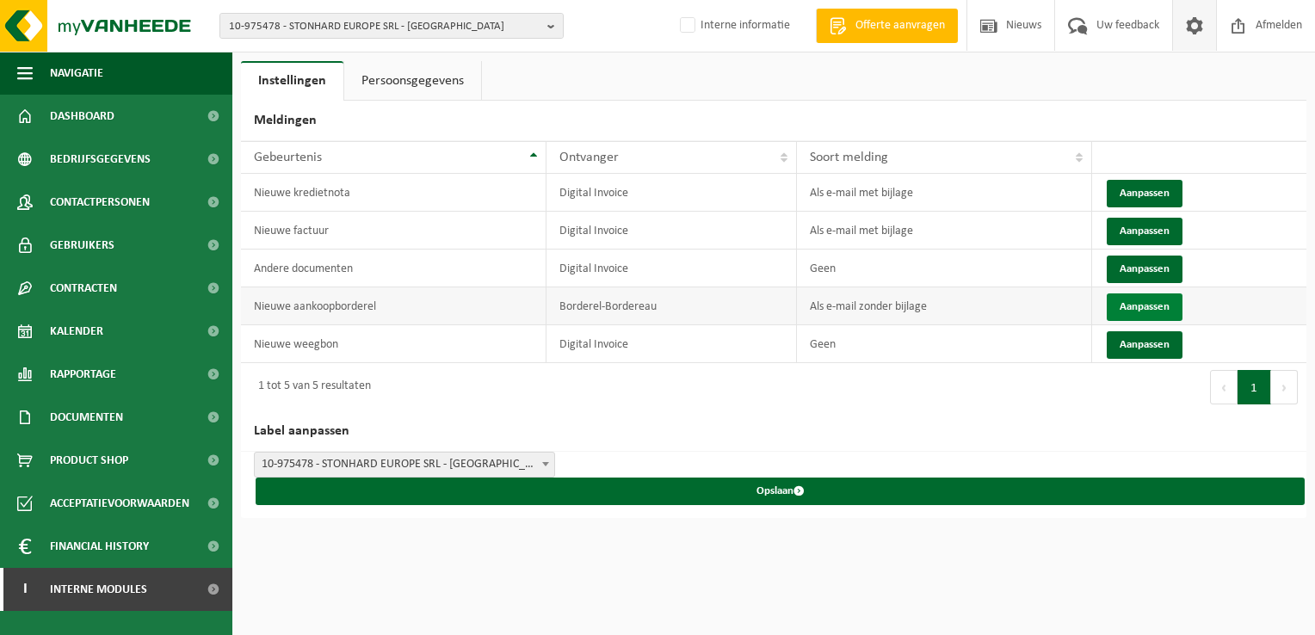
click at [1139, 304] on button "Aanpassen" at bounding box center [1145, 307] width 76 height 28
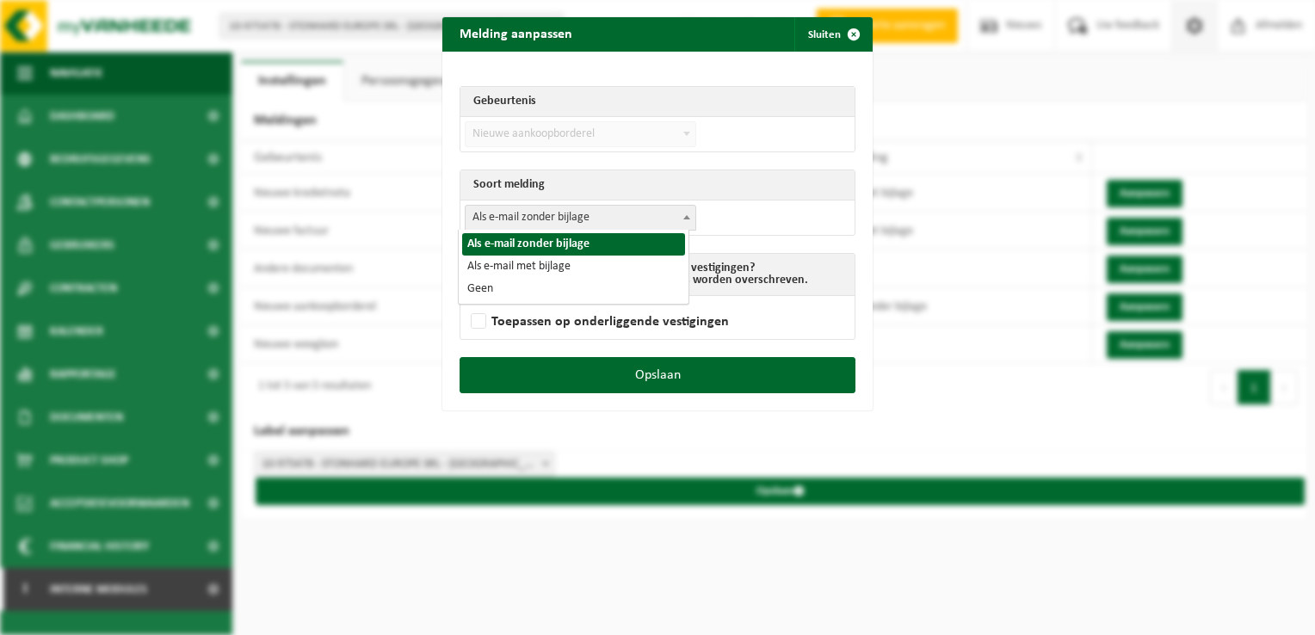
click at [537, 220] on span "Als e-mail zonder bijlage" at bounding box center [581, 218] width 230 height 24
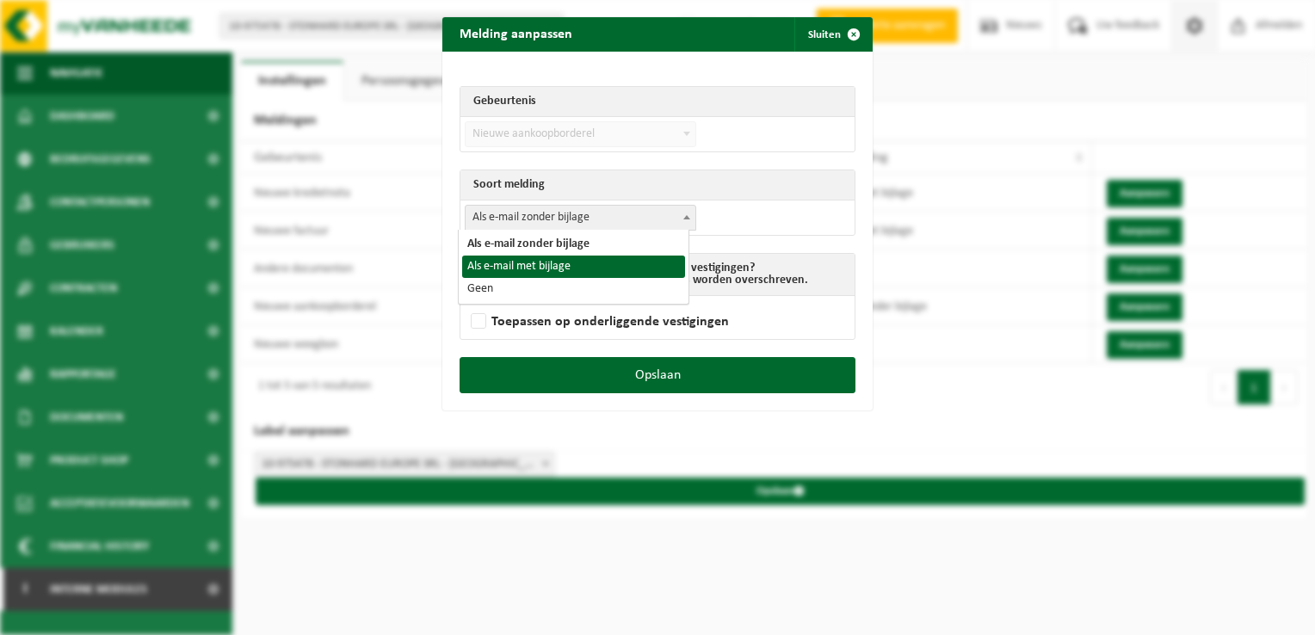
select select "3"
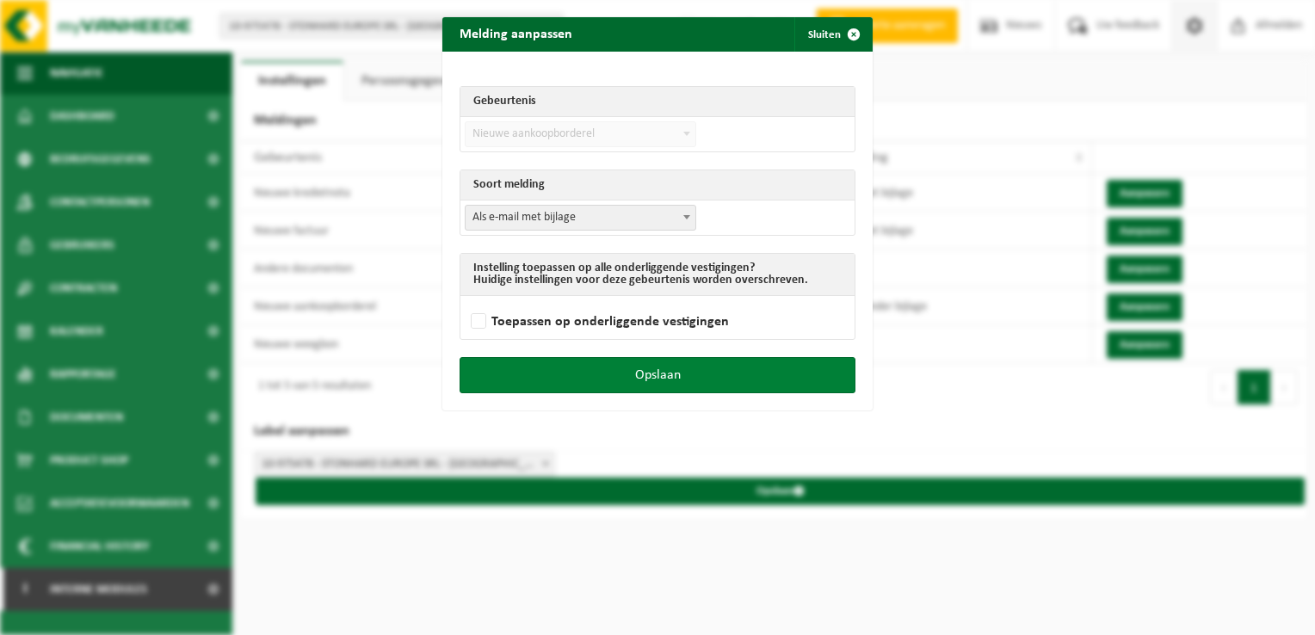
click at [690, 377] on button "Opslaan" at bounding box center [658, 375] width 396 height 36
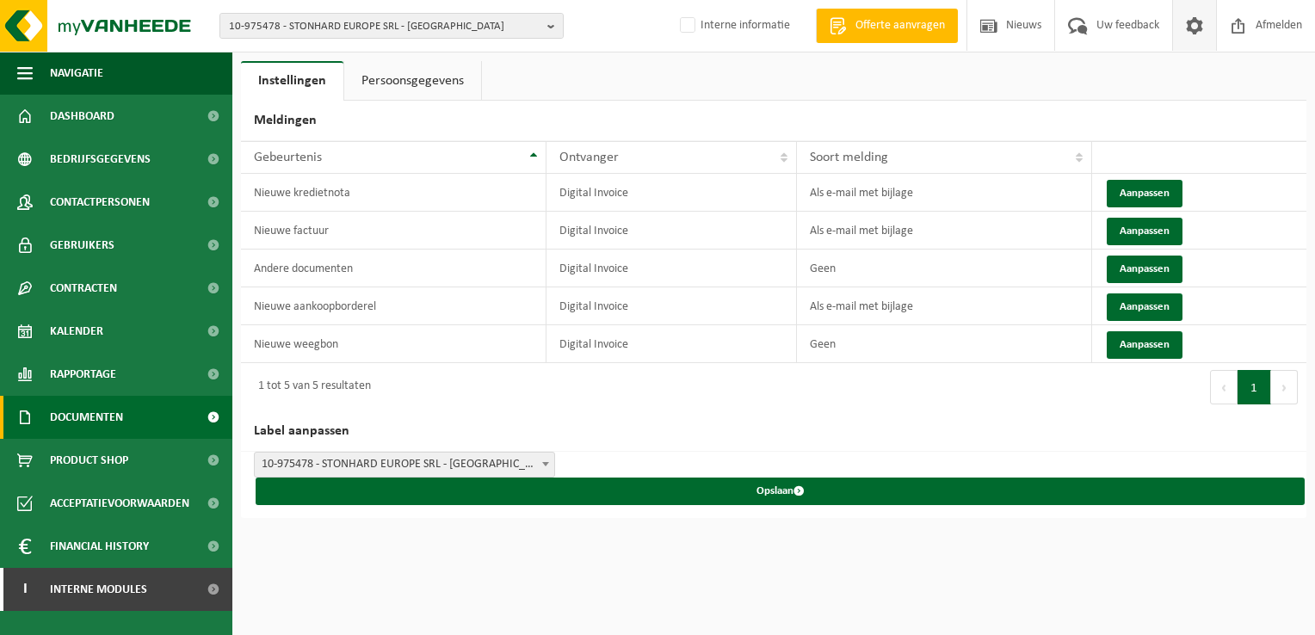
click at [102, 425] on span "Documenten" at bounding box center [86, 417] width 73 height 43
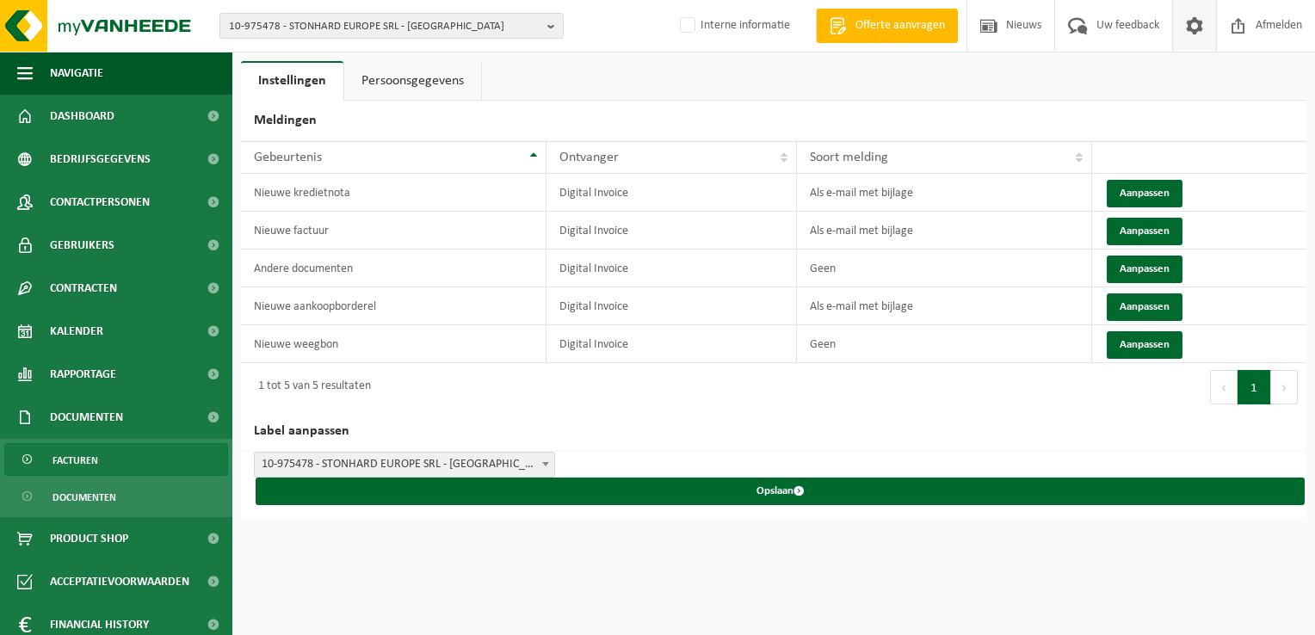
click at [96, 454] on span "Facturen" at bounding box center [75, 460] width 46 height 33
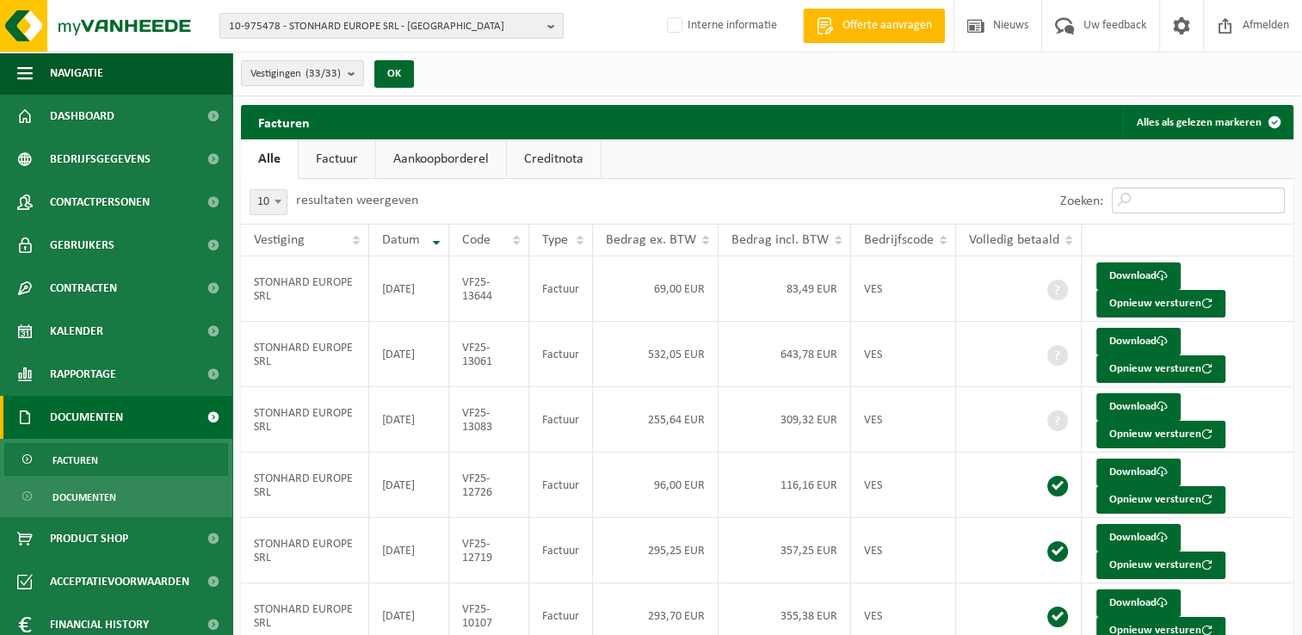
drag, startPoint x: 1152, startPoint y: 212, endPoint x: 1153, endPoint y: 170, distance: 41.3
click at [1152, 212] on input "Zoeken:" at bounding box center [1198, 201] width 173 height 26
paste input "VF25-05215"
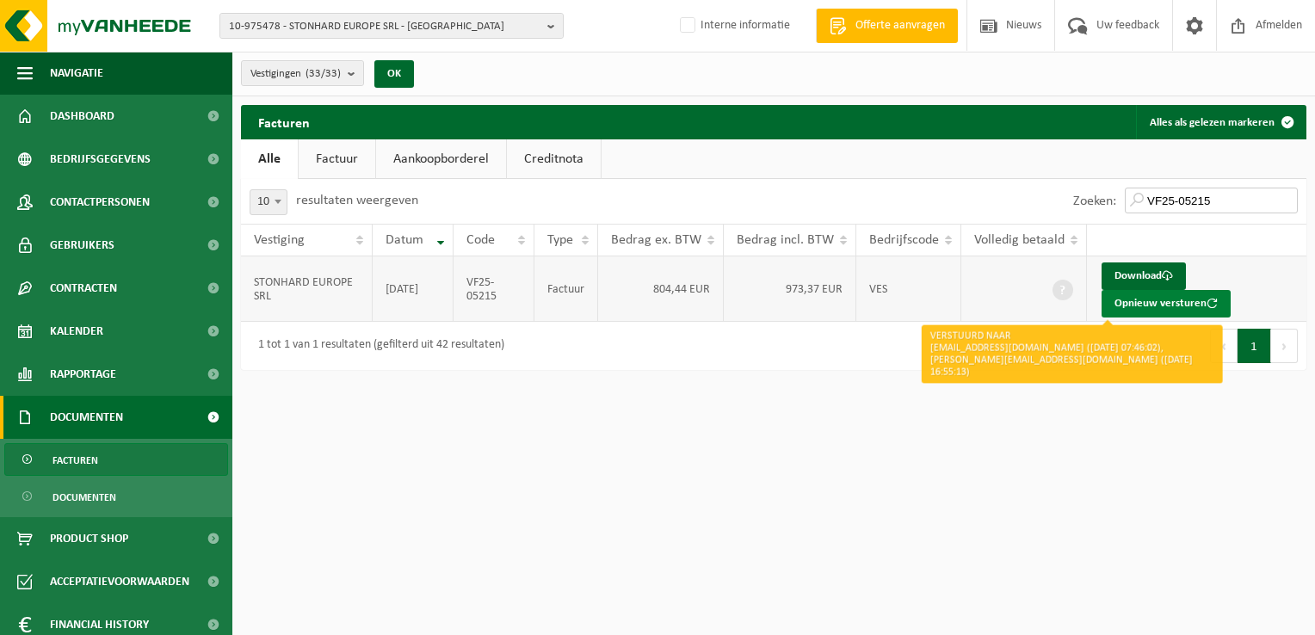
type input "VF25-05215"
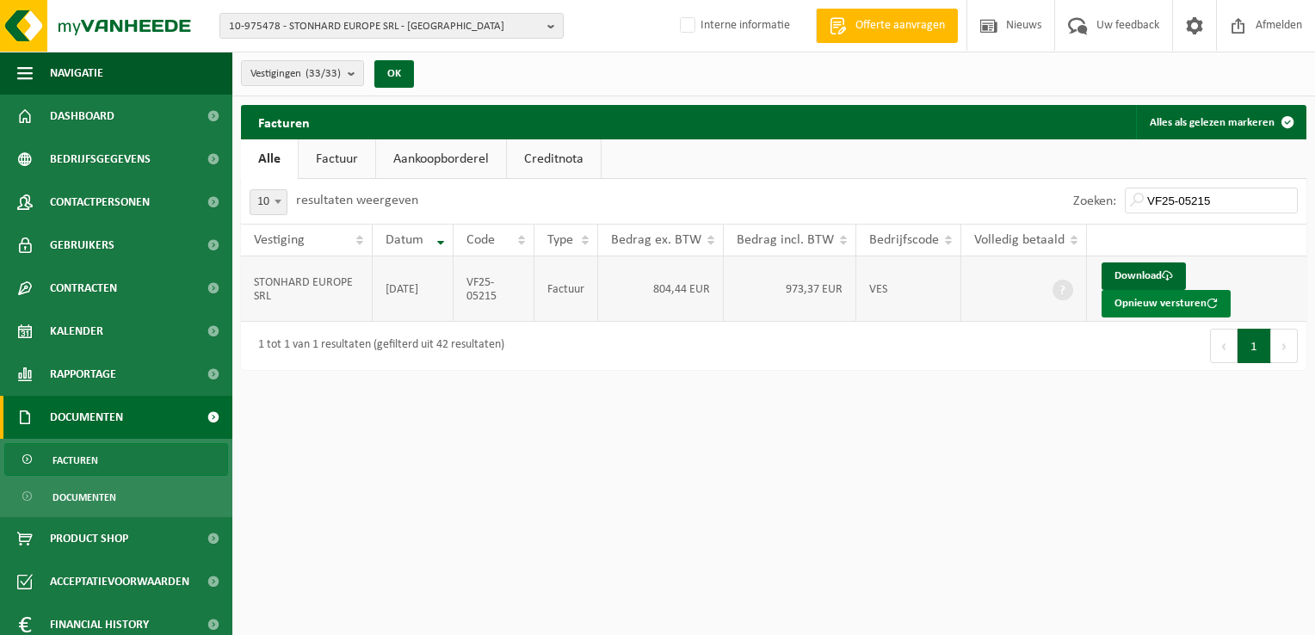
click at [1143, 308] on button "Opnieuw versturen" at bounding box center [1166, 304] width 129 height 28
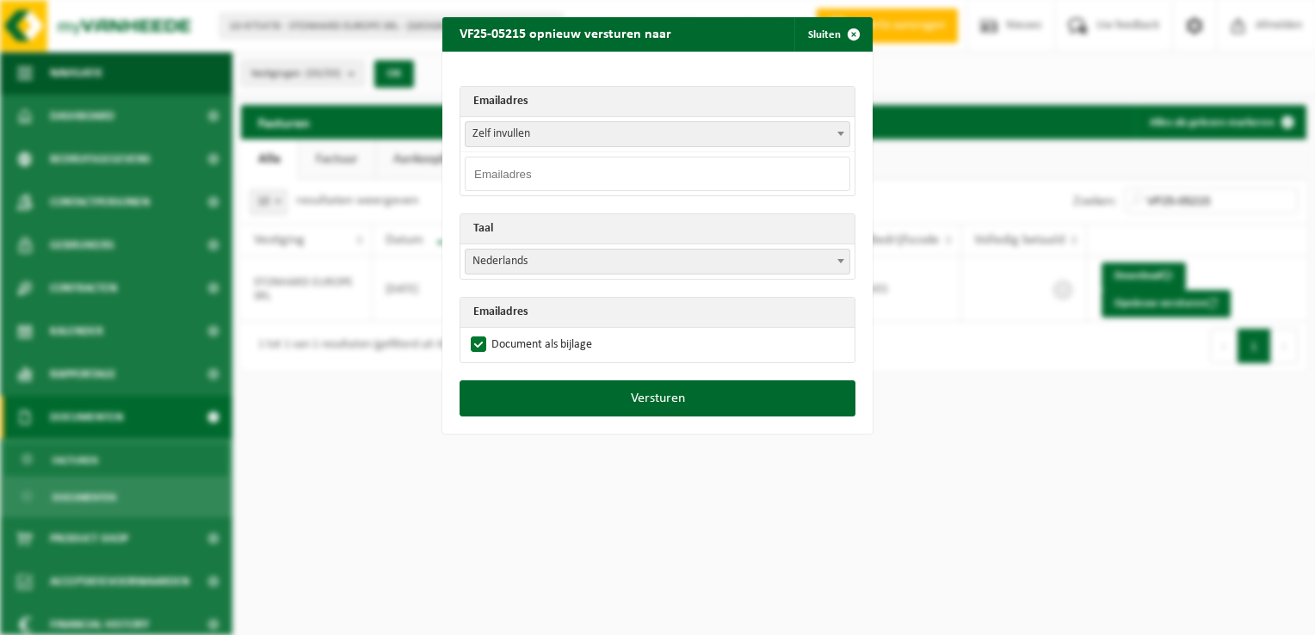
click at [496, 128] on span "Zelf invullen" at bounding box center [658, 134] width 384 height 24
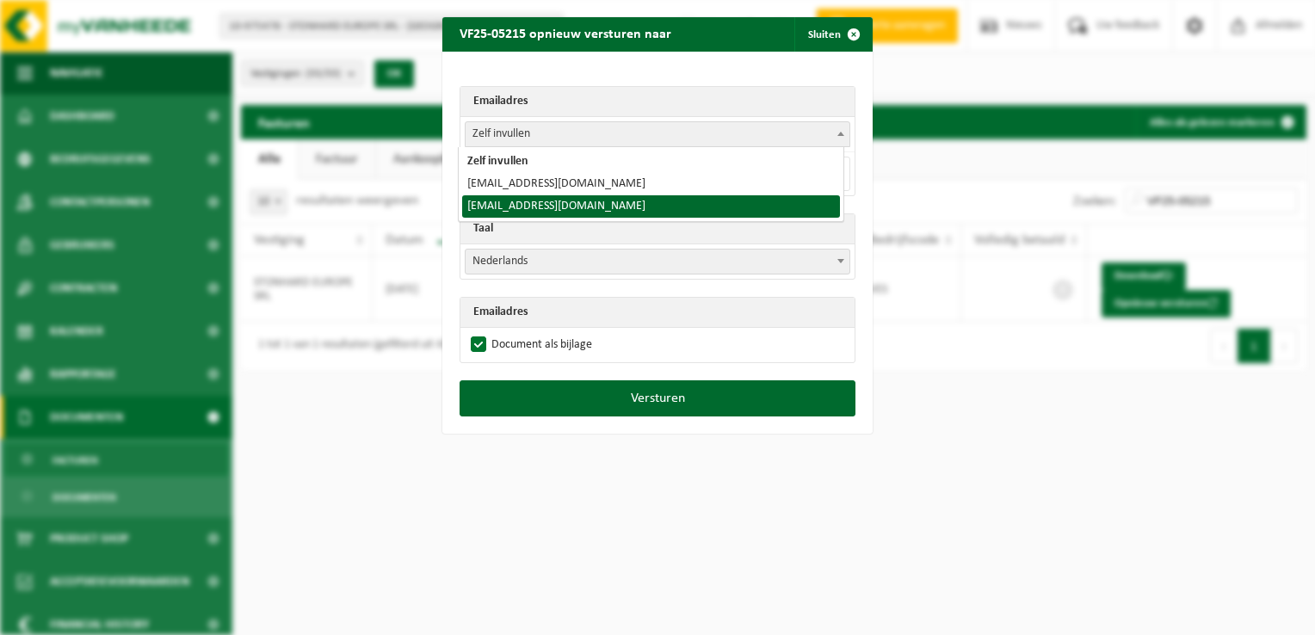
select select "[EMAIL_ADDRESS][DOMAIN_NAME]"
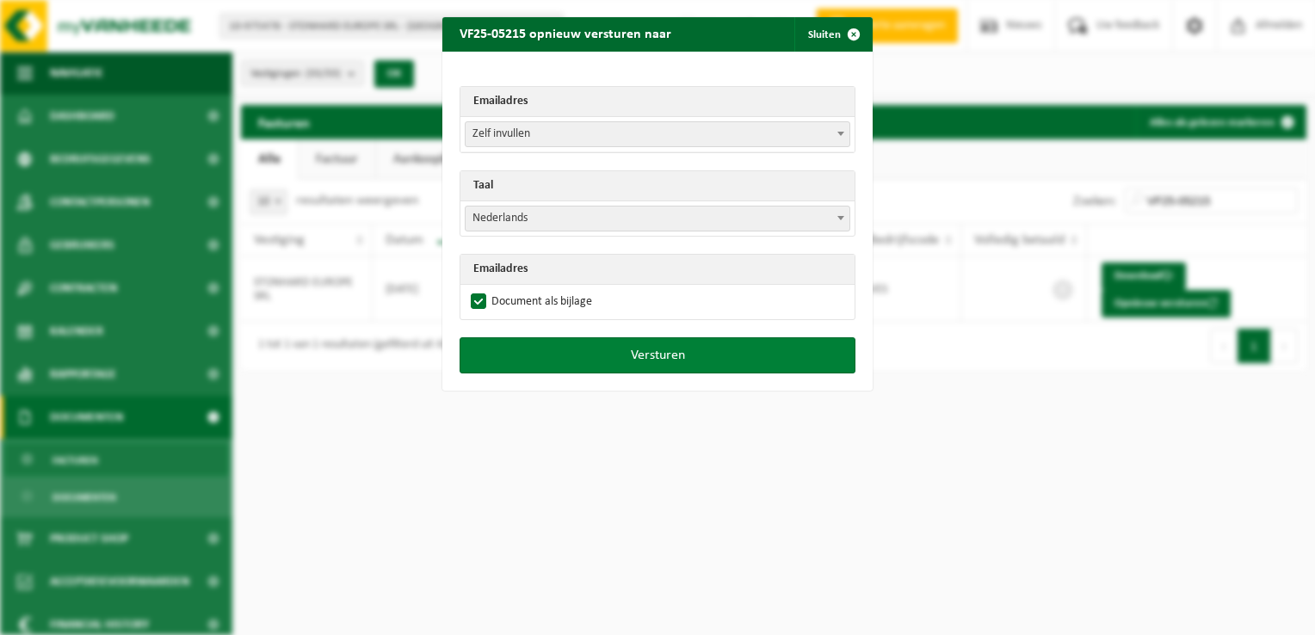
click at [601, 354] on button "Versturen" at bounding box center [658, 355] width 396 height 36
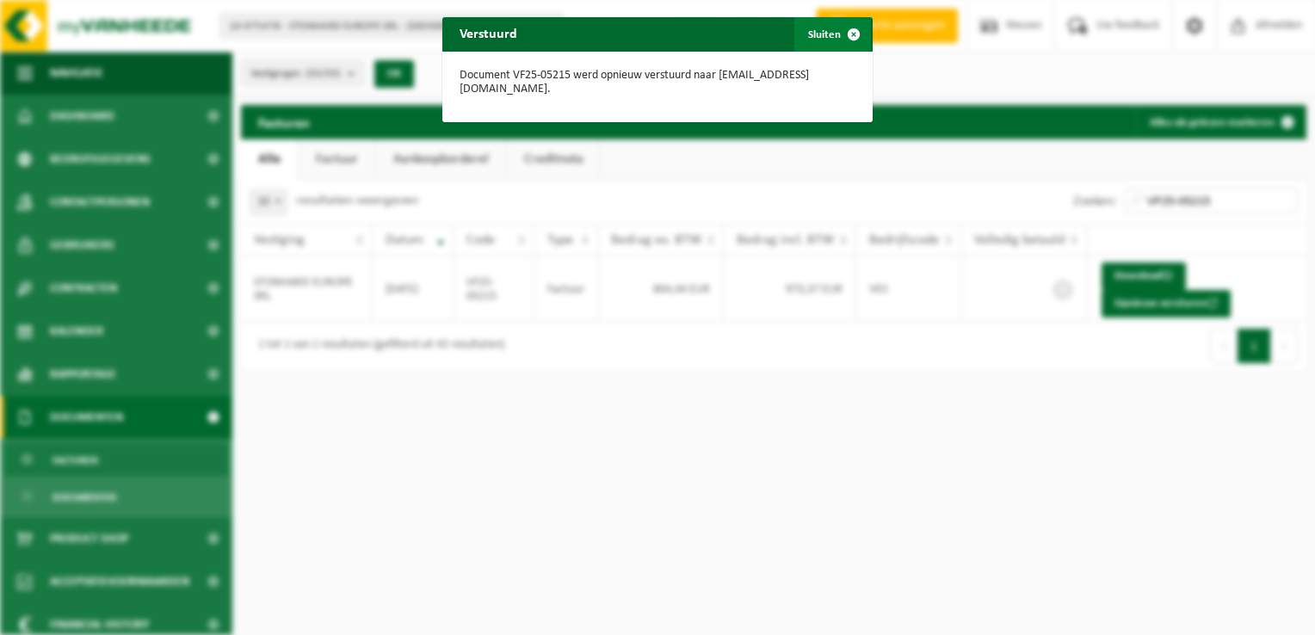
click at [846, 33] on span "button" at bounding box center [854, 34] width 34 height 34
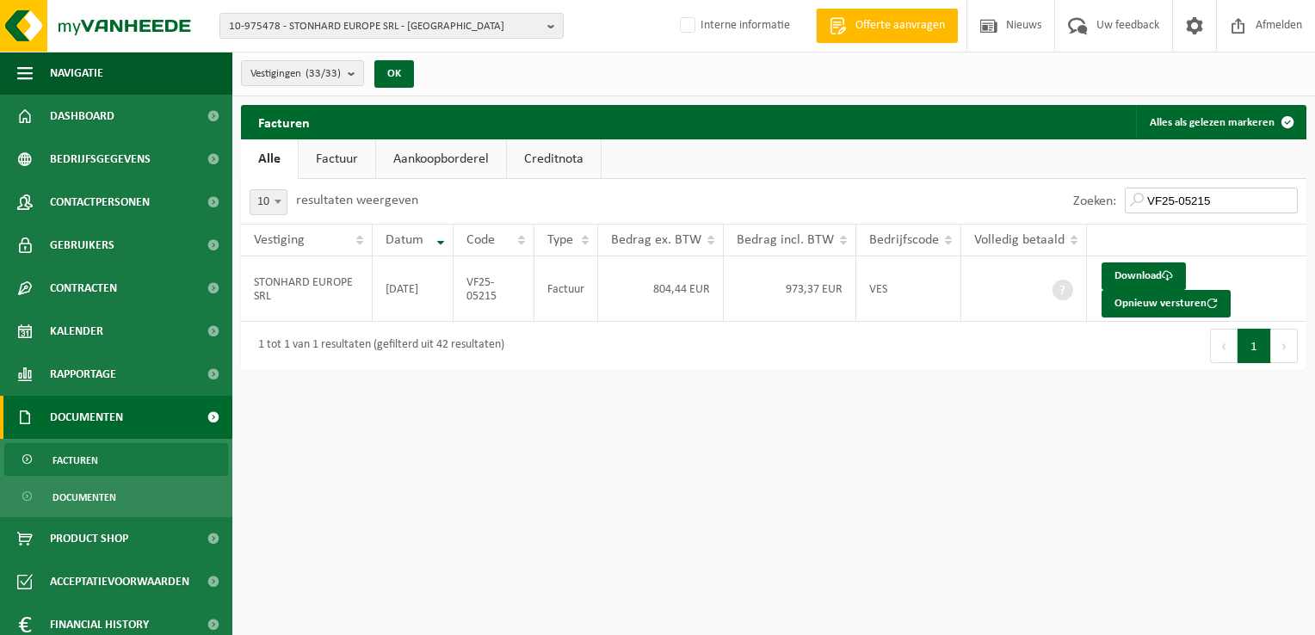
click at [1237, 203] on input "VF25-05215" at bounding box center [1211, 201] width 173 height 26
type input "VF25-05216"
click at [720, 511] on div "10-975478 - [GEOGRAPHIC_DATA] EUROPE SRL - NIVELLES 10-975478 - [GEOGRAPHIC_DAT…" at bounding box center [657, 317] width 1315 height 635
click at [1170, 307] on button "Opnieuw versturen" at bounding box center [1166, 304] width 129 height 28
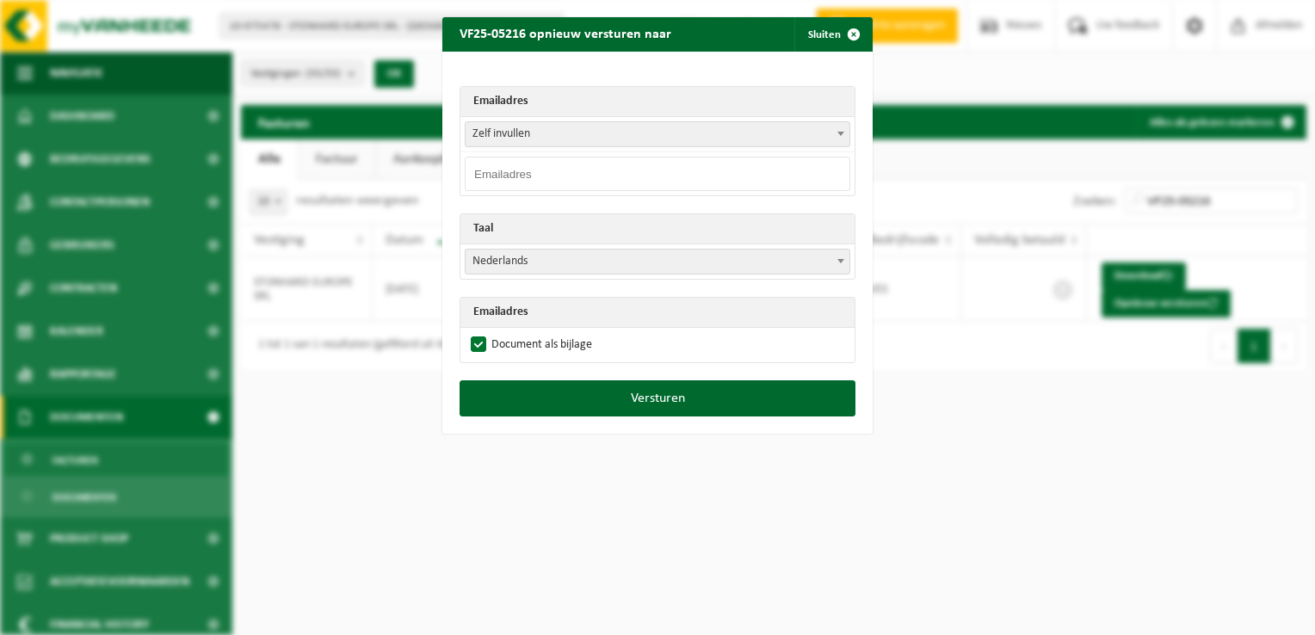
click at [529, 135] on span "Zelf invullen" at bounding box center [658, 134] width 384 height 24
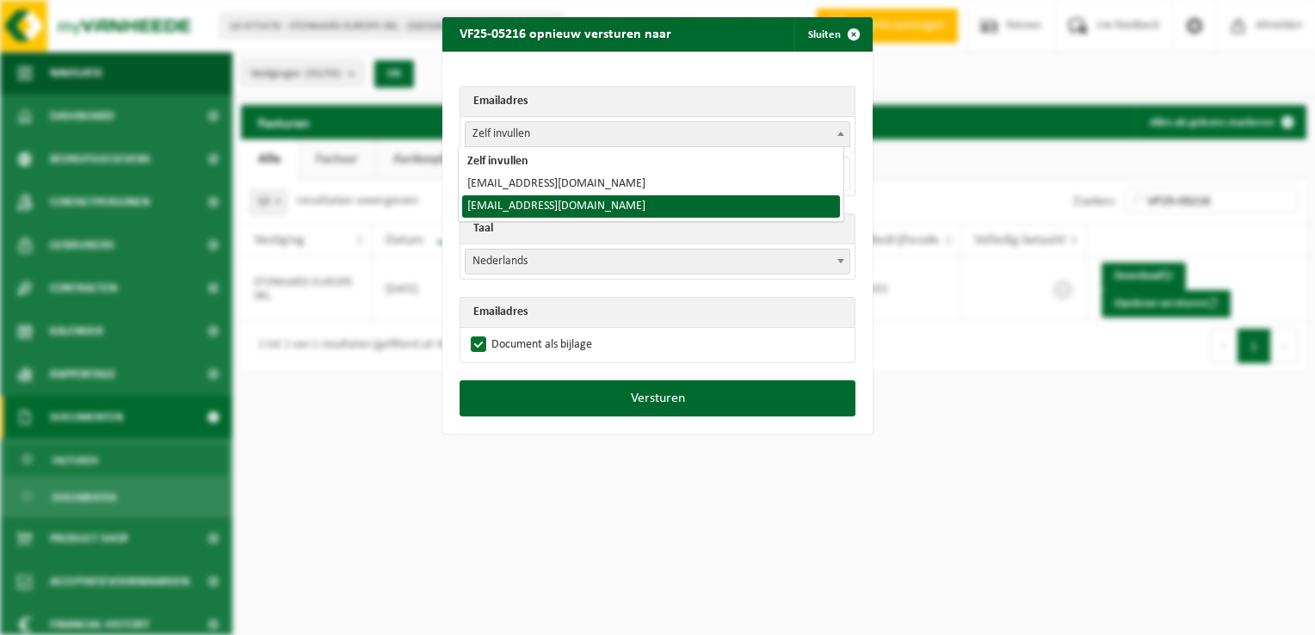
select select "[EMAIL_ADDRESS][DOMAIN_NAME]"
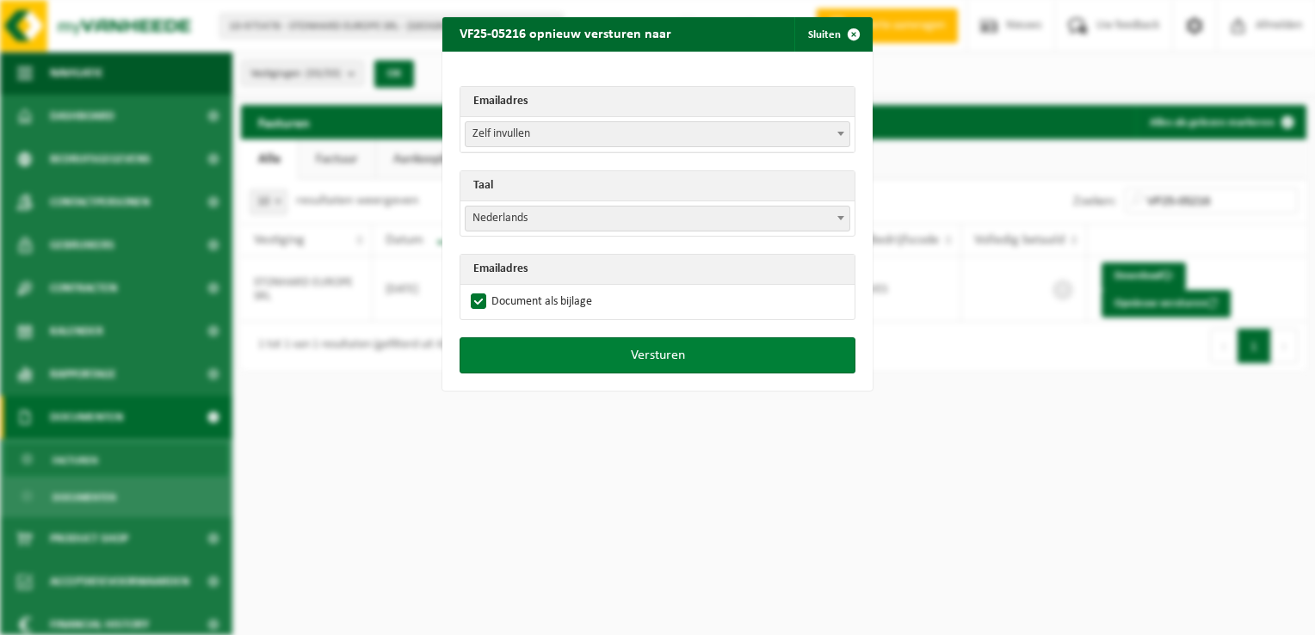
click at [669, 364] on button "Versturen" at bounding box center [658, 355] width 396 height 36
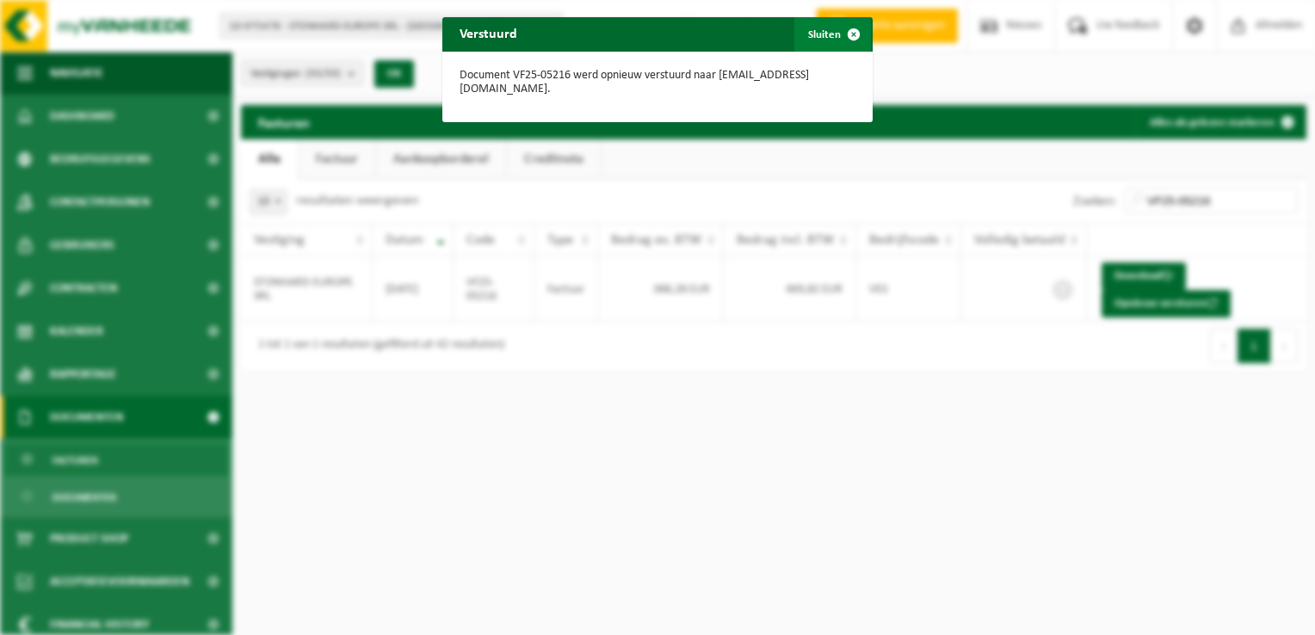
click at [843, 37] on span "button" at bounding box center [854, 34] width 34 height 34
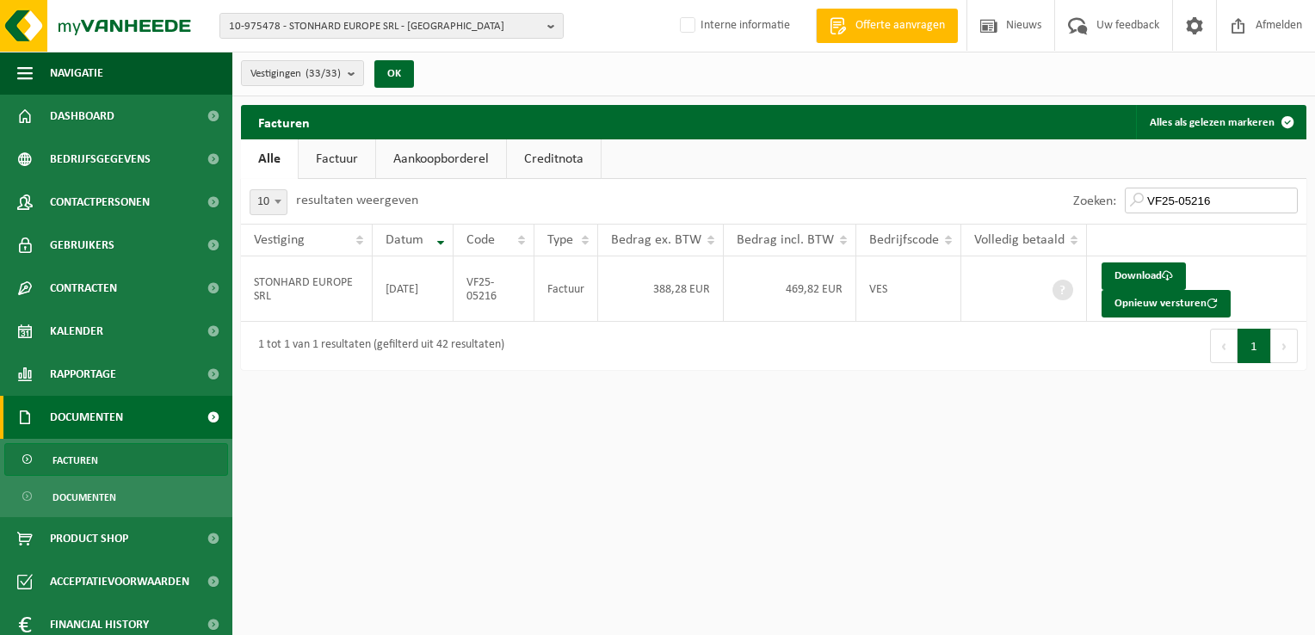
click at [1233, 206] on input "VF25-05216" at bounding box center [1211, 201] width 173 height 26
type input "VF25-05224"
click at [1146, 306] on button "Opnieuw versturen" at bounding box center [1166, 304] width 129 height 28
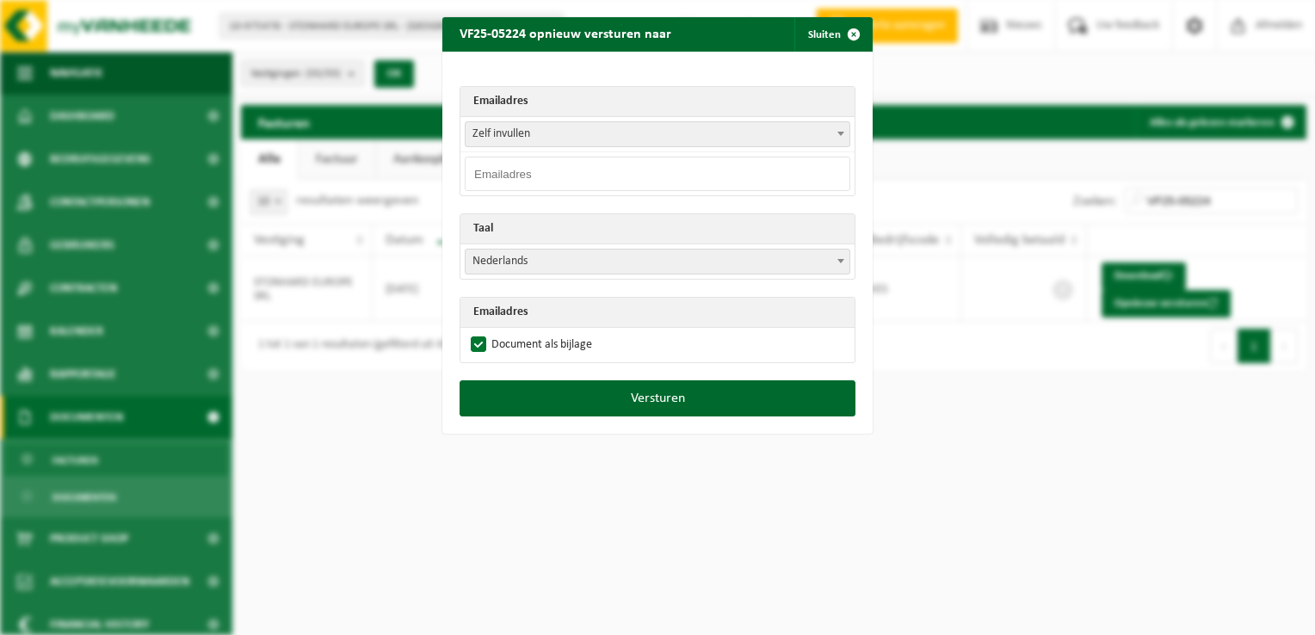
click at [520, 143] on span "Zelf invullen" at bounding box center [658, 134] width 384 height 24
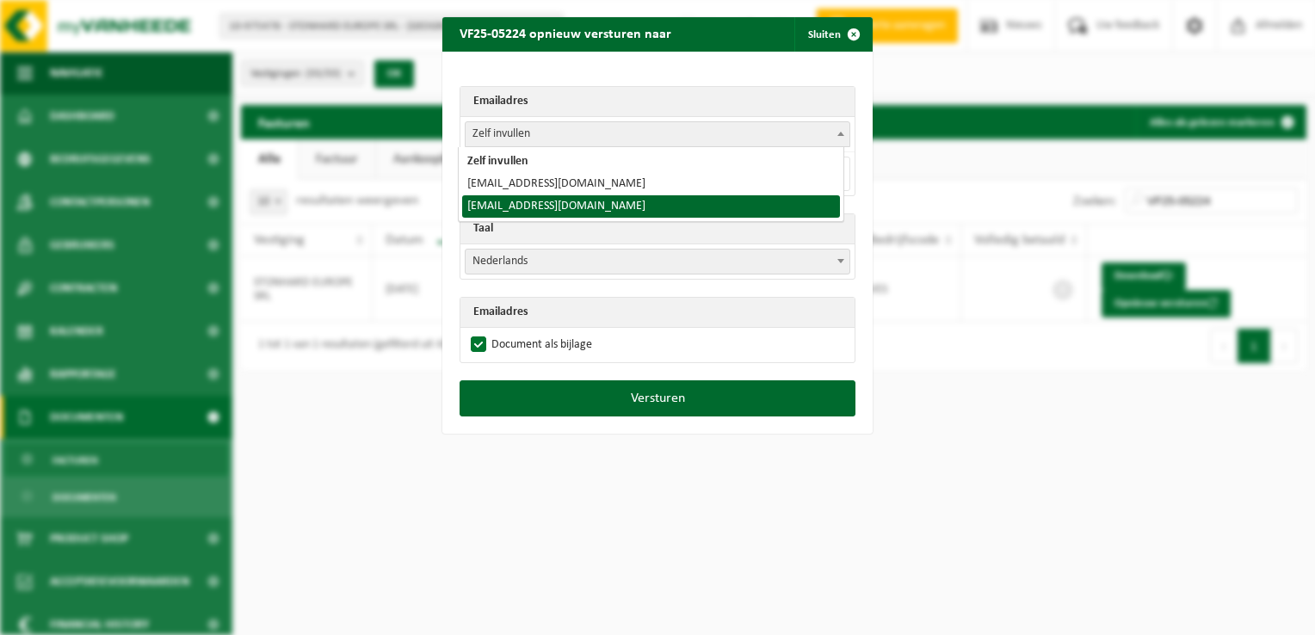
select select "[EMAIL_ADDRESS][DOMAIN_NAME]"
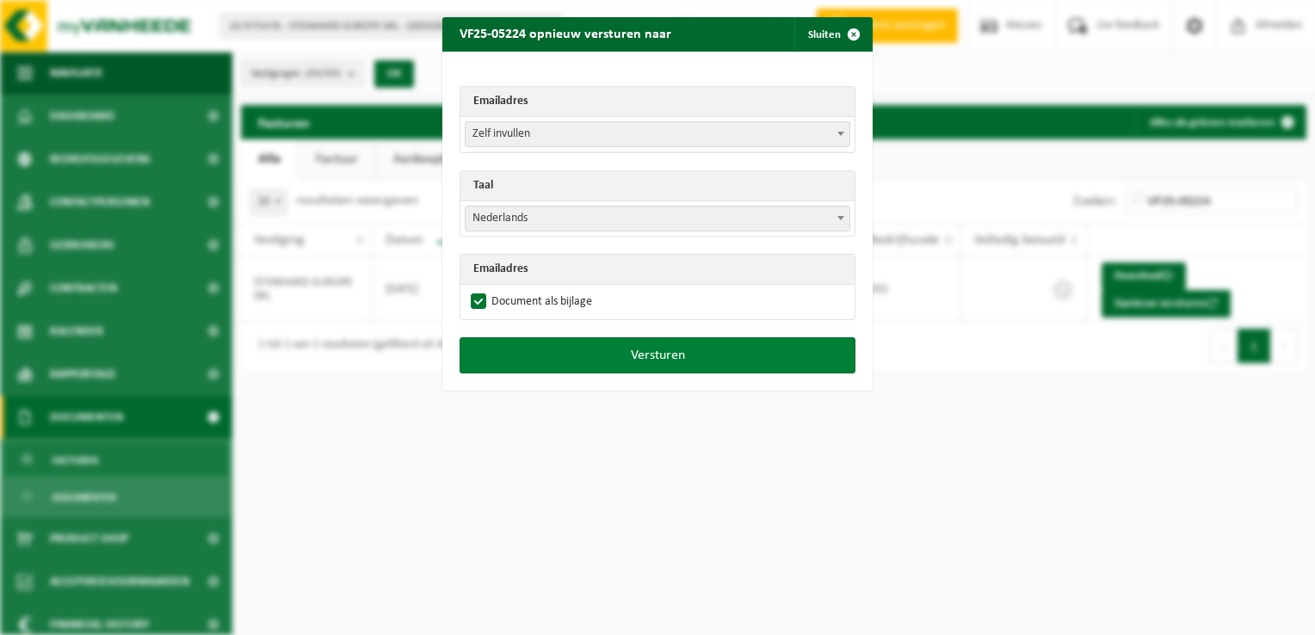
click at [672, 362] on button "Versturen" at bounding box center [658, 355] width 396 height 36
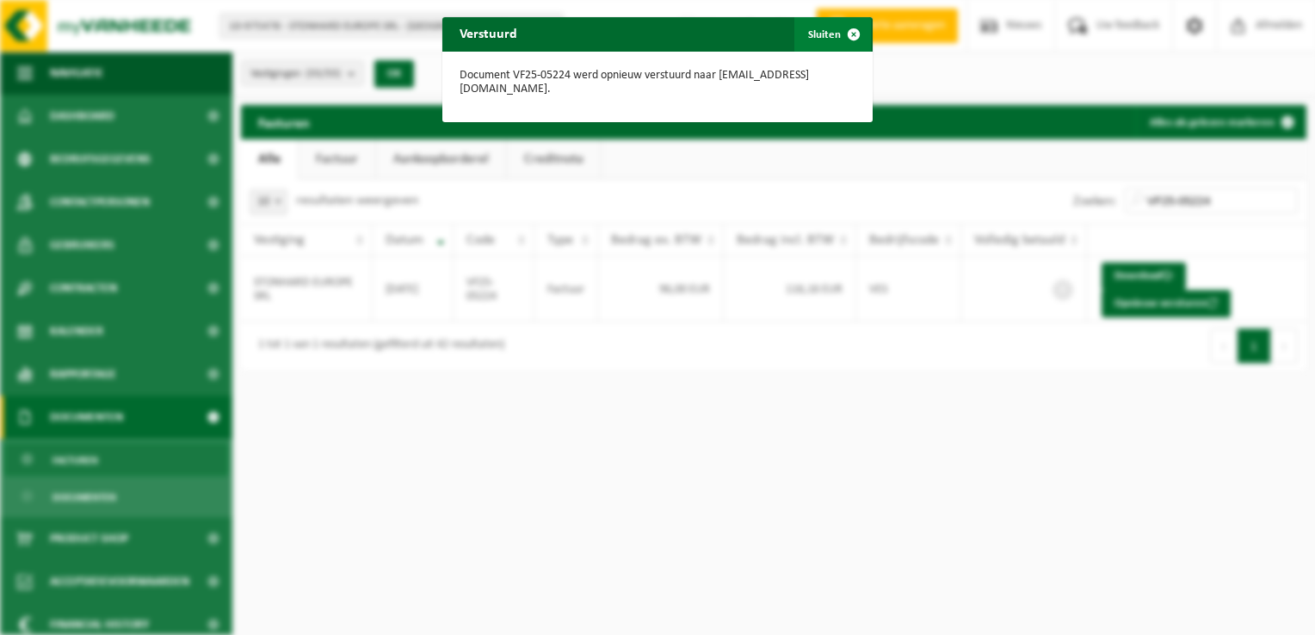
click at [847, 33] on span "button" at bounding box center [854, 34] width 34 height 34
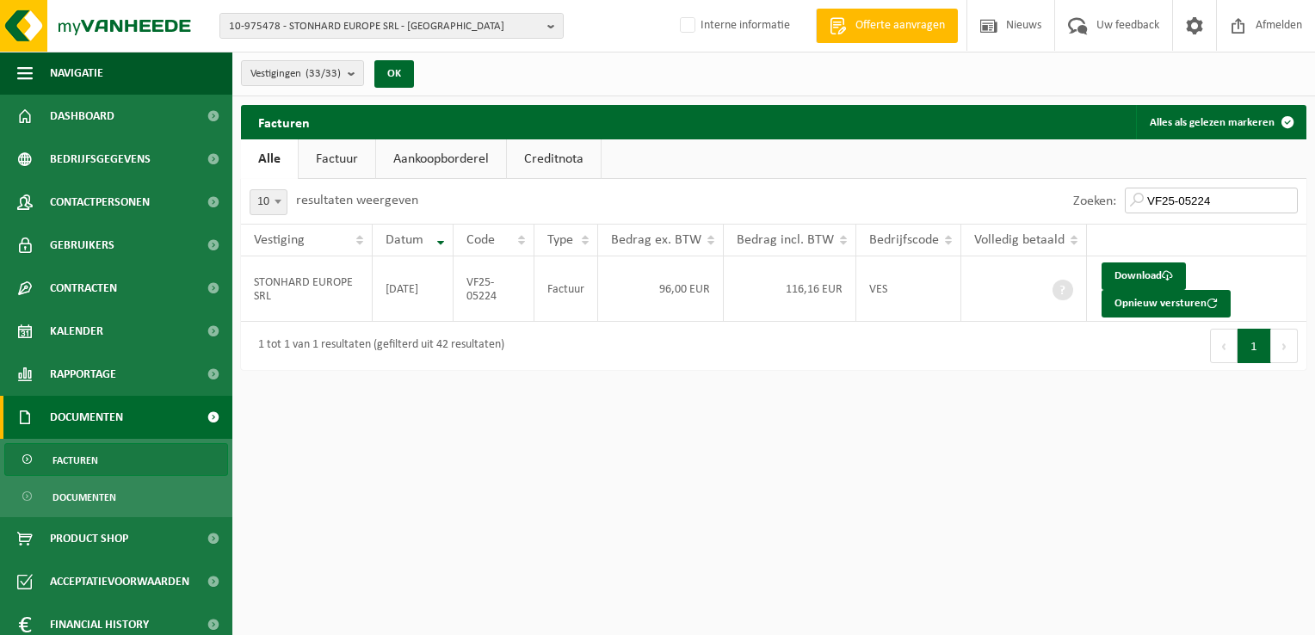
click at [1220, 201] on input "VF25-05224" at bounding box center [1211, 201] width 173 height 26
type input "VF25-05225"
click at [957, 422] on div "10-975478 - [GEOGRAPHIC_DATA] EUROPE SRL - NIVELLES 10-975478 - [GEOGRAPHIC_DAT…" at bounding box center [657, 317] width 1315 height 635
click at [1143, 308] on button "Opnieuw versturen" at bounding box center [1166, 304] width 129 height 28
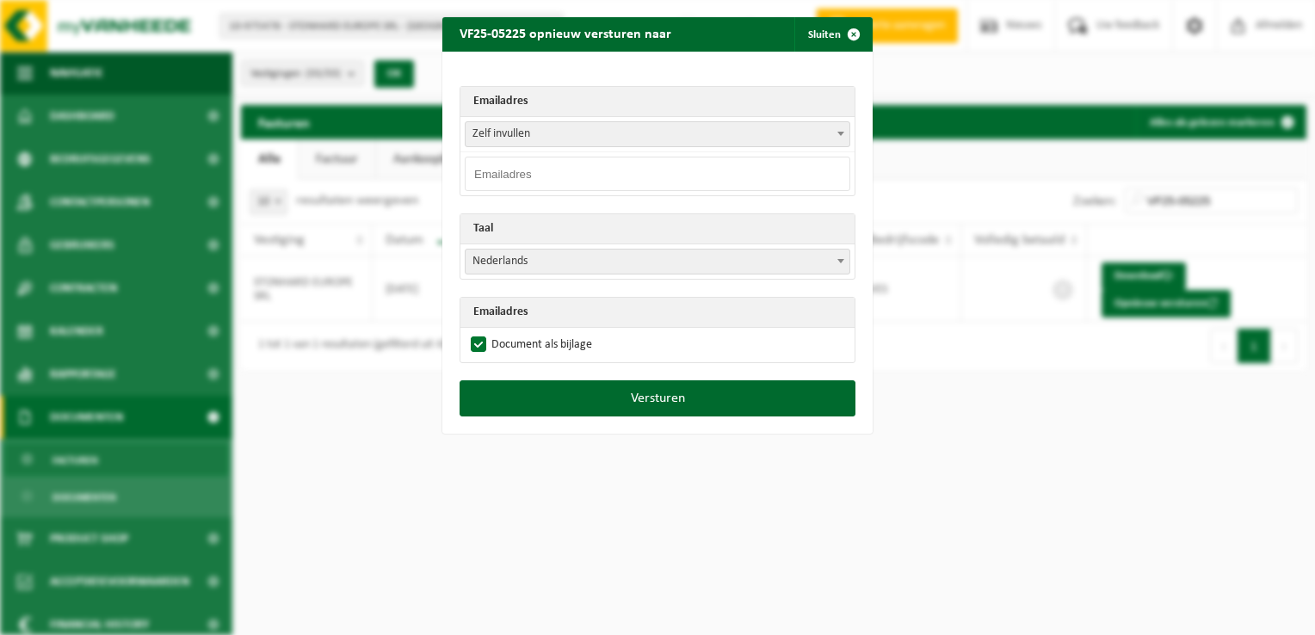
click at [503, 133] on span "Zelf invullen" at bounding box center [658, 134] width 384 height 24
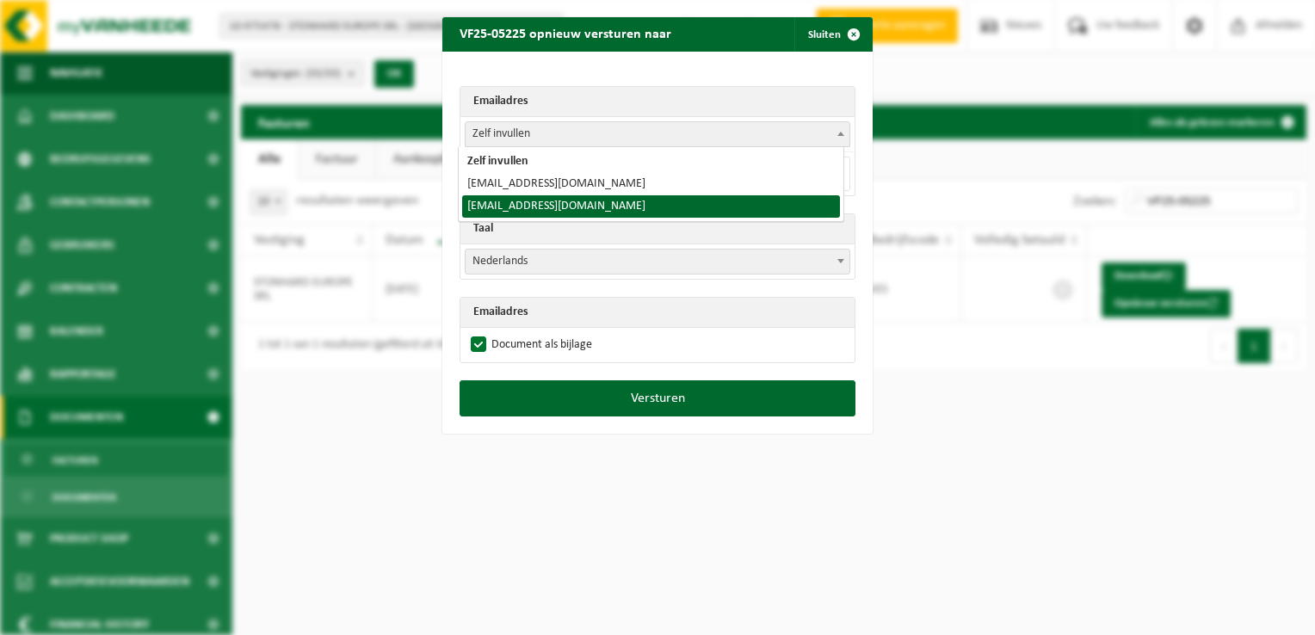
select select "[EMAIL_ADDRESS][DOMAIN_NAME]"
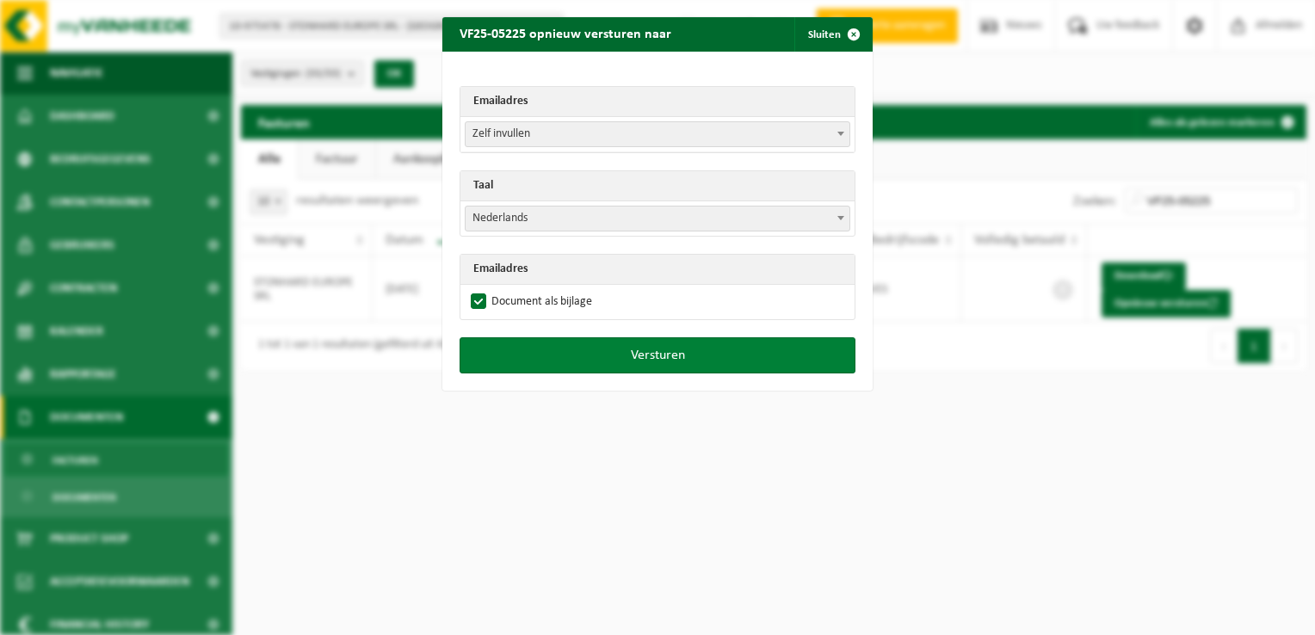
click at [672, 353] on button "Versturen" at bounding box center [658, 355] width 396 height 36
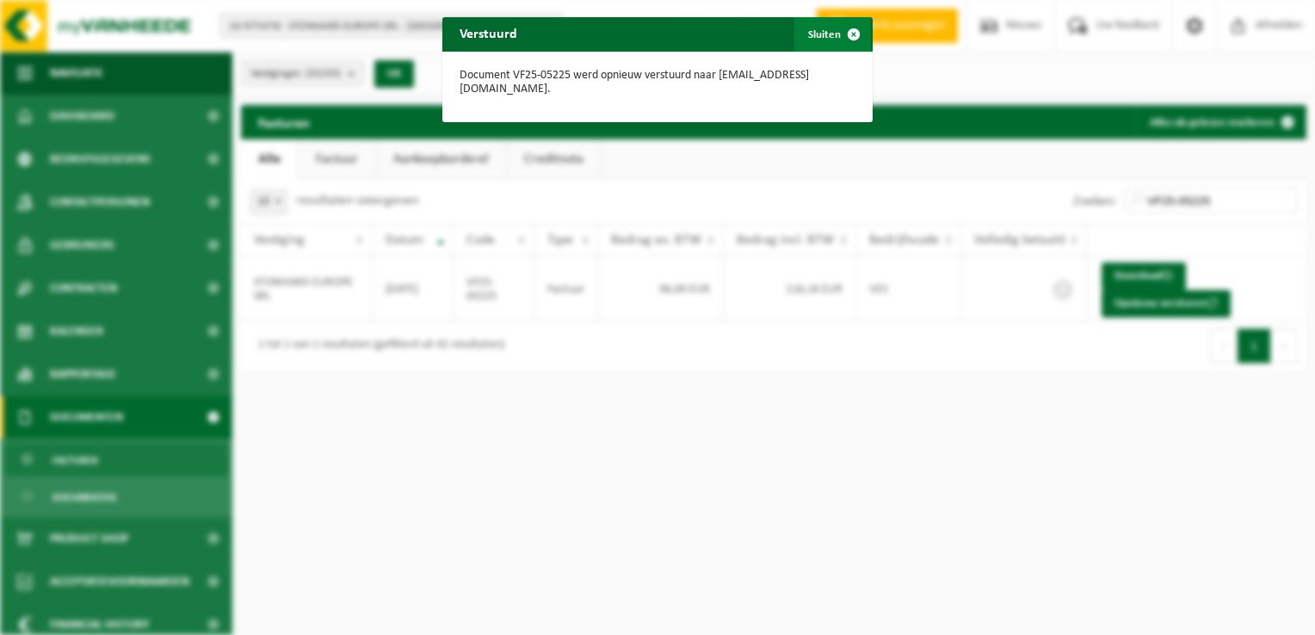
click at [848, 29] on span "button" at bounding box center [854, 34] width 34 height 34
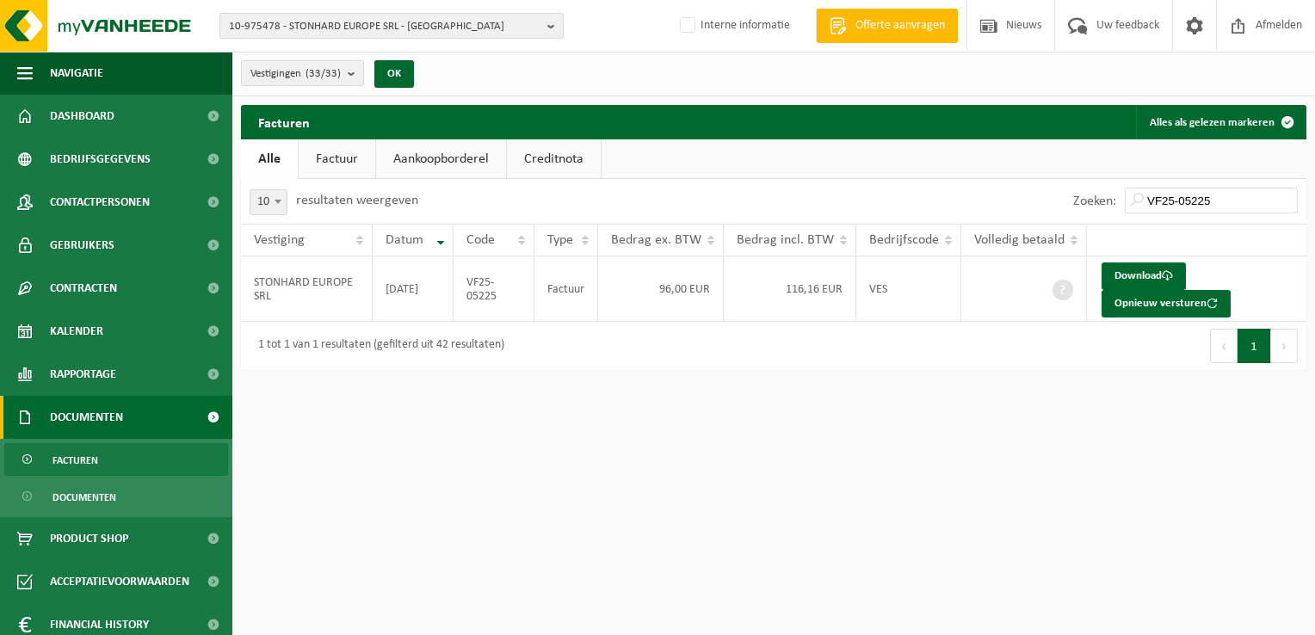
click at [1232, 184] on div "Zoeken: VF25-05225" at bounding box center [1186, 201] width 242 height 45
click at [1232, 198] on input "VF25-05225" at bounding box center [1211, 201] width 173 height 26
drag, startPoint x: 1235, startPoint y: 199, endPoint x: 1039, endPoint y: 145, distance: 203.6
click at [1045, 147] on div "Facturen Alles als gelezen markeren Even geduld. Door de grote hoeveelheid gege…" at bounding box center [773, 242] width 1083 height 274
paste input "7766"
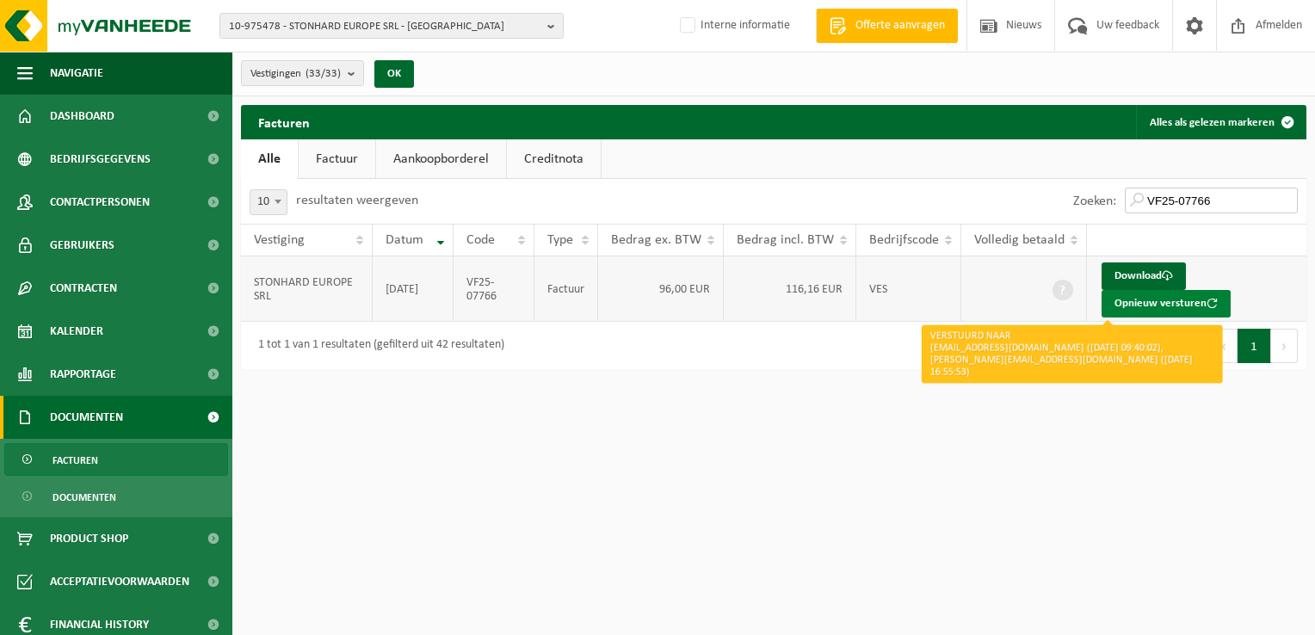
type input "VF25-07766"
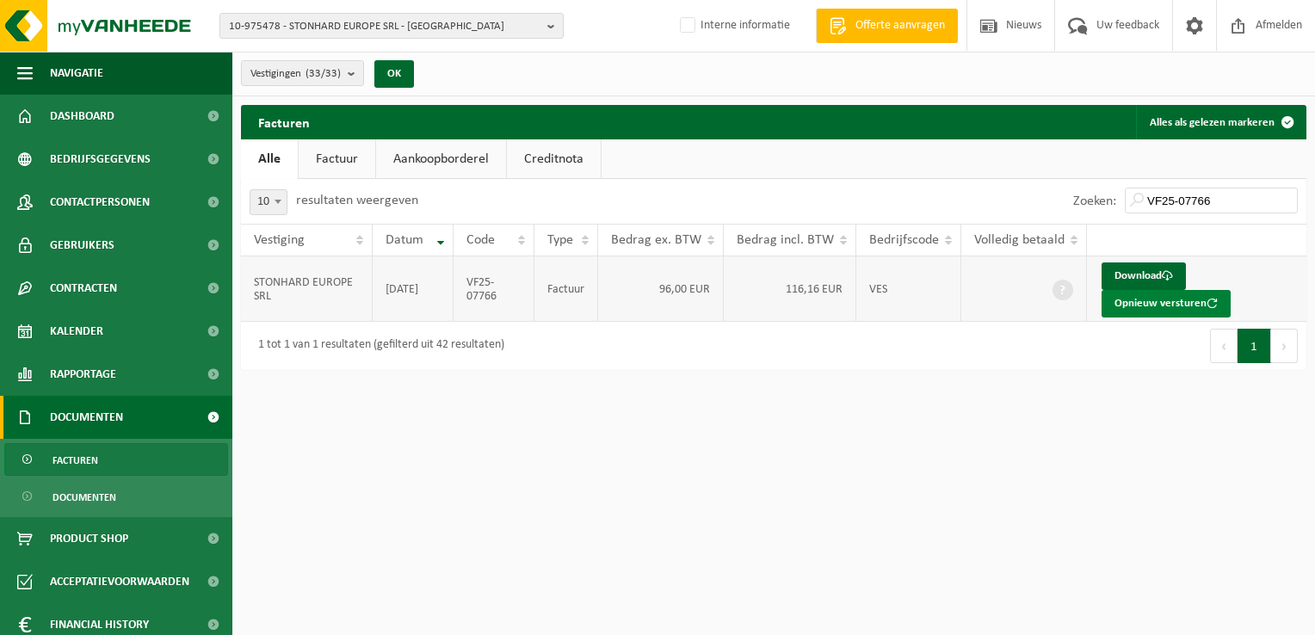
click at [1119, 309] on button "Opnieuw versturen" at bounding box center [1166, 304] width 129 height 28
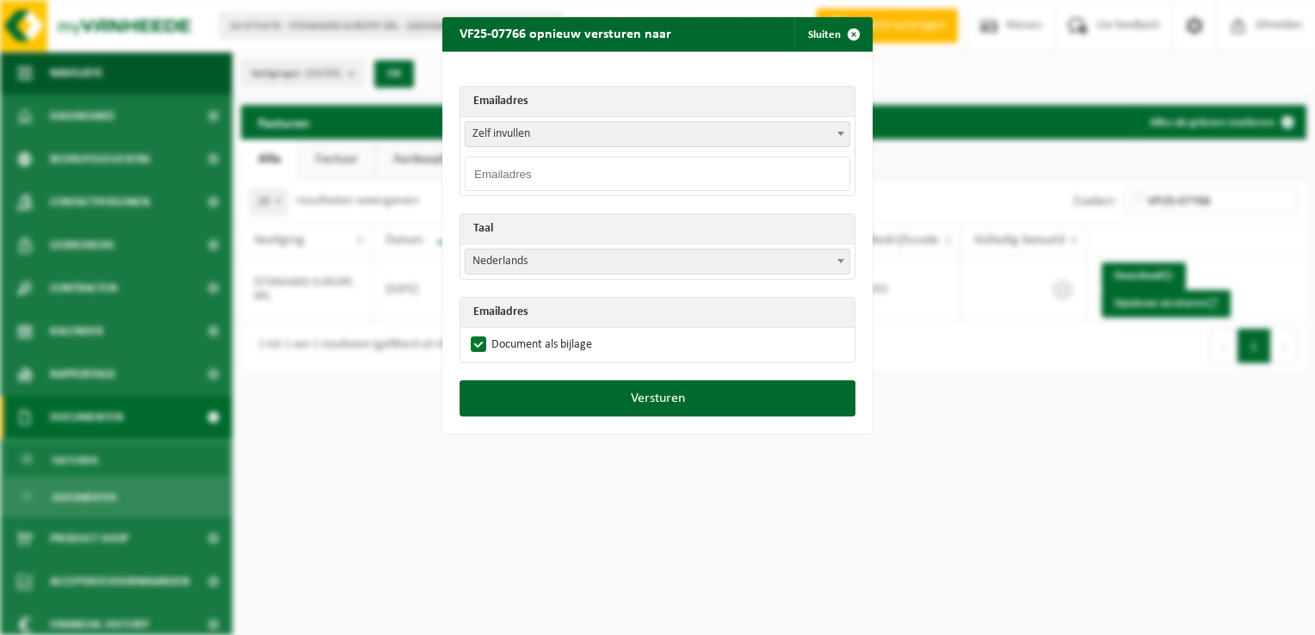
click at [507, 167] on input "email" at bounding box center [658, 174] width 386 height 34
click at [497, 136] on span "Zelf invullen" at bounding box center [658, 134] width 384 height 24
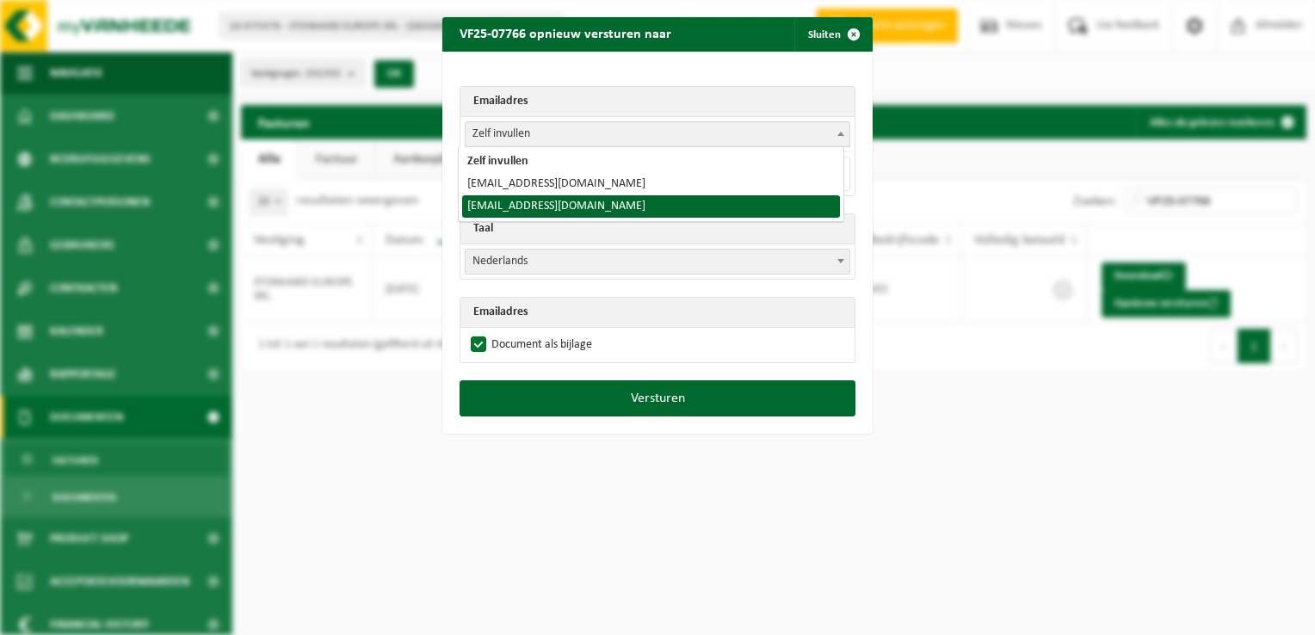
select select "[EMAIL_ADDRESS][DOMAIN_NAME]"
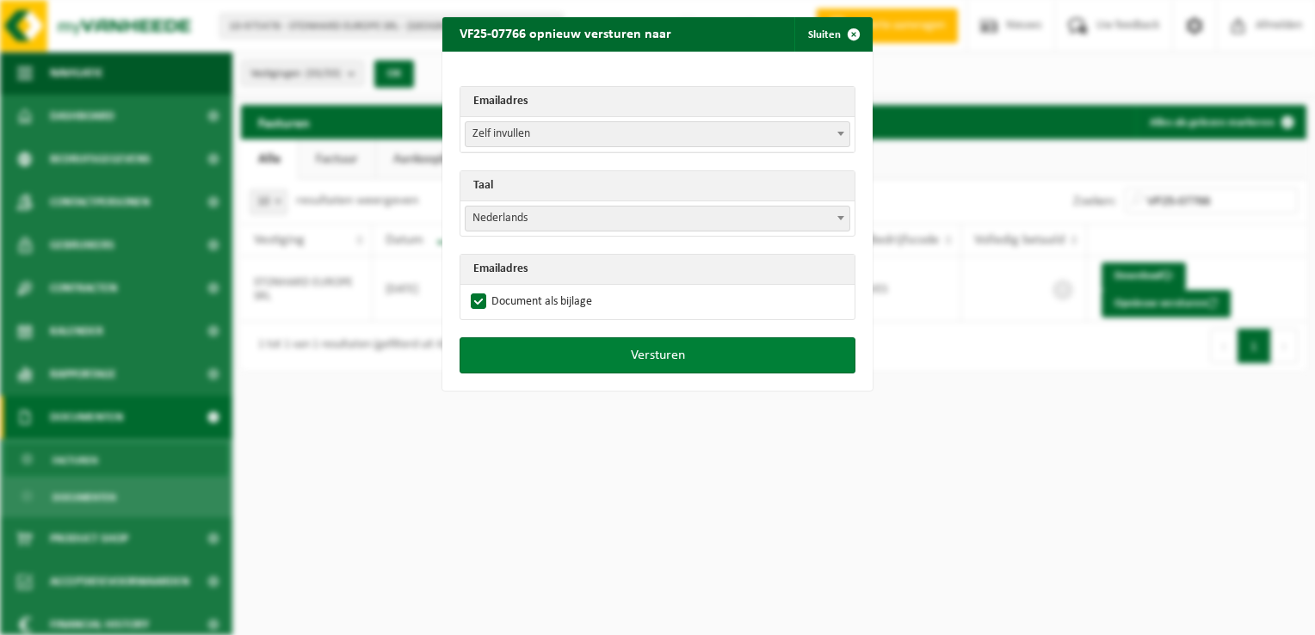
click at [621, 351] on button "Versturen" at bounding box center [658, 355] width 396 height 36
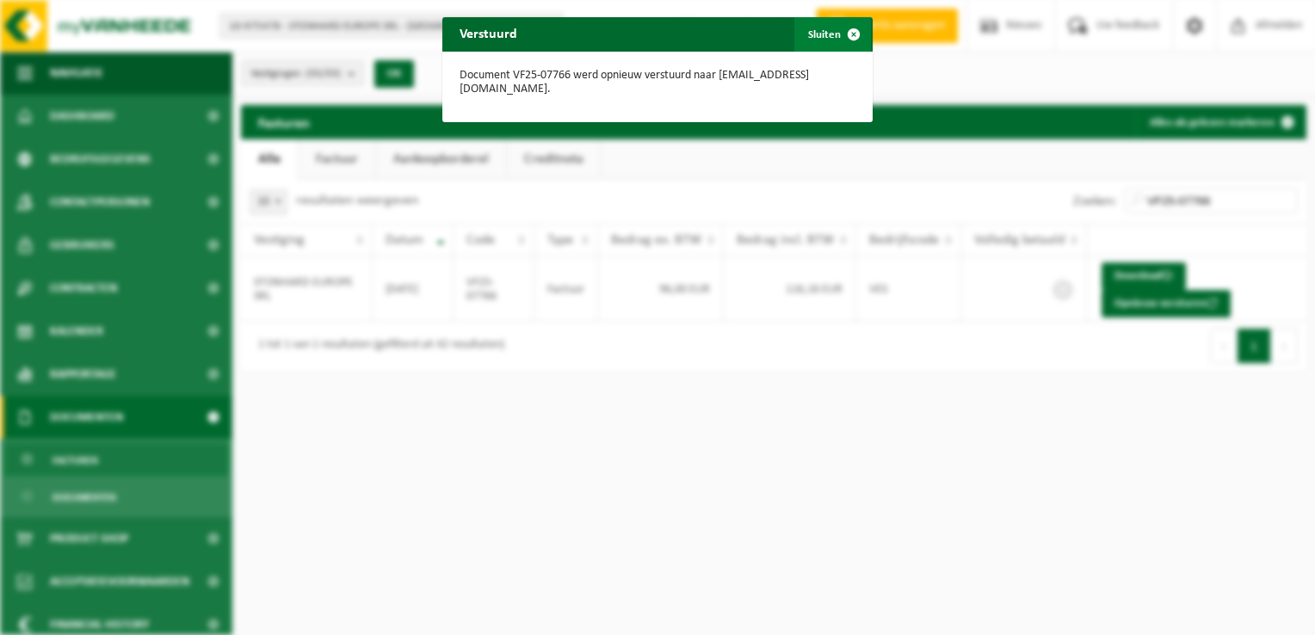
click at [843, 35] on span "button" at bounding box center [854, 34] width 34 height 34
